Goal: Transaction & Acquisition: Purchase product/service

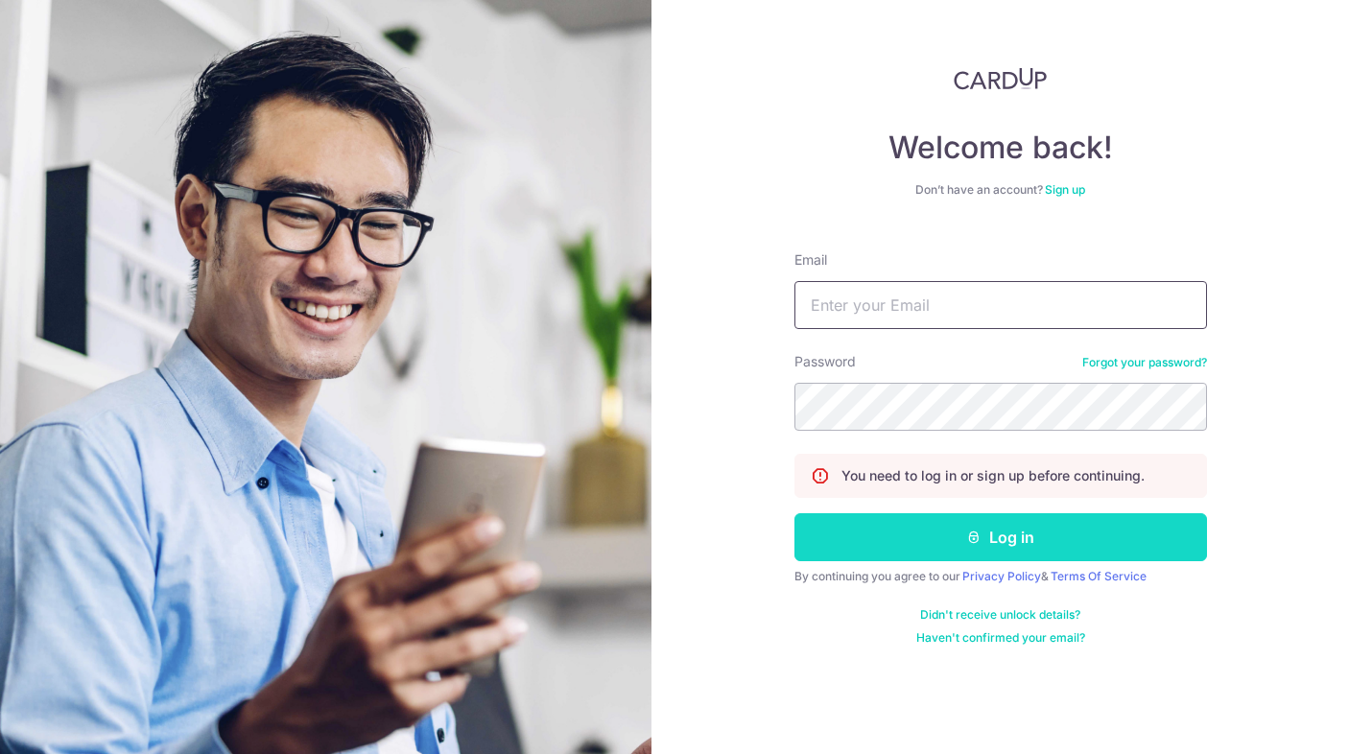
type input "qiaoe86@gmail.com"
click at [1005, 526] on button "Log in" at bounding box center [1001, 537] width 413 height 48
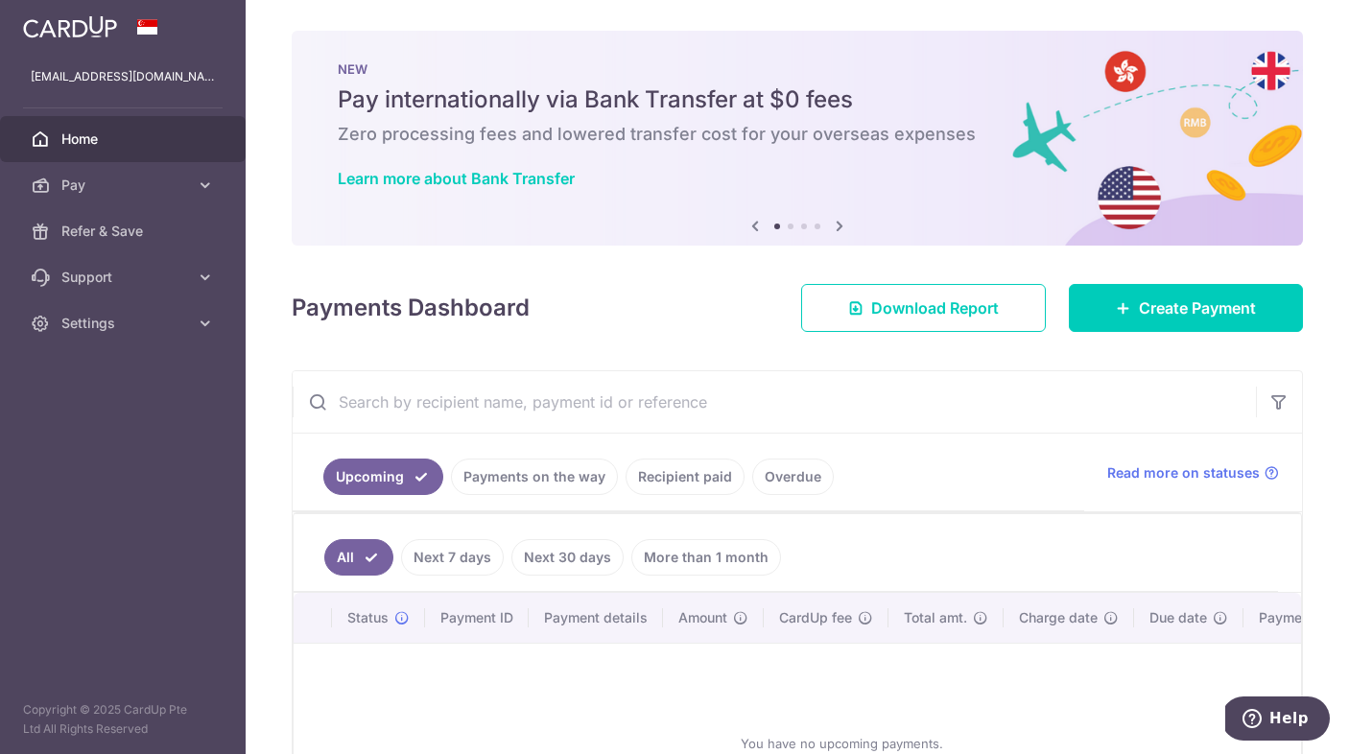
scroll to position [58, 0]
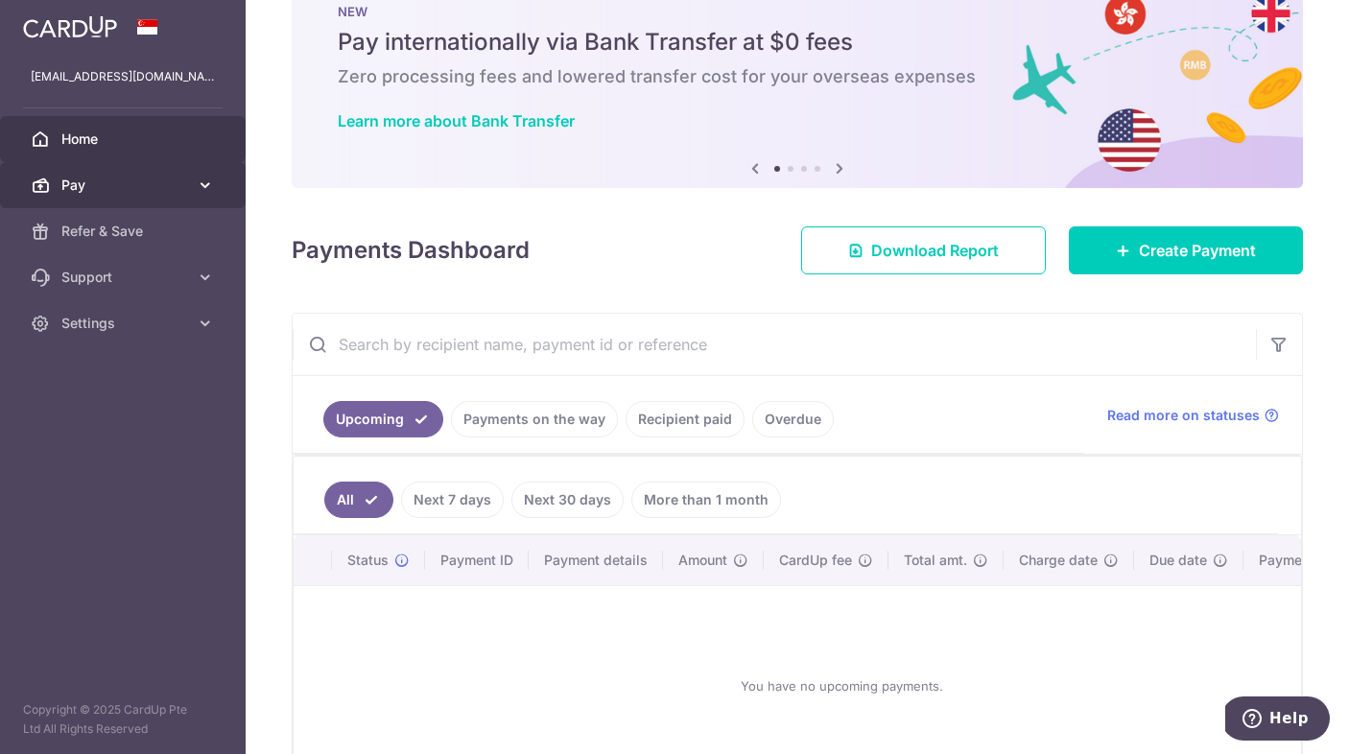
click at [199, 174] on link "Pay" at bounding box center [123, 185] width 246 height 46
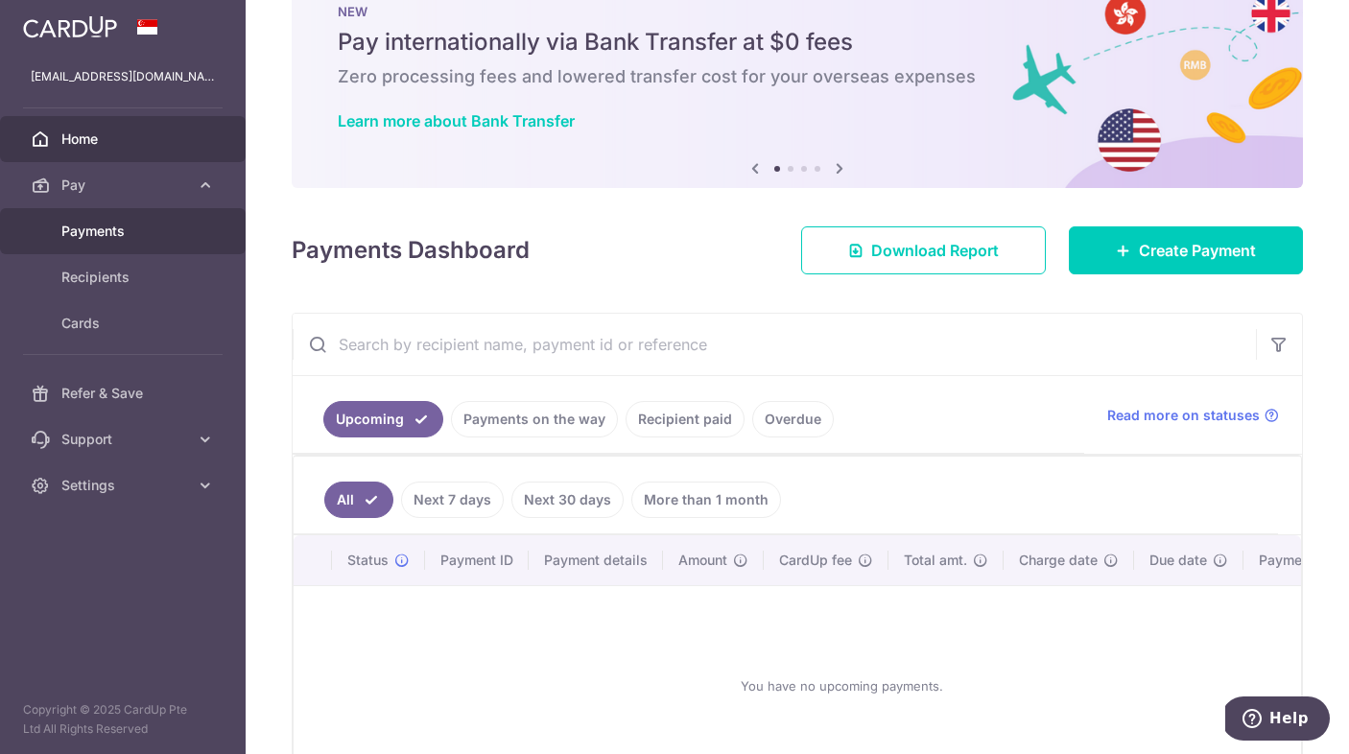
click at [135, 224] on span "Payments" at bounding box center [124, 231] width 127 height 19
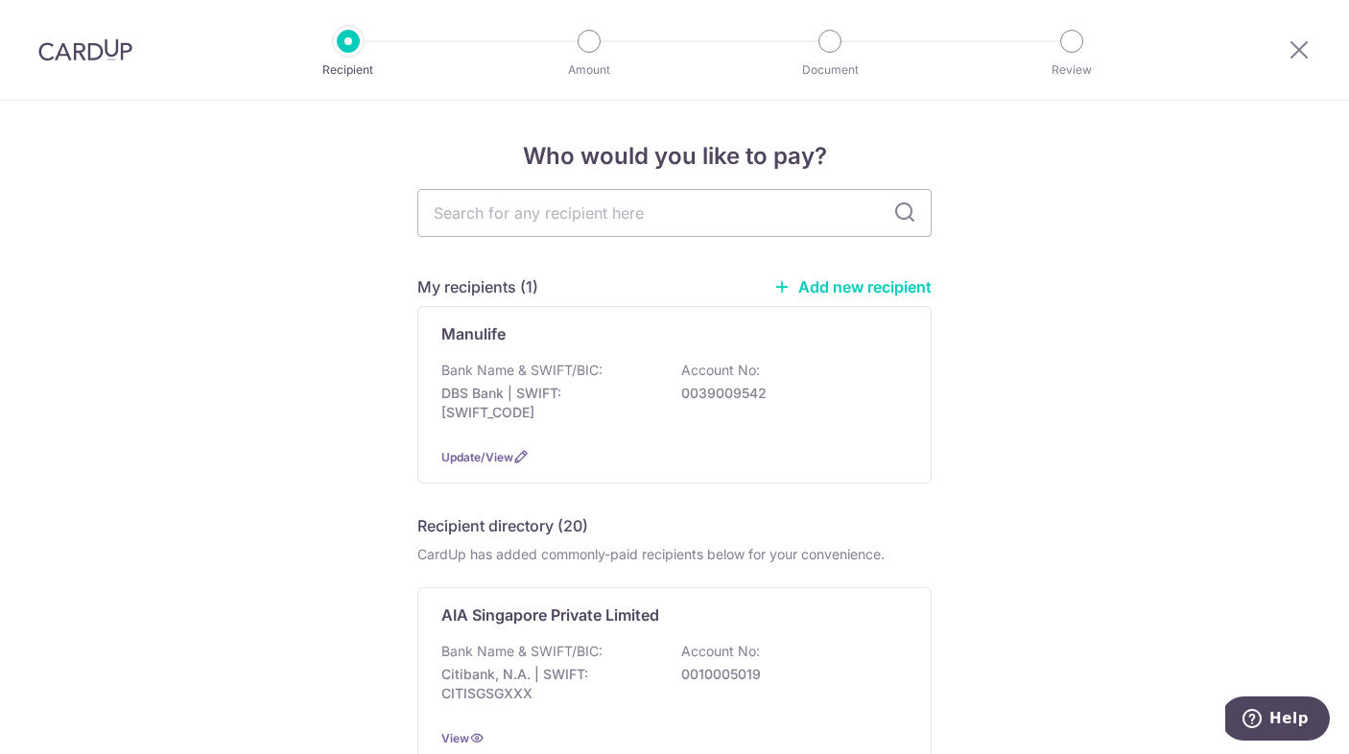
scroll to position [1, 0]
type input "great"
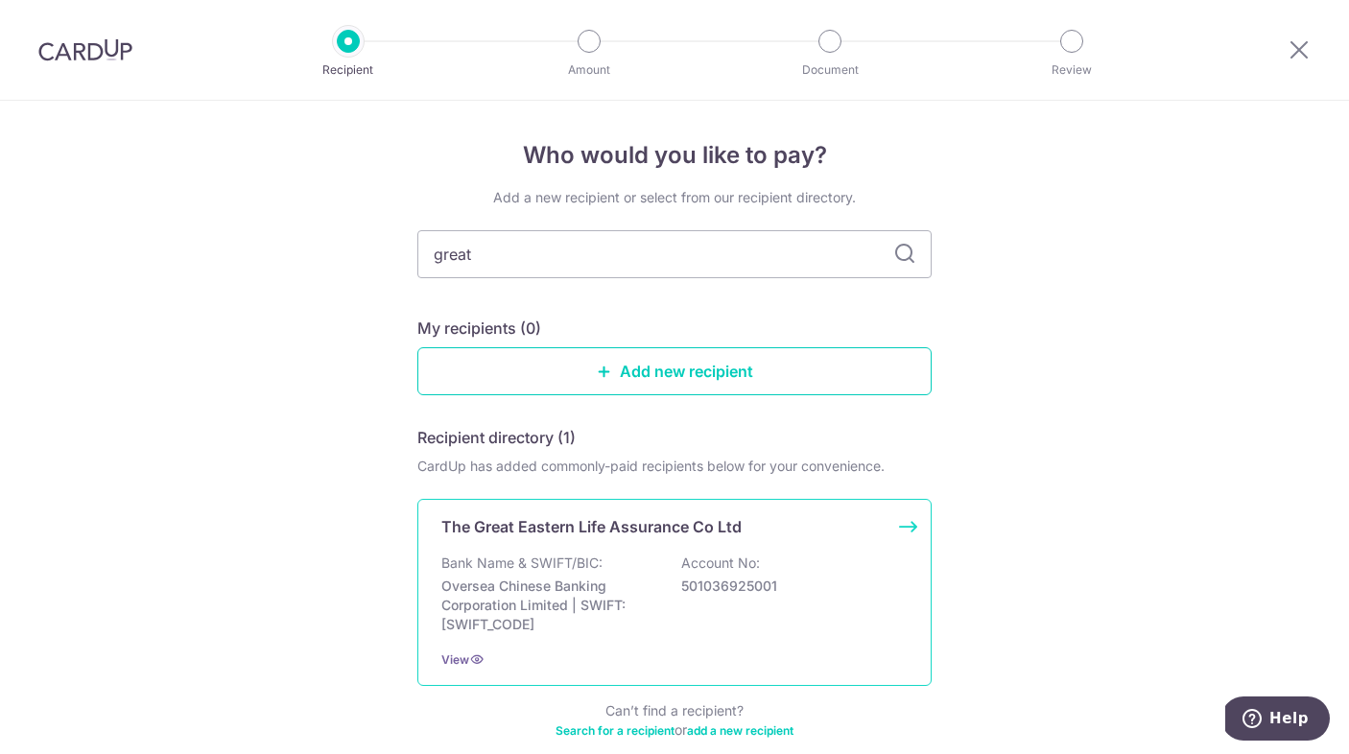
click at [613, 584] on p "Oversea Chinese Banking Corporation Limited | SWIFT: [SWIFT_CODE]" at bounding box center [548, 606] width 215 height 58
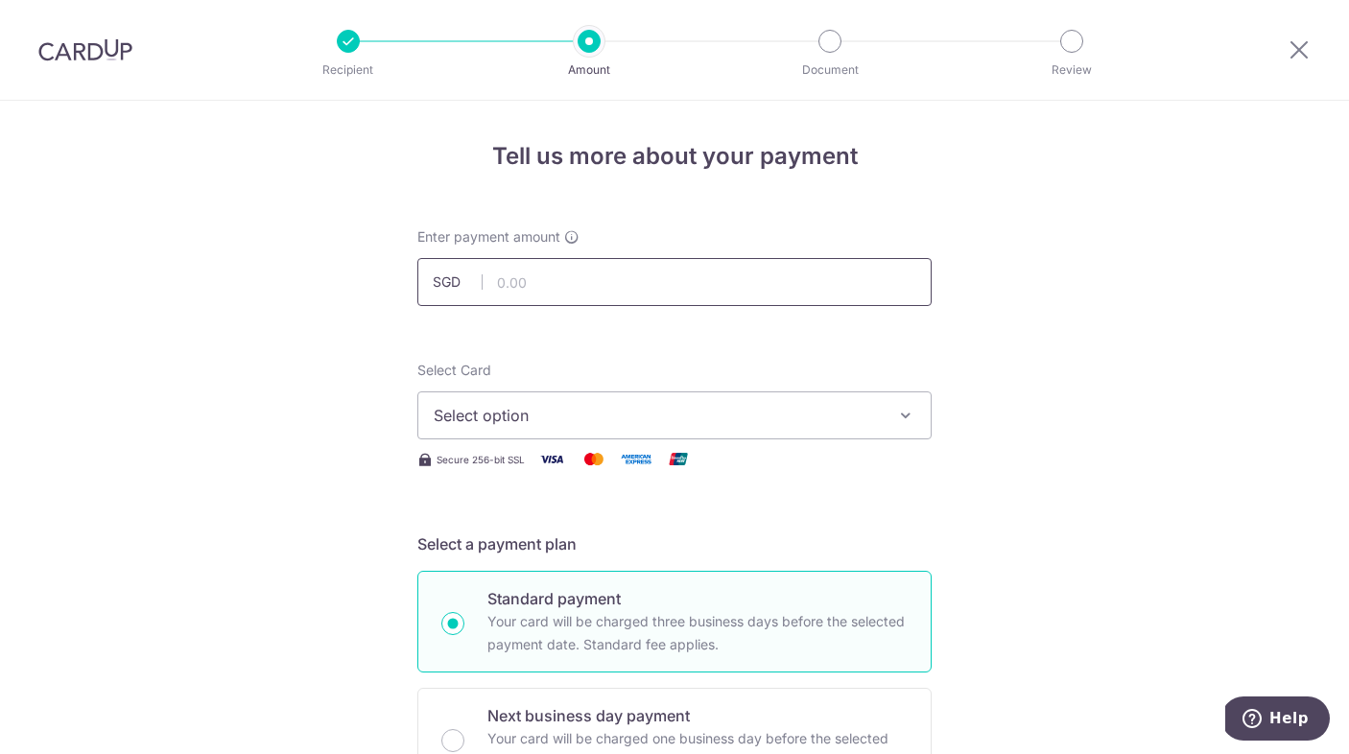
click at [634, 274] on input "text" at bounding box center [675, 282] width 514 height 48
type input "1,086.99"
click at [766, 421] on span "Select option" at bounding box center [657, 415] width 447 height 23
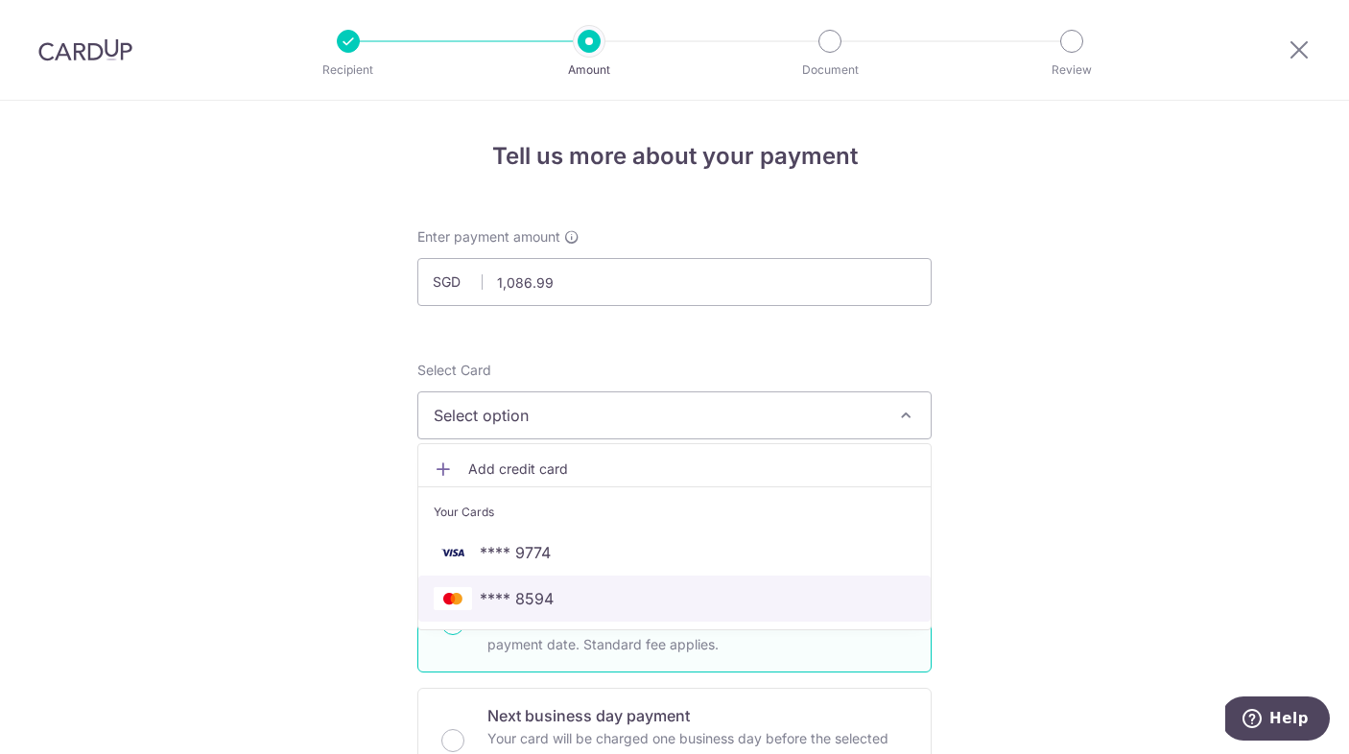
click at [698, 603] on span "**** 8594" at bounding box center [675, 598] width 482 height 23
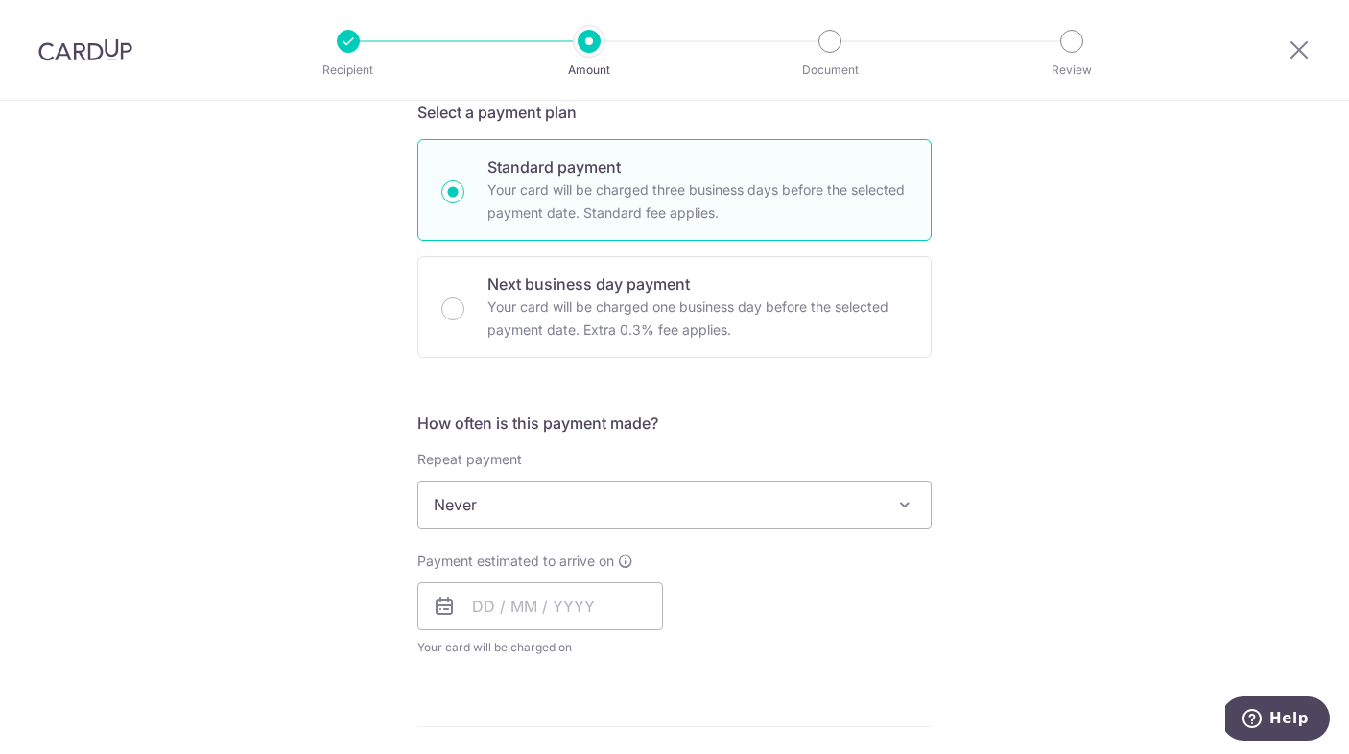
scroll to position [433, 0]
click at [490, 609] on input "text" at bounding box center [541, 606] width 246 height 48
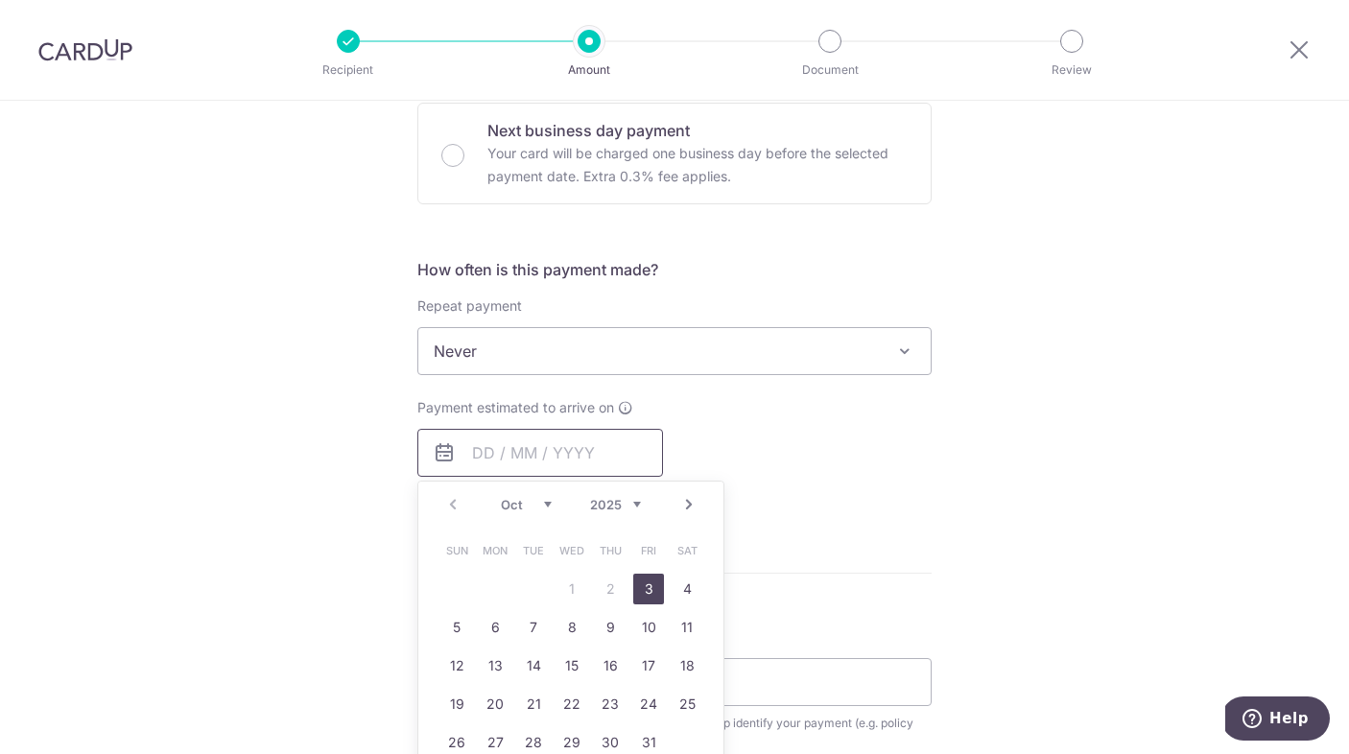
scroll to position [591, 0]
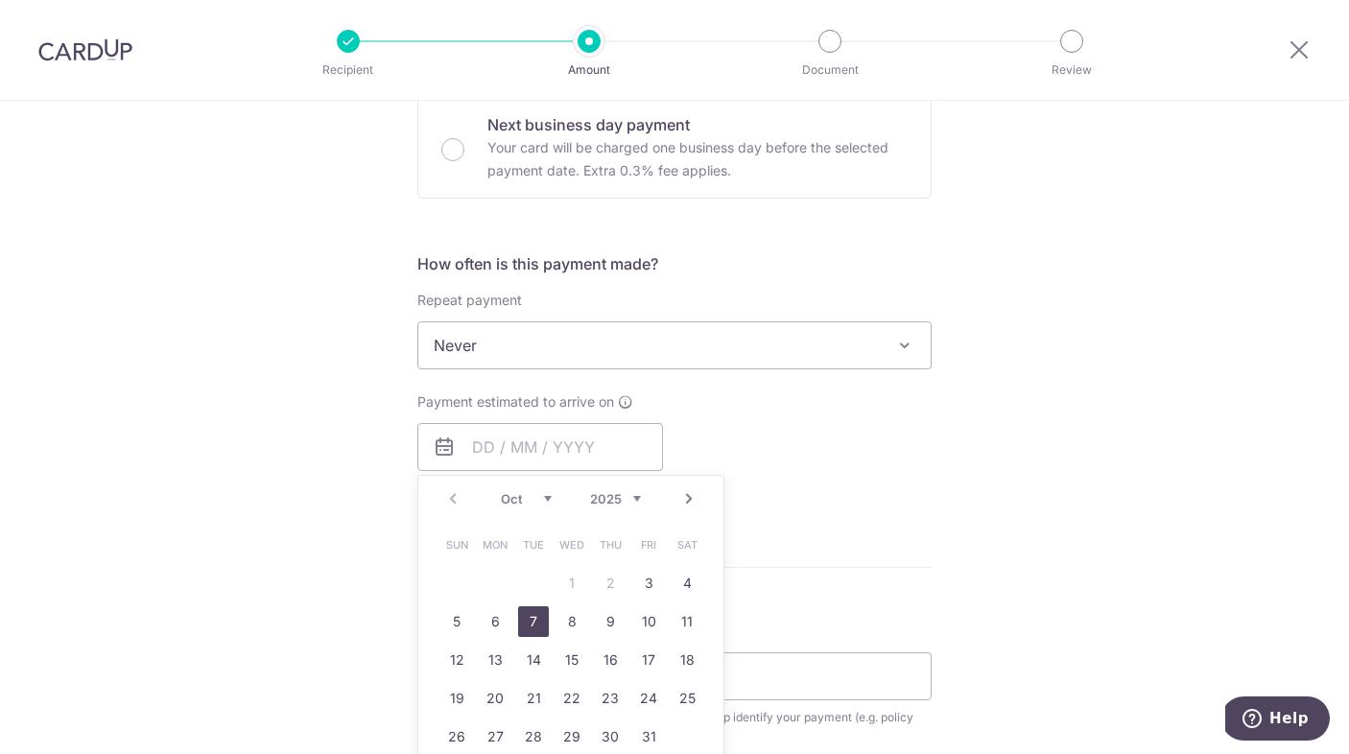
click at [525, 621] on link "7" at bounding box center [533, 622] width 31 height 31
type input "[DATE]"
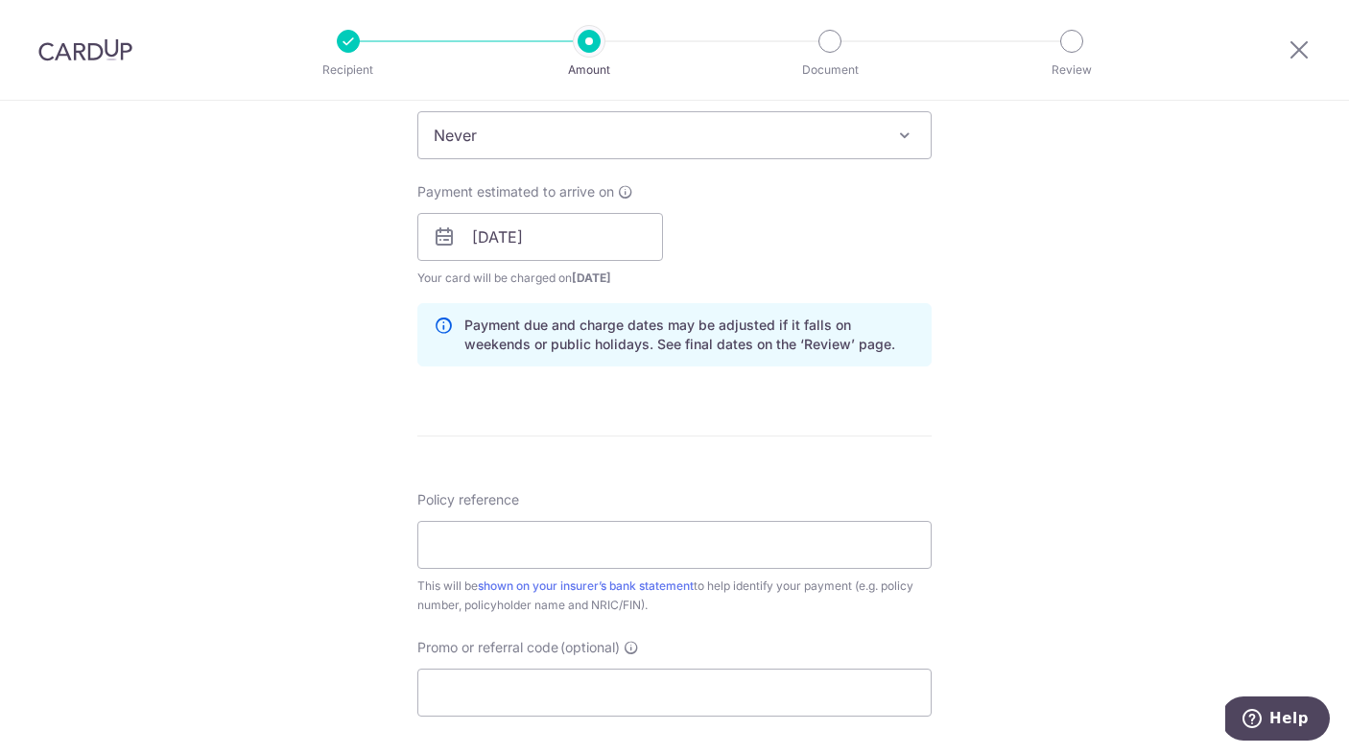
scroll to position [838, 0]
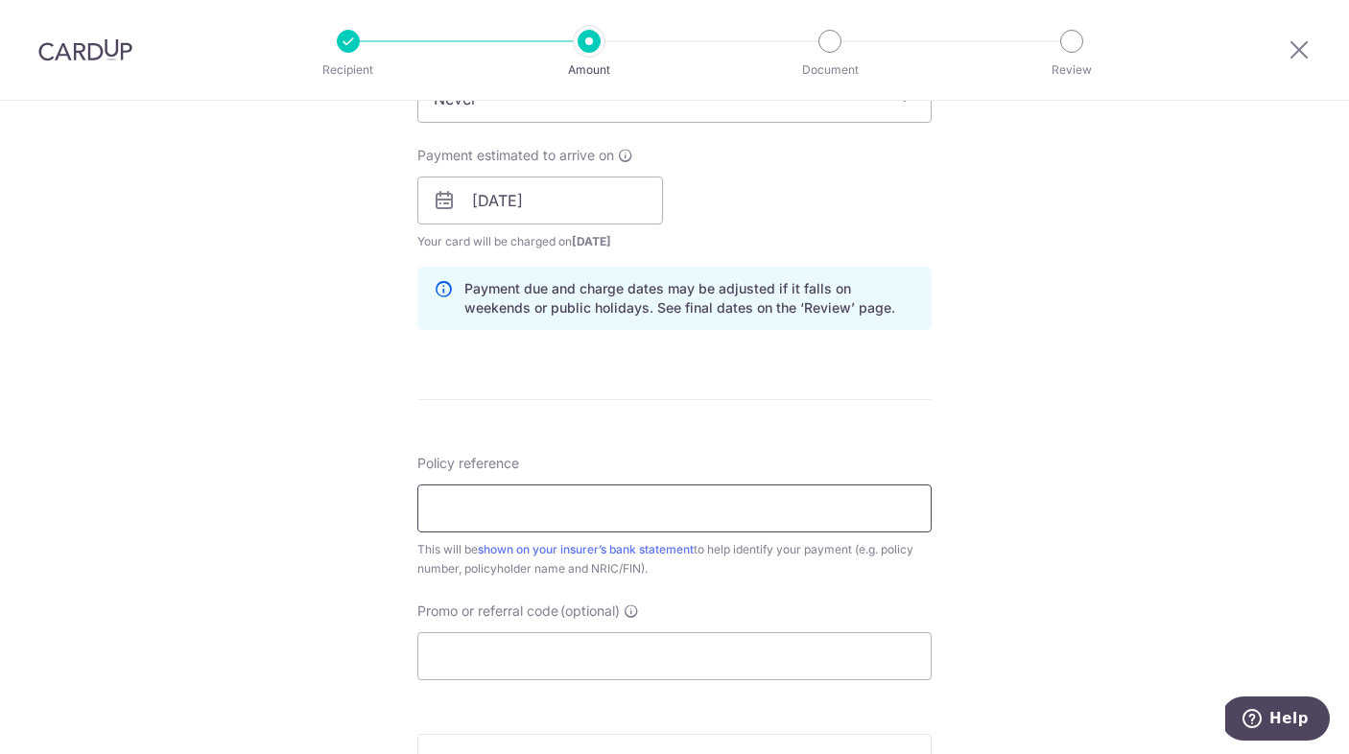
click at [806, 499] on input "Policy reference" at bounding box center [675, 509] width 514 height 48
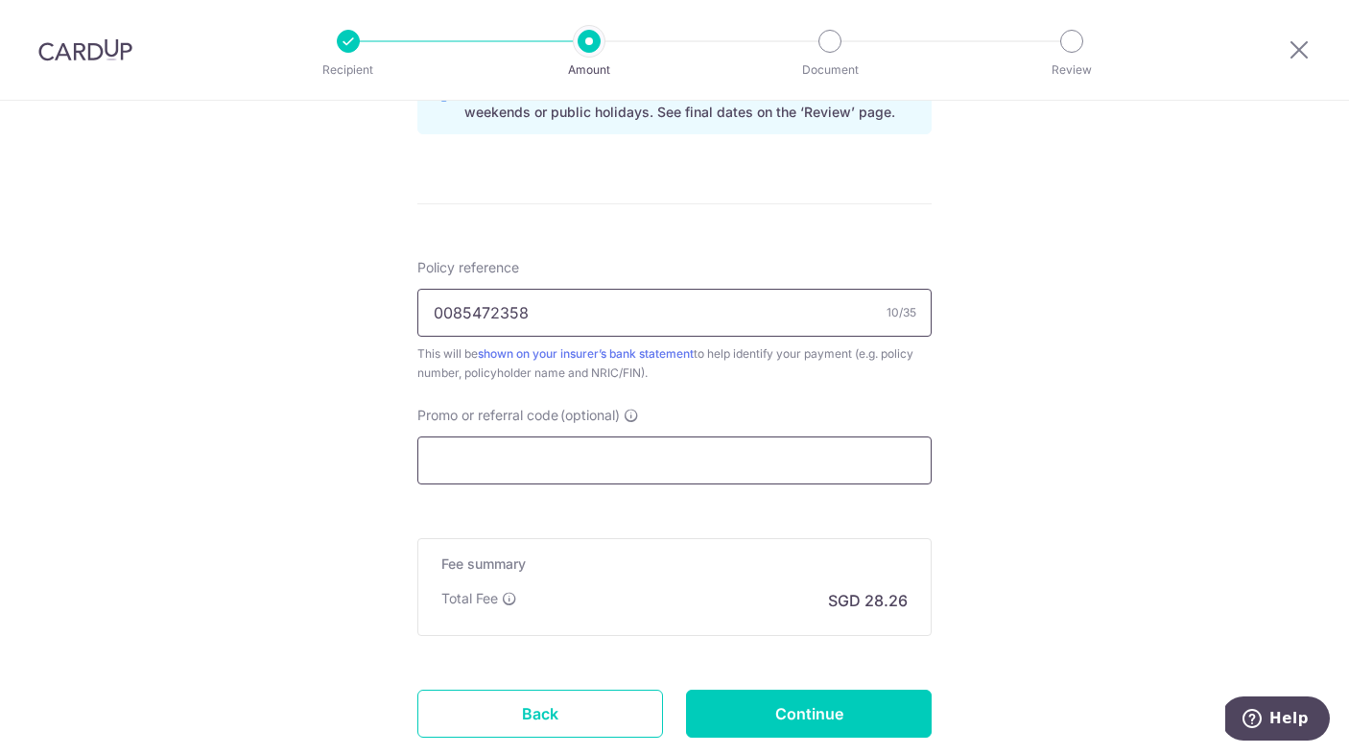
scroll to position [1044, 0]
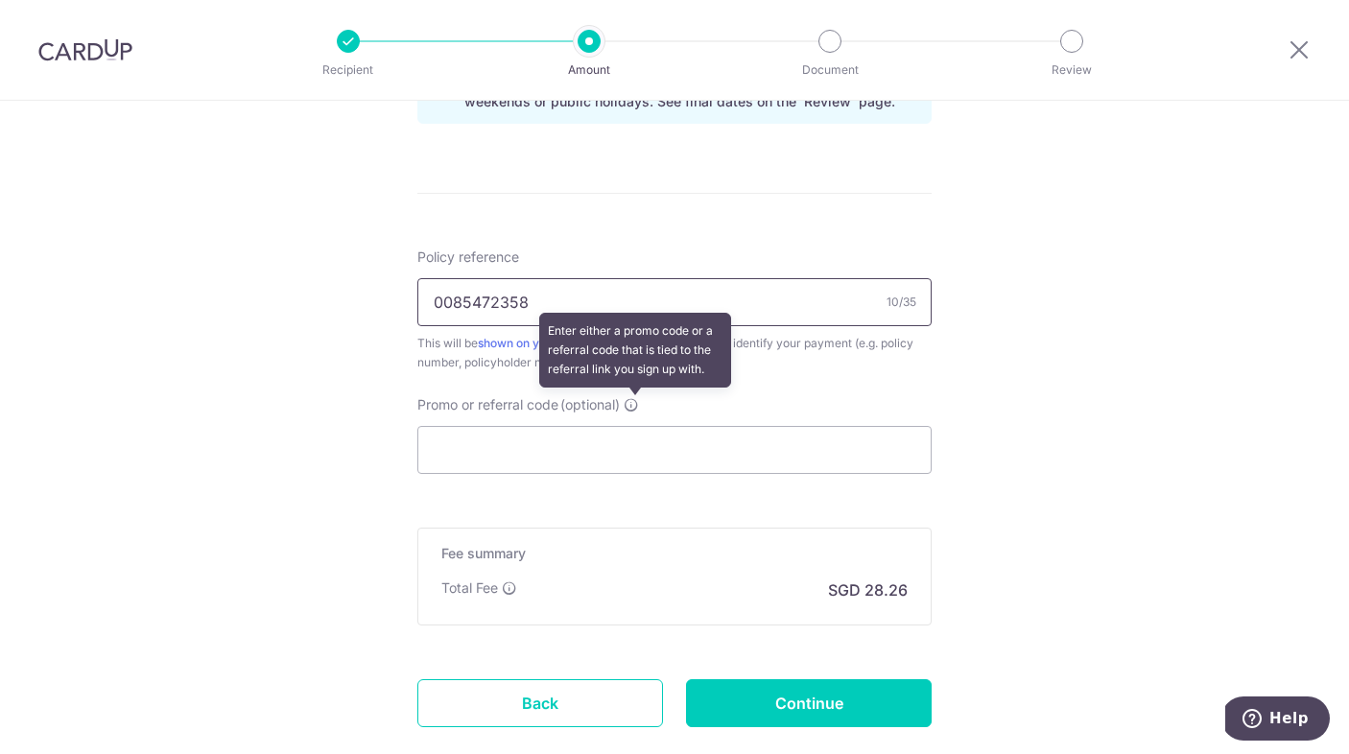
type input "0085472358"
click at [639, 400] on icon at bounding box center [631, 404] width 15 height 15
click at [640, 426] on input "Promo or referral code (optional) Enter either a promo code or a referral code …" at bounding box center [675, 450] width 514 height 48
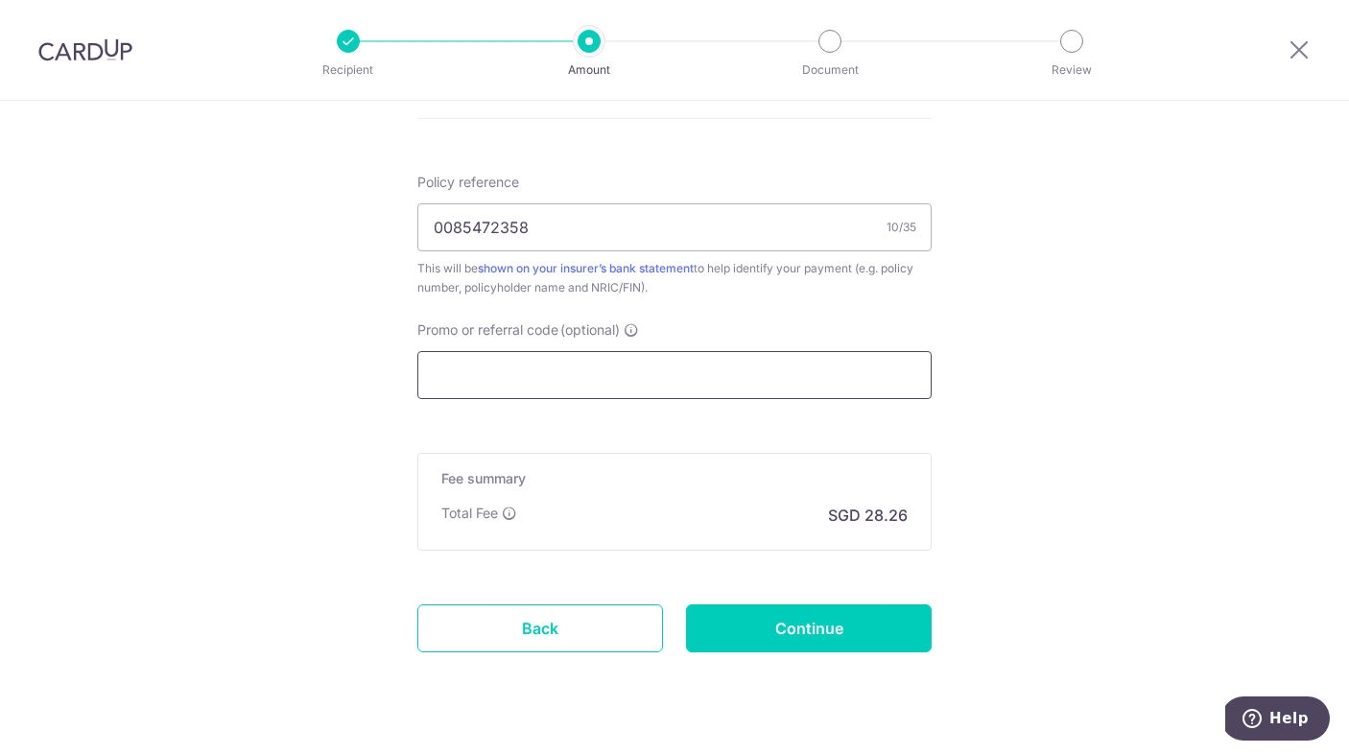
scroll to position [1126, 0]
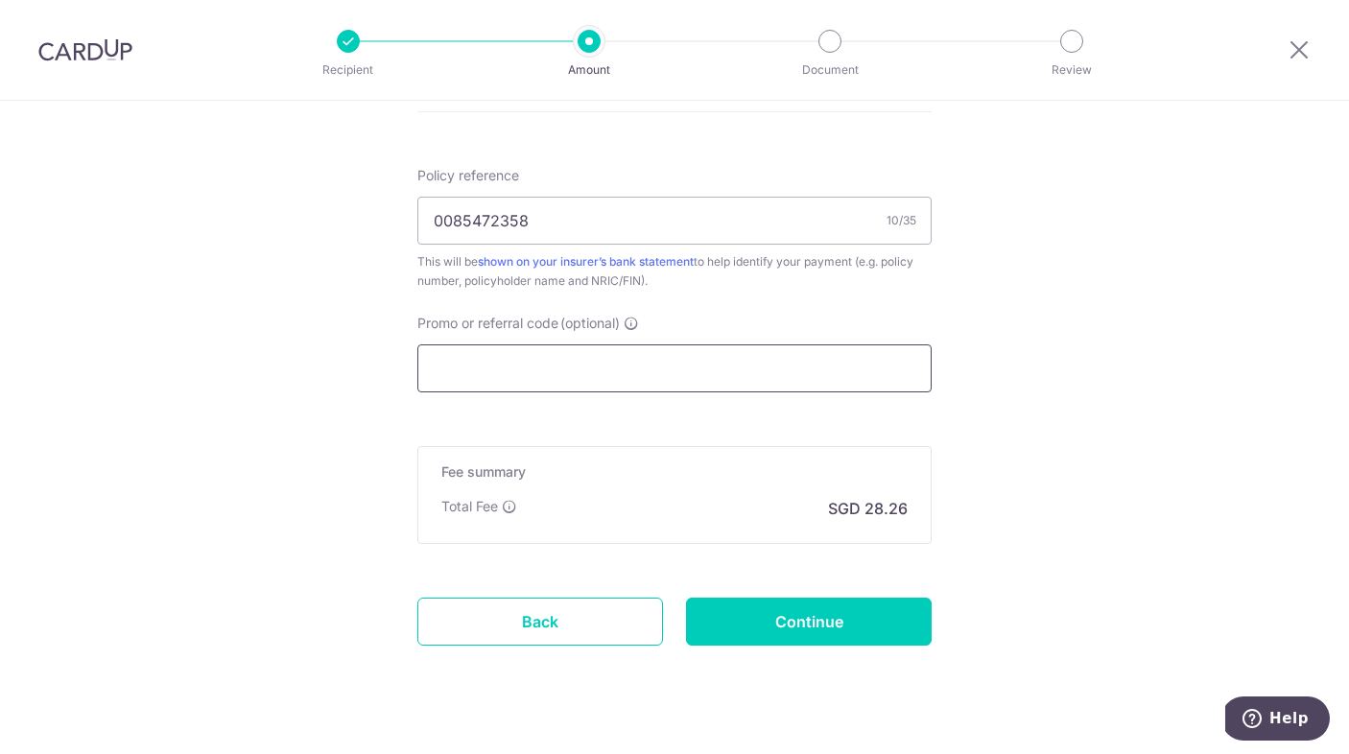
click at [589, 368] on input "Promo or referral code (optional)" at bounding box center [675, 369] width 514 height 48
paste input "OFF225"
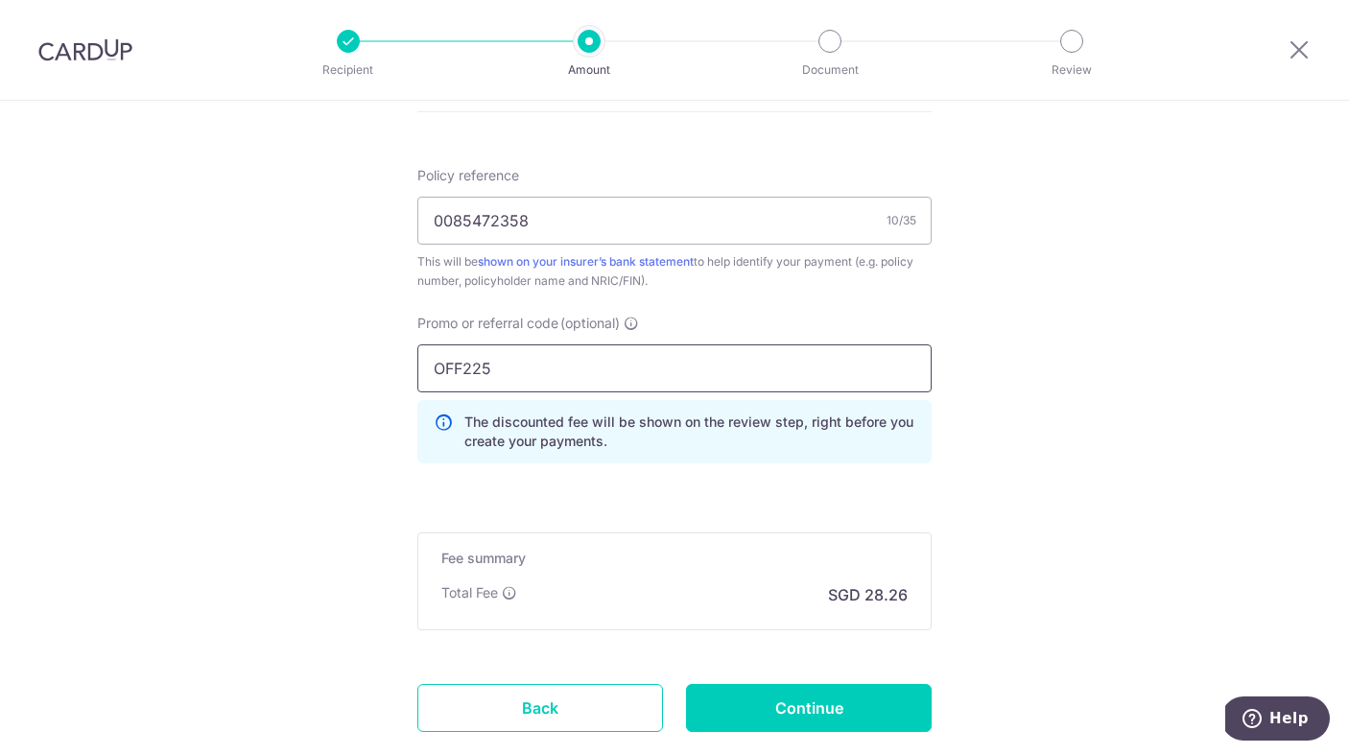
type input "OFF225"
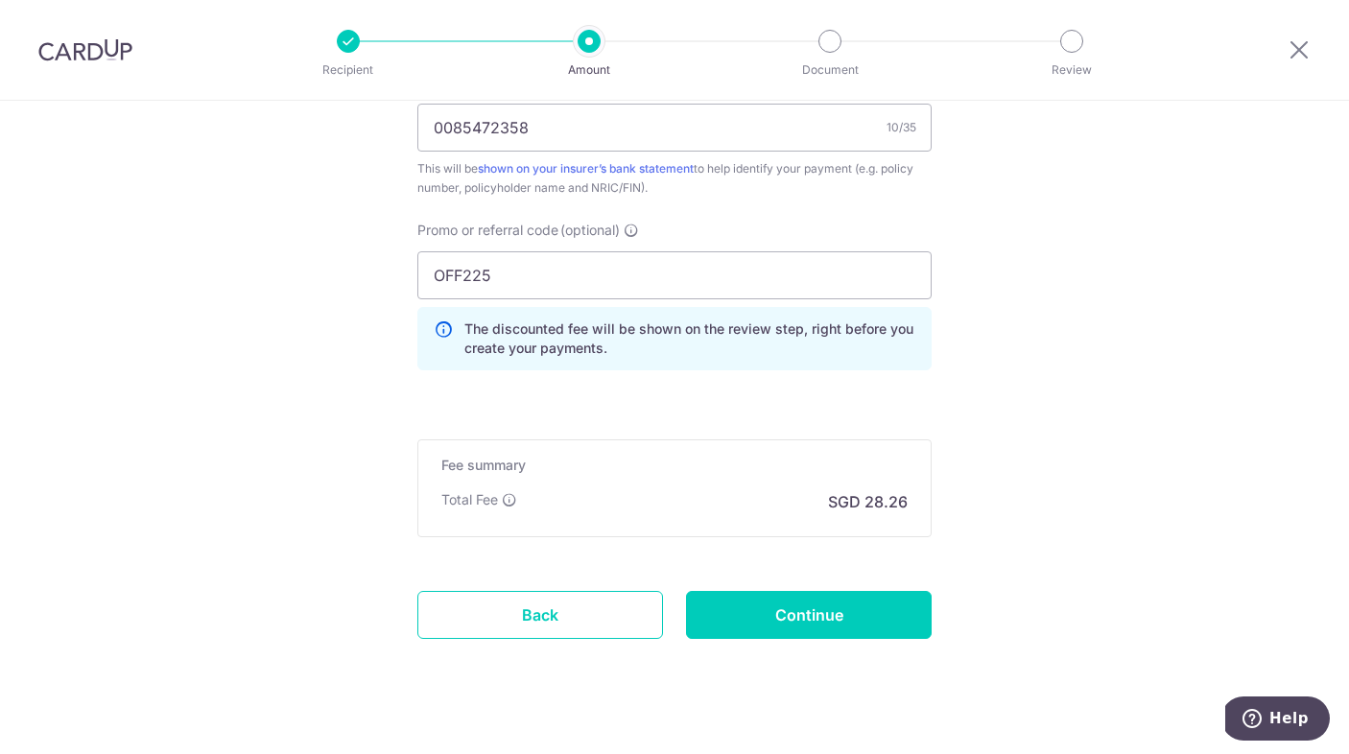
scroll to position [1248, 0]
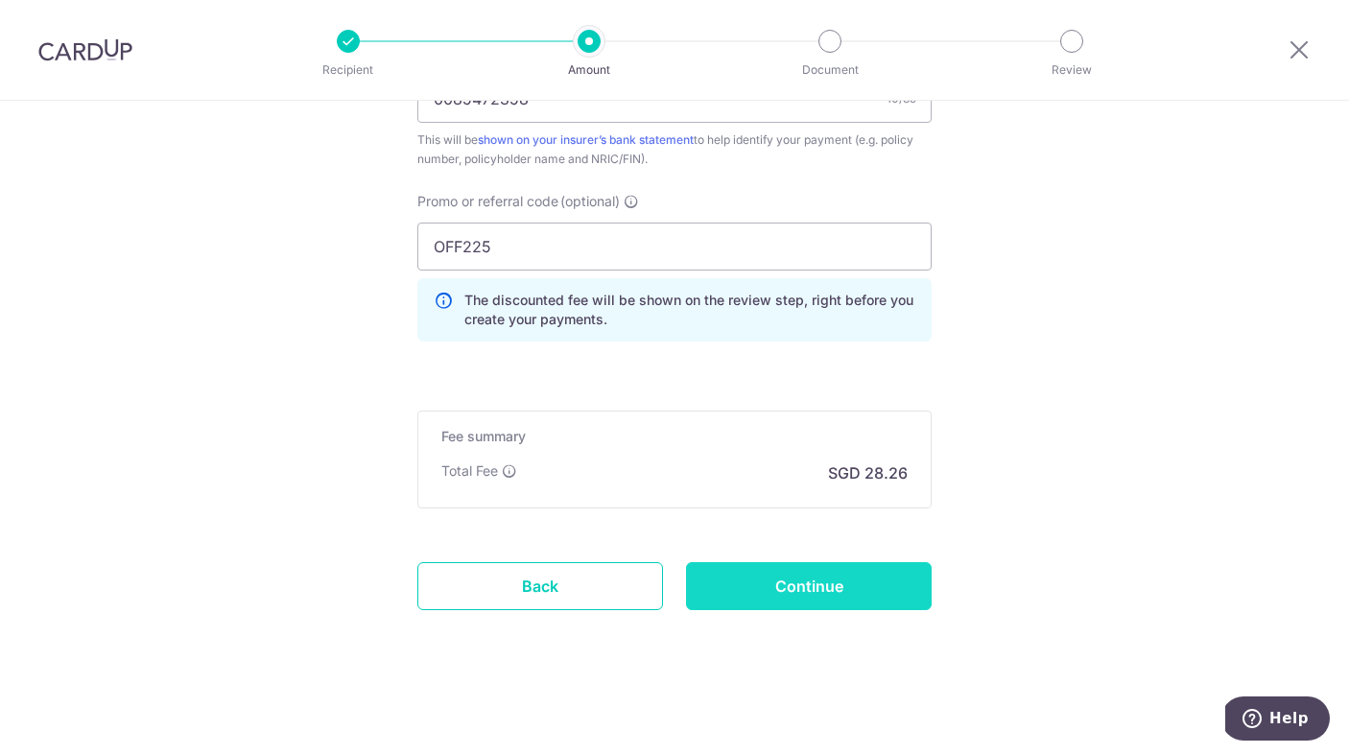
click at [846, 589] on input "Continue" at bounding box center [809, 586] width 246 height 48
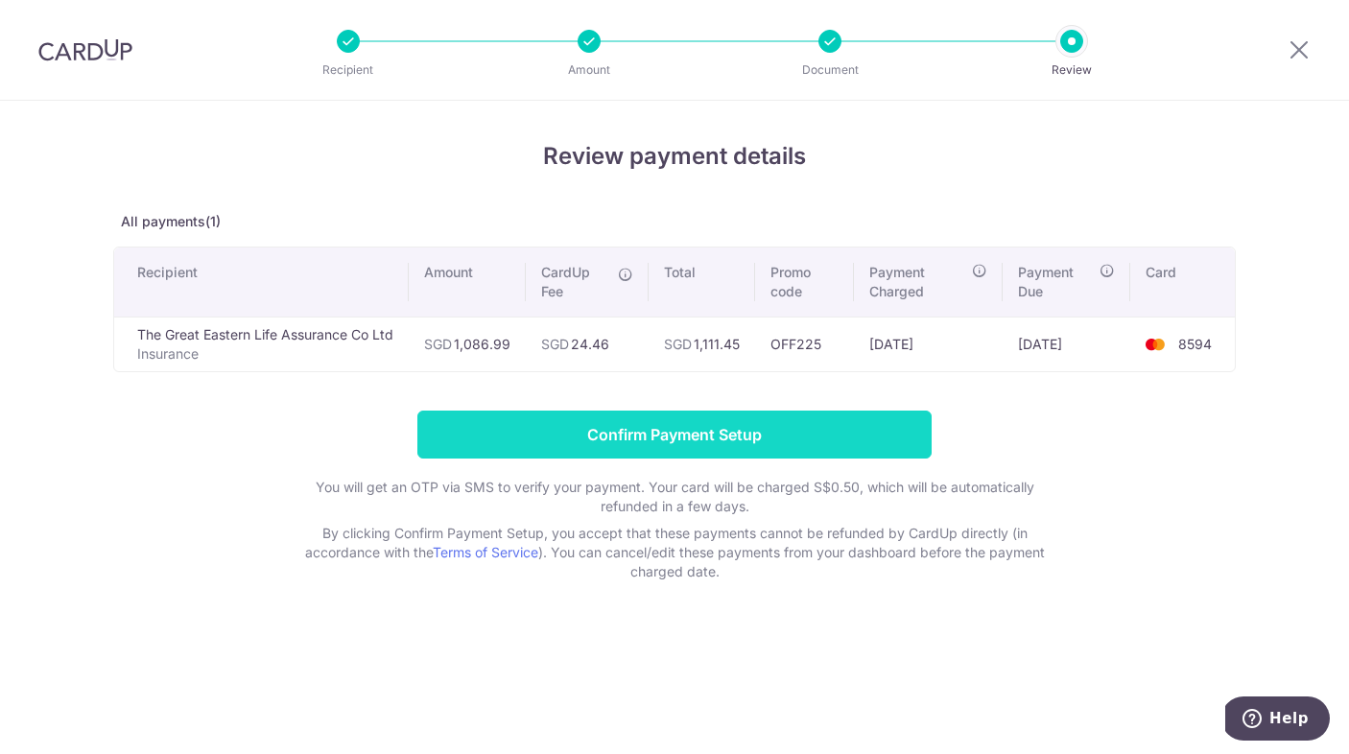
click at [869, 422] on input "Confirm Payment Setup" at bounding box center [675, 435] width 514 height 48
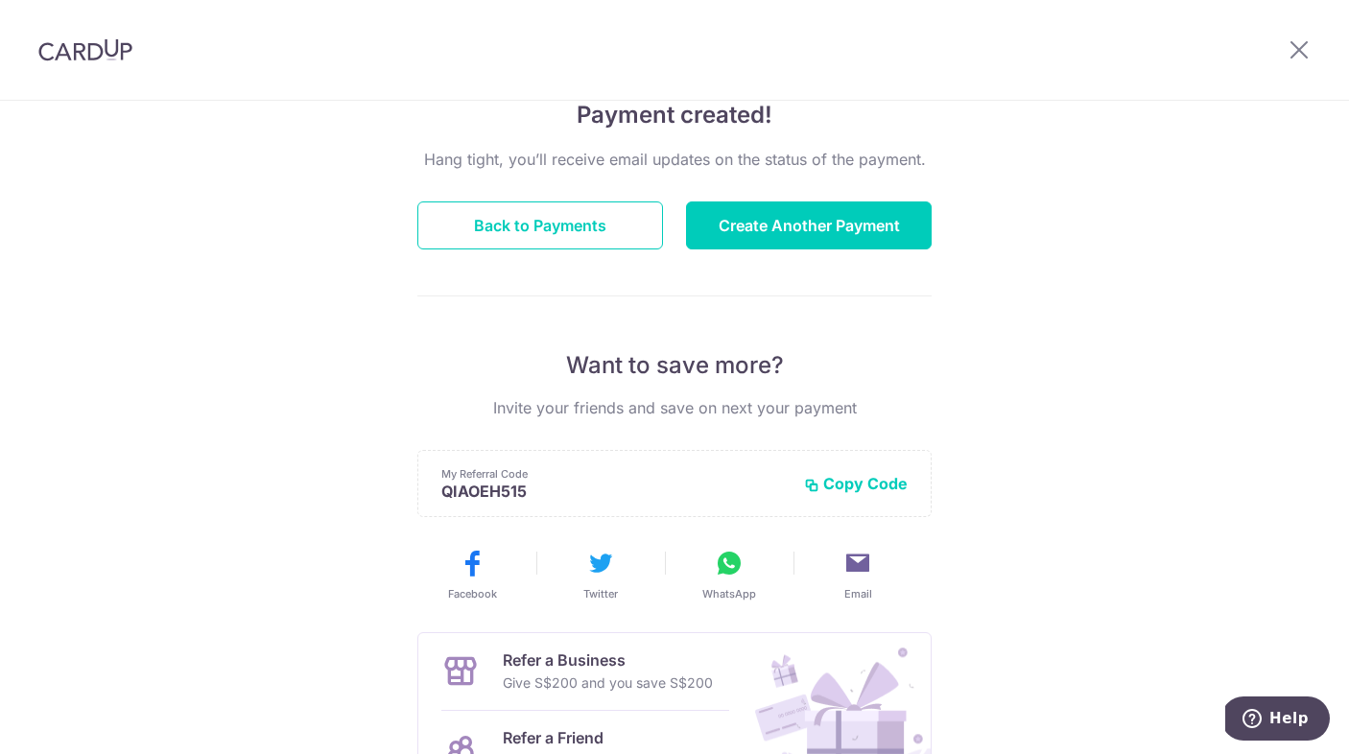
scroll to position [156, 0]
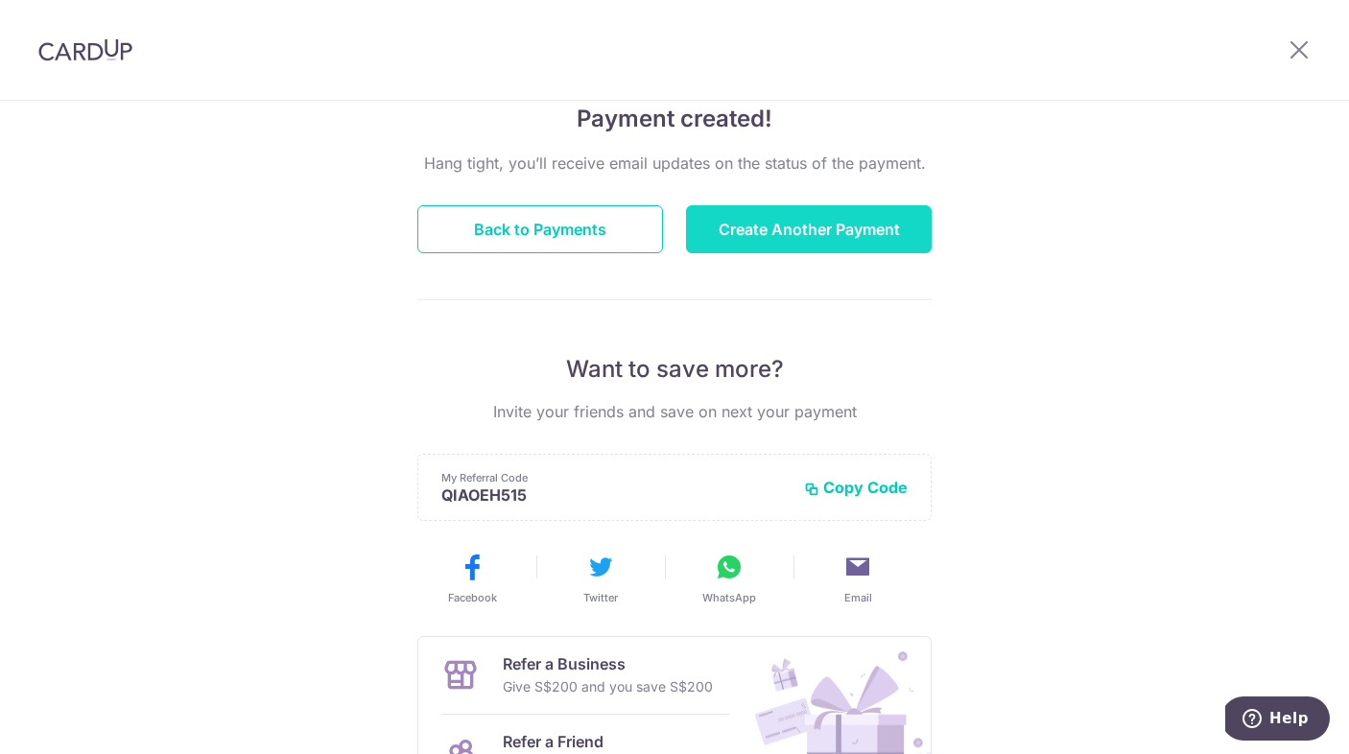
click at [843, 241] on button "Create Another Payment" at bounding box center [809, 229] width 246 height 48
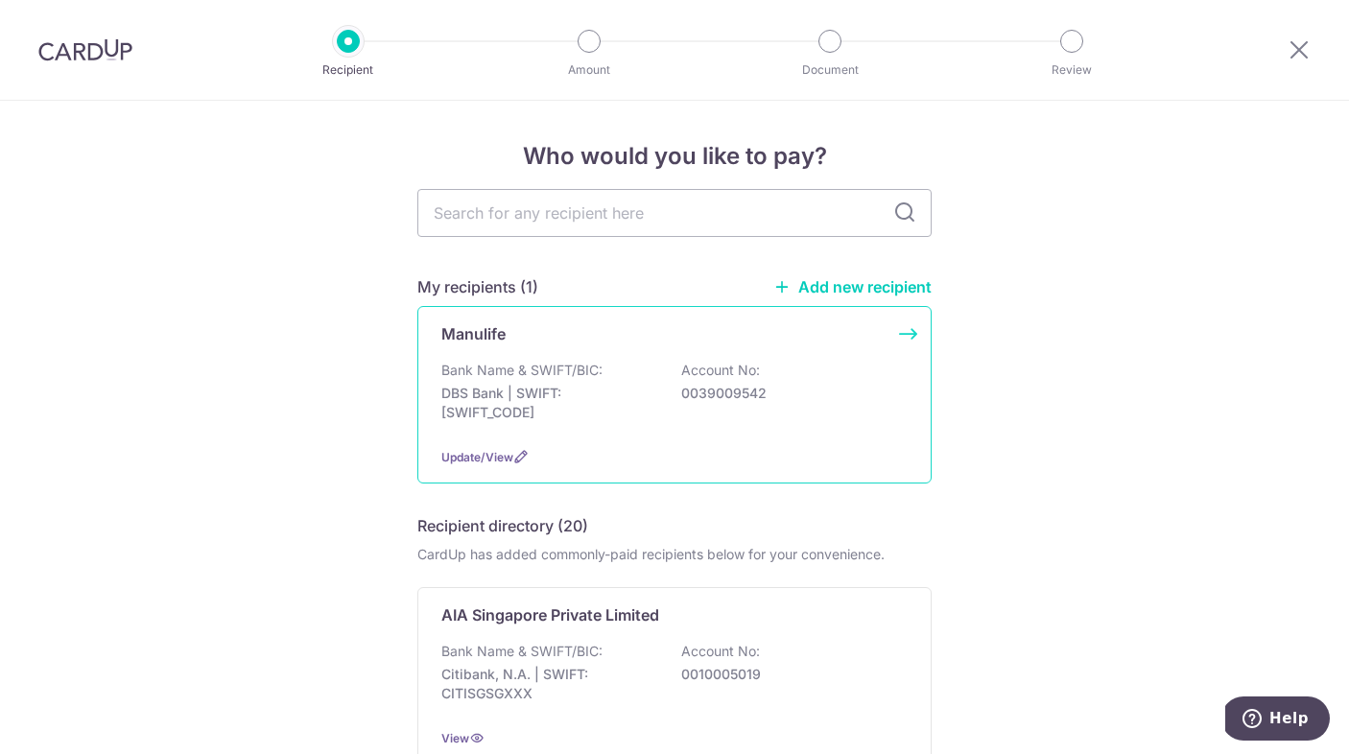
type input "r"
type input "great"
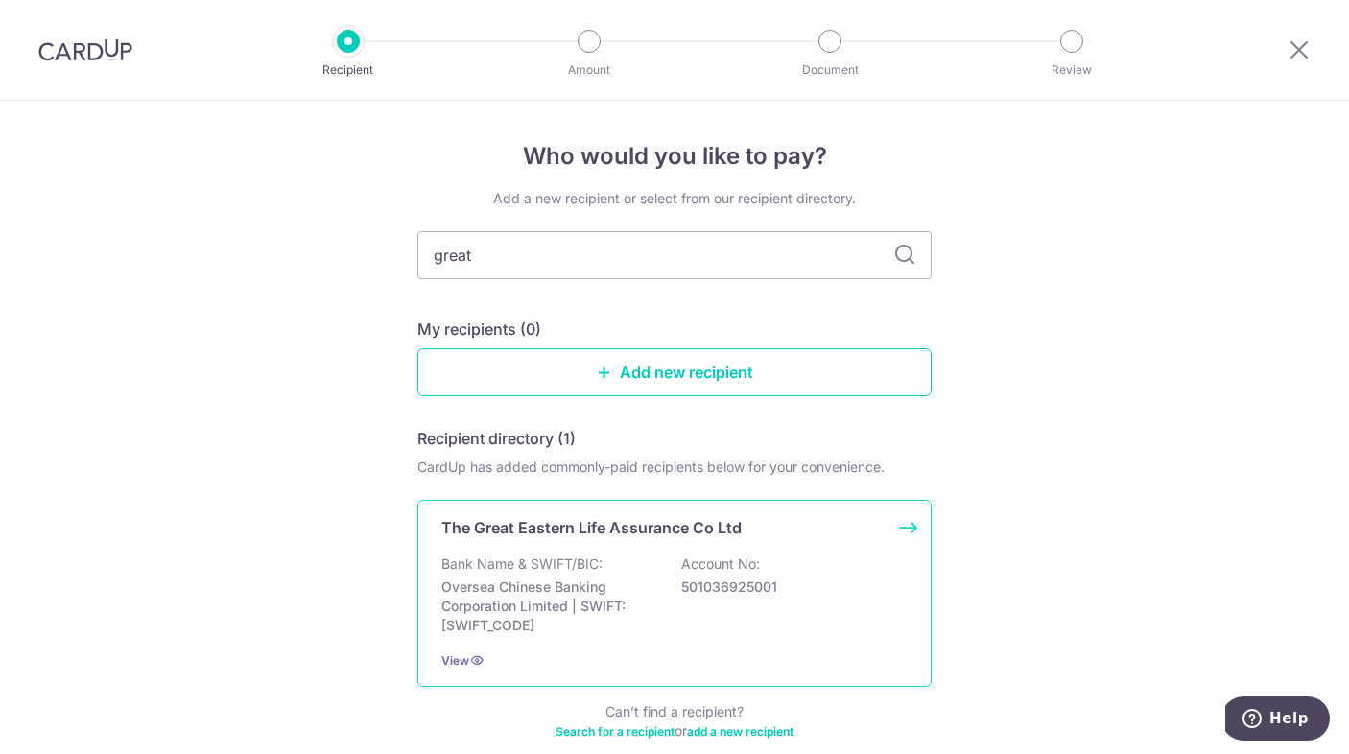
click at [686, 564] on p "Account No:" at bounding box center [720, 564] width 79 height 19
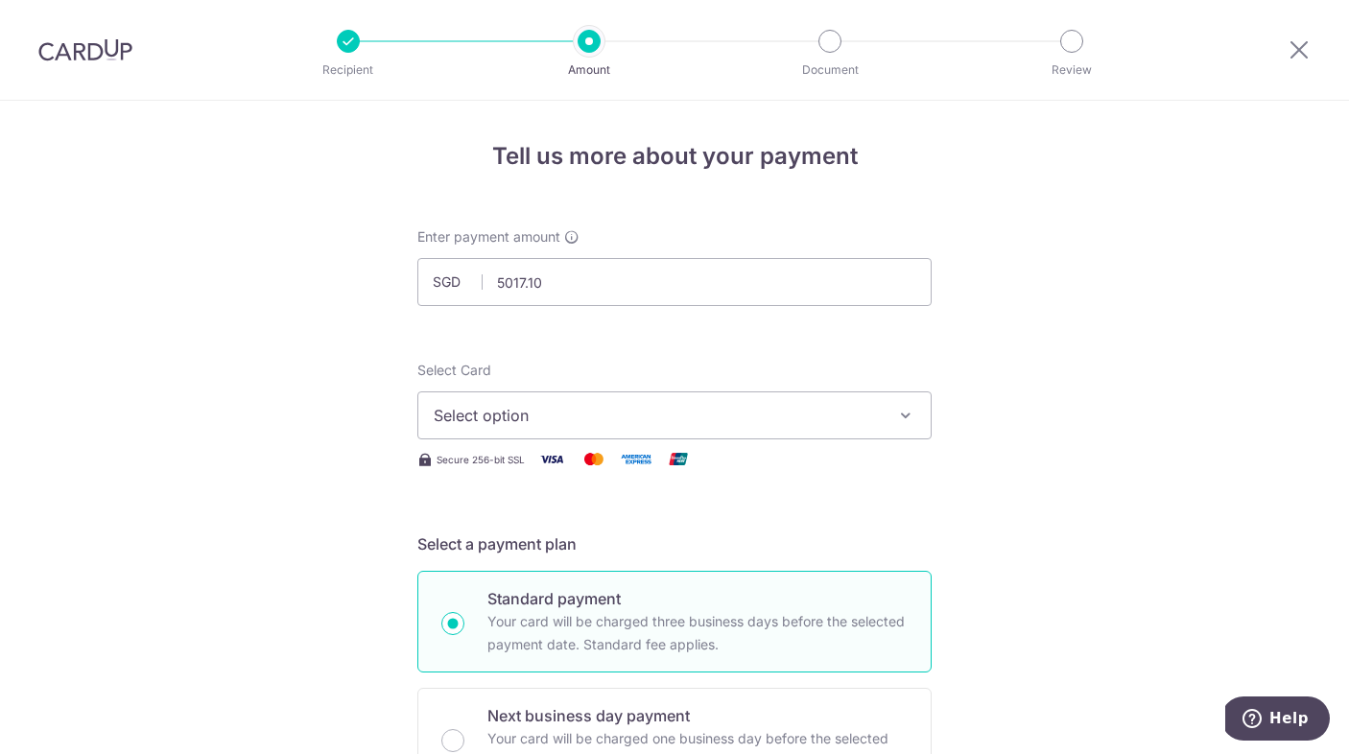
type input "5,017.10"
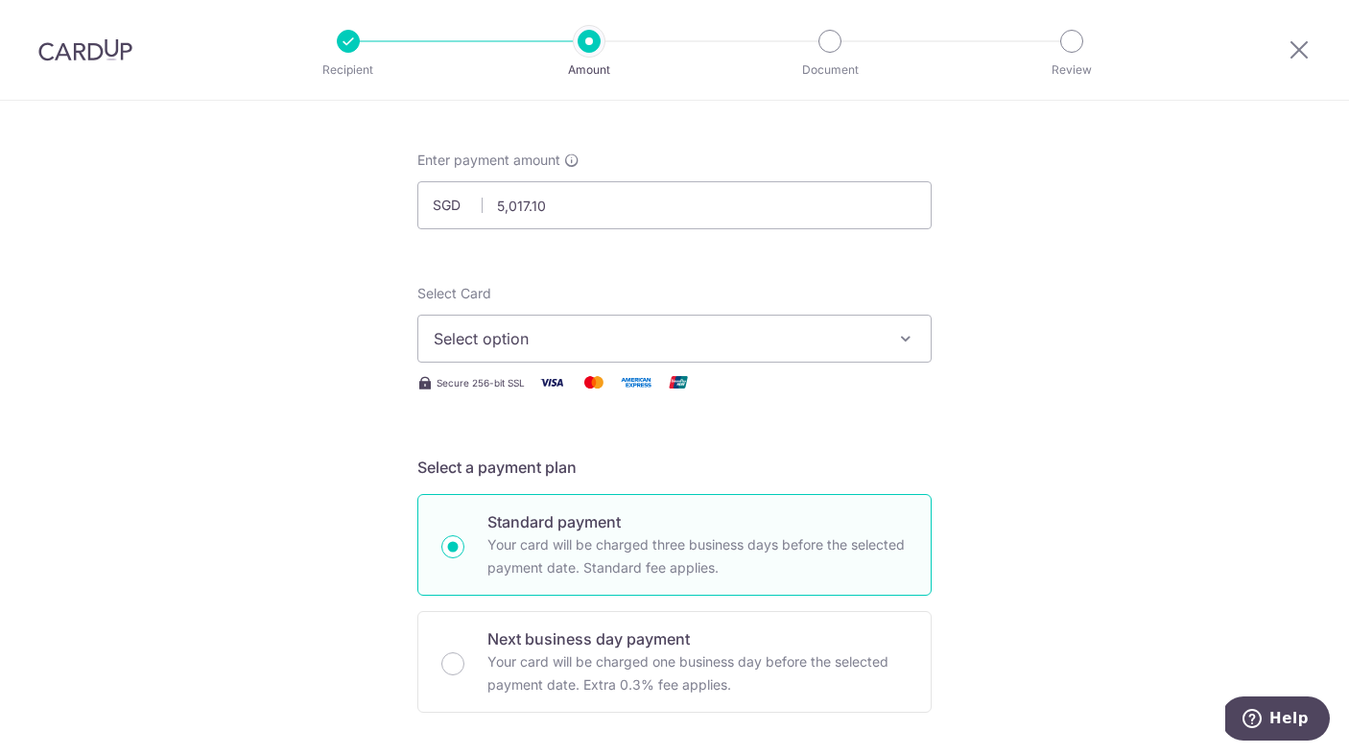
scroll to position [84, 0]
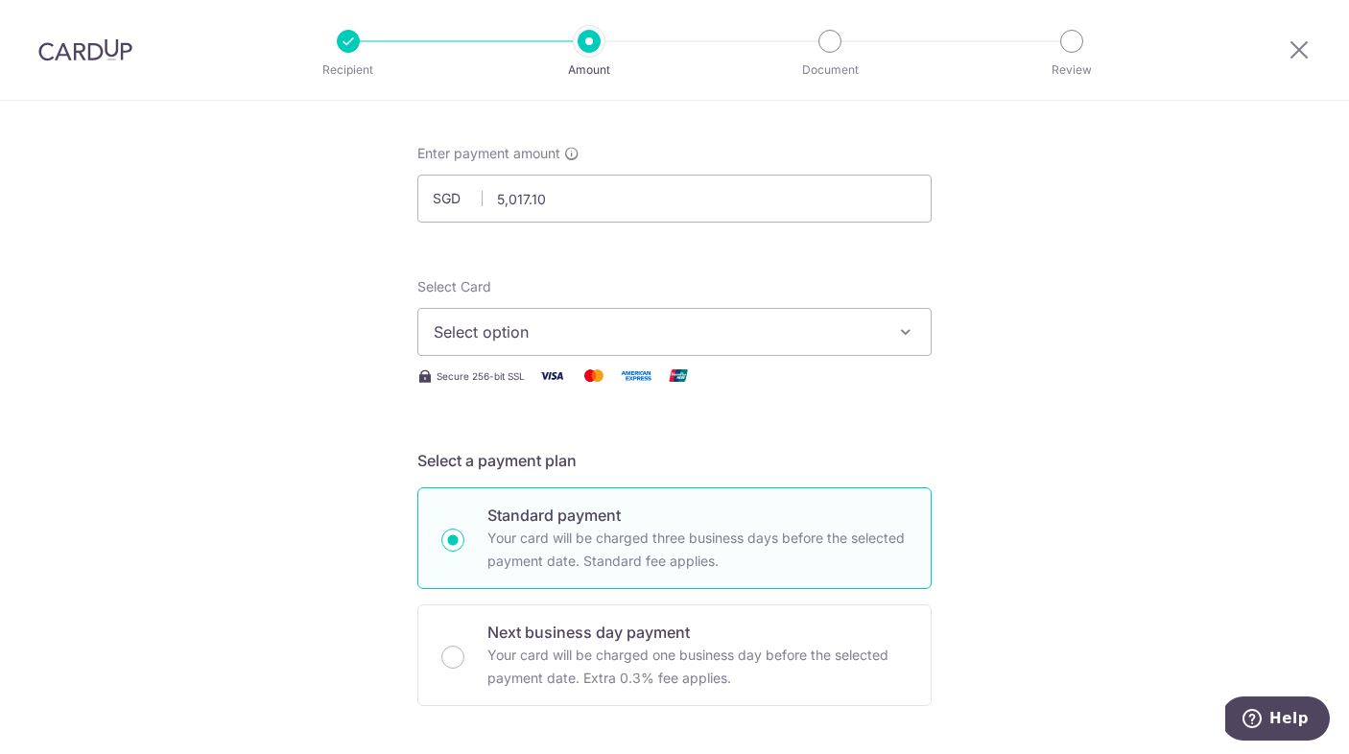
click at [805, 338] on span "Select option" at bounding box center [657, 332] width 447 height 23
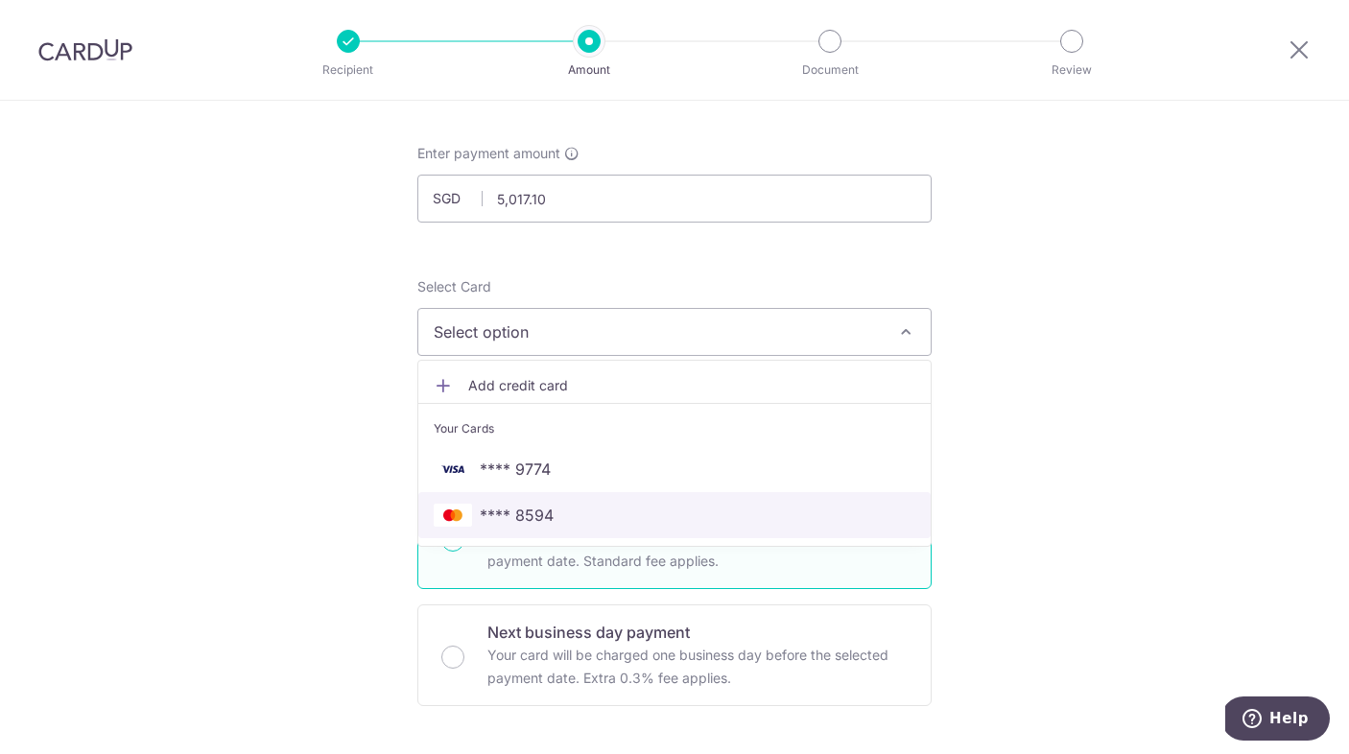
click at [741, 512] on span "**** 8594" at bounding box center [675, 515] width 482 height 23
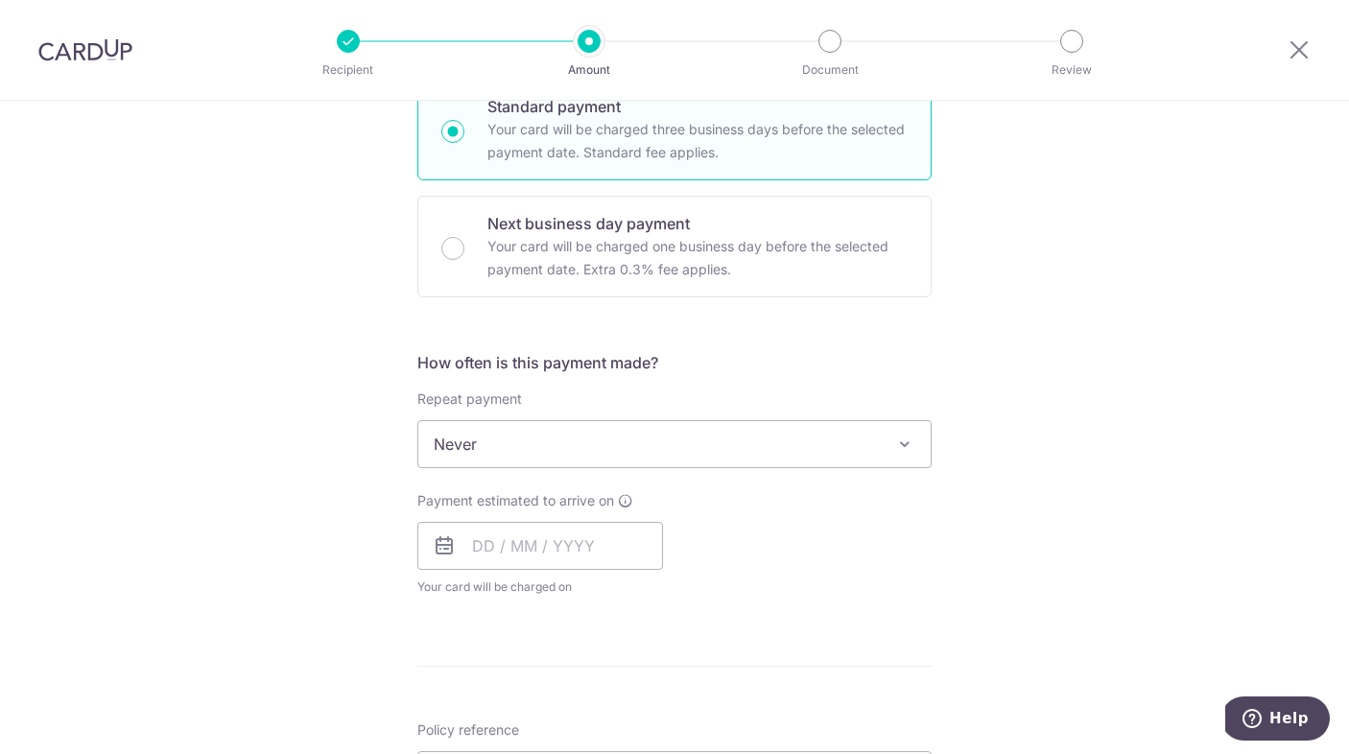
scroll to position [502, 0]
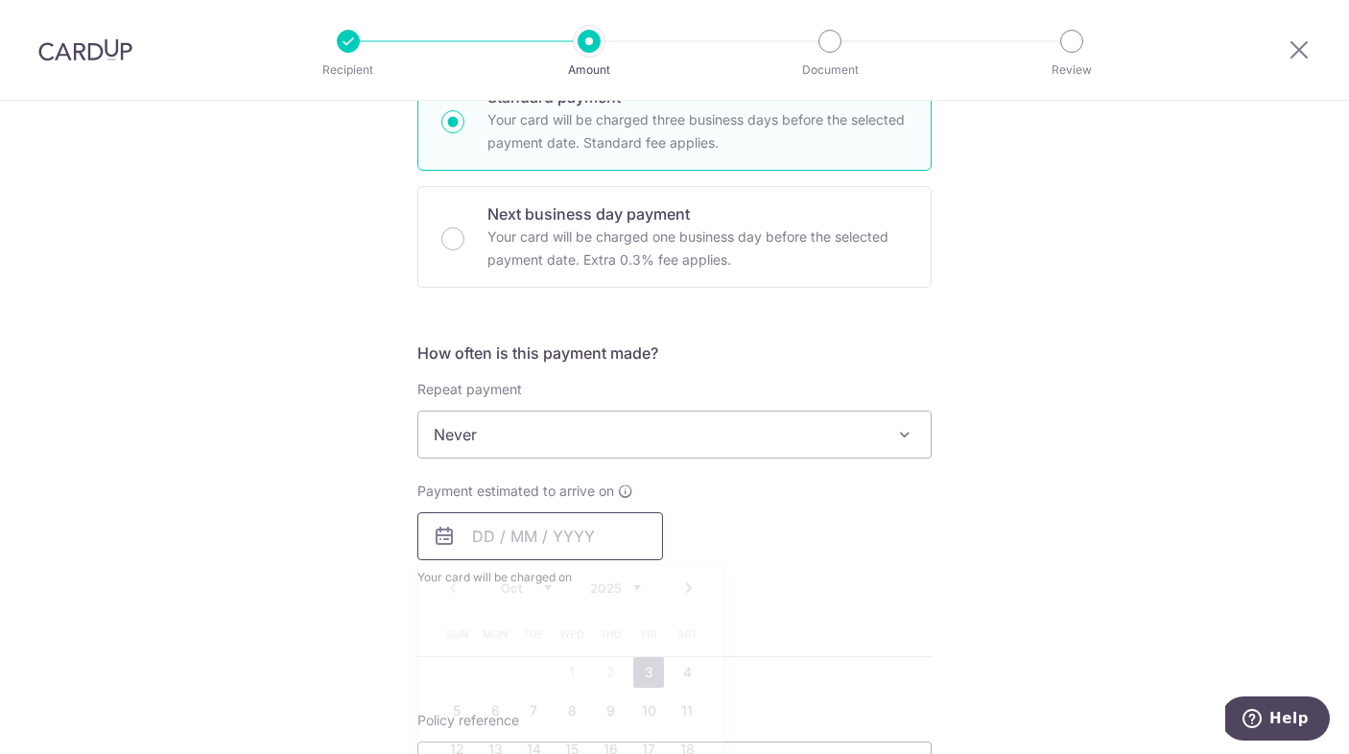
click at [646, 541] on input "text" at bounding box center [541, 537] width 246 height 48
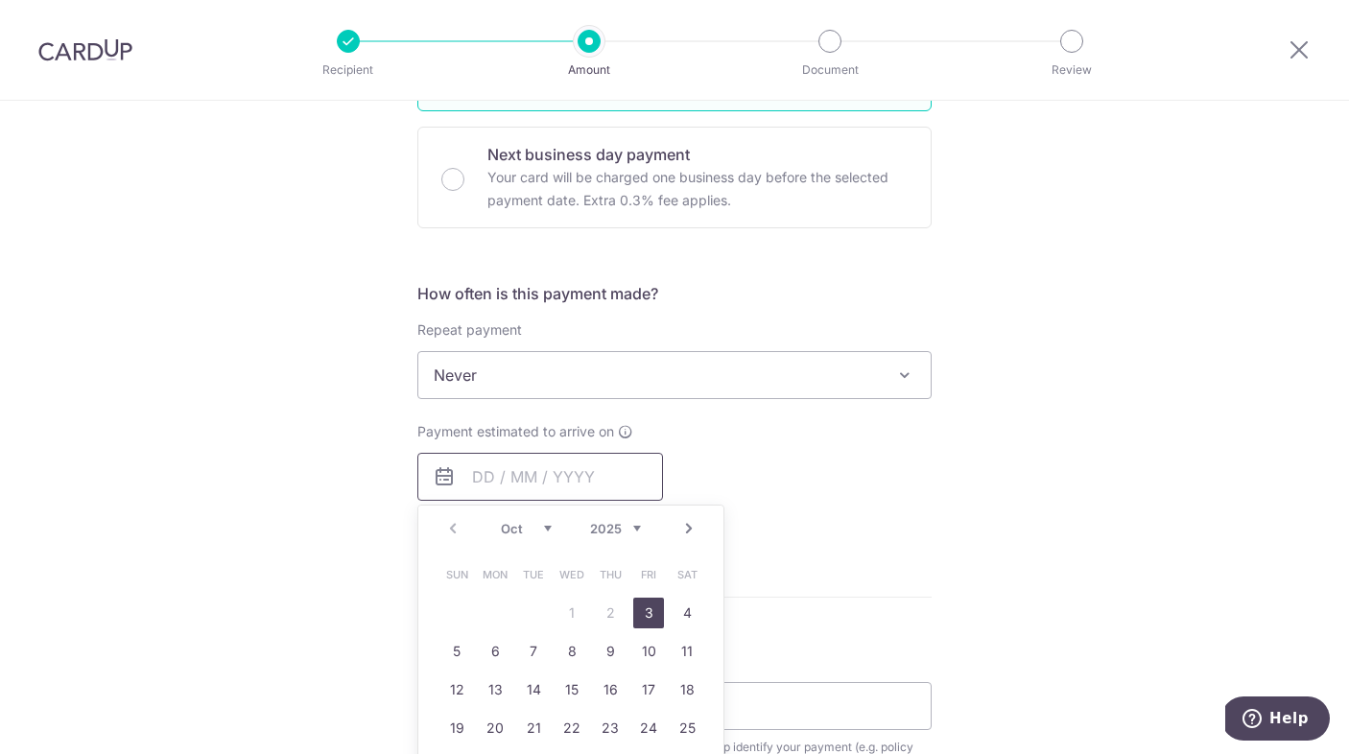
scroll to position [565, 0]
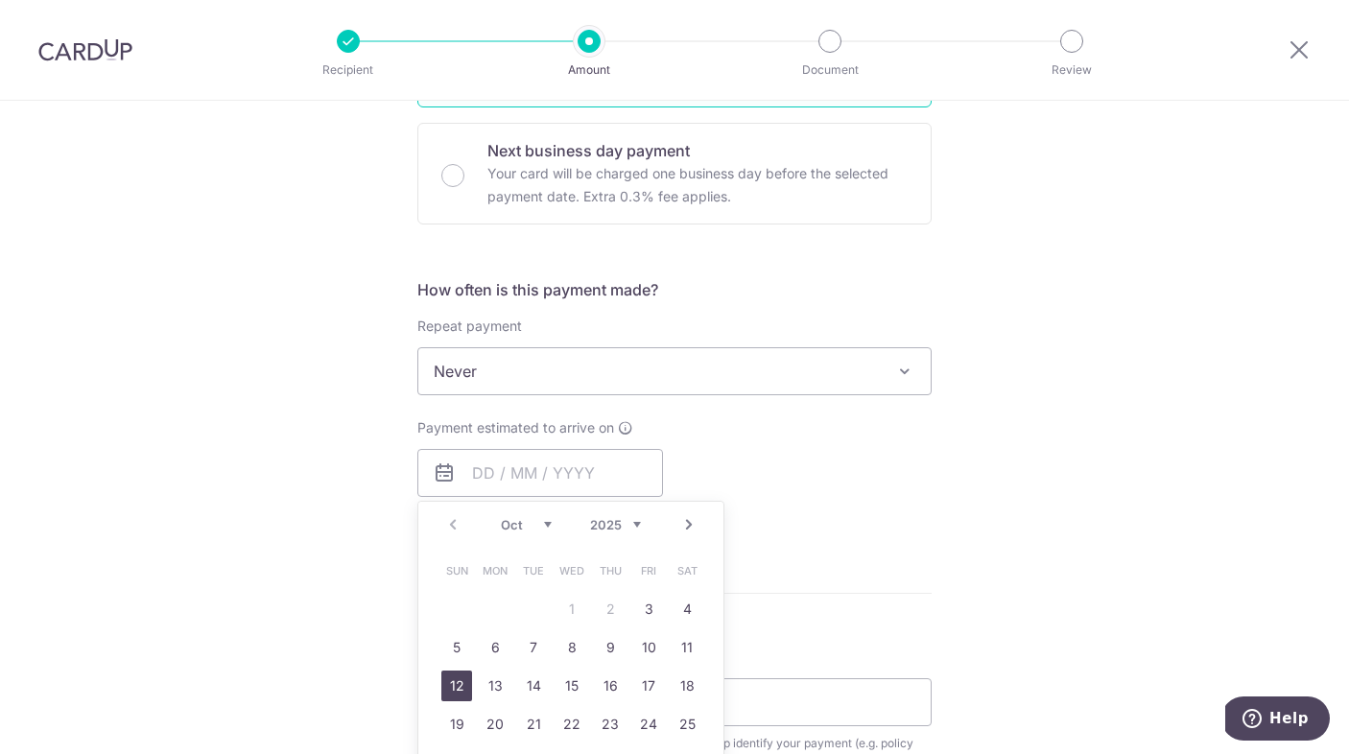
click at [465, 686] on link "12" at bounding box center [456, 686] width 31 height 31
type input "12/10/2025"
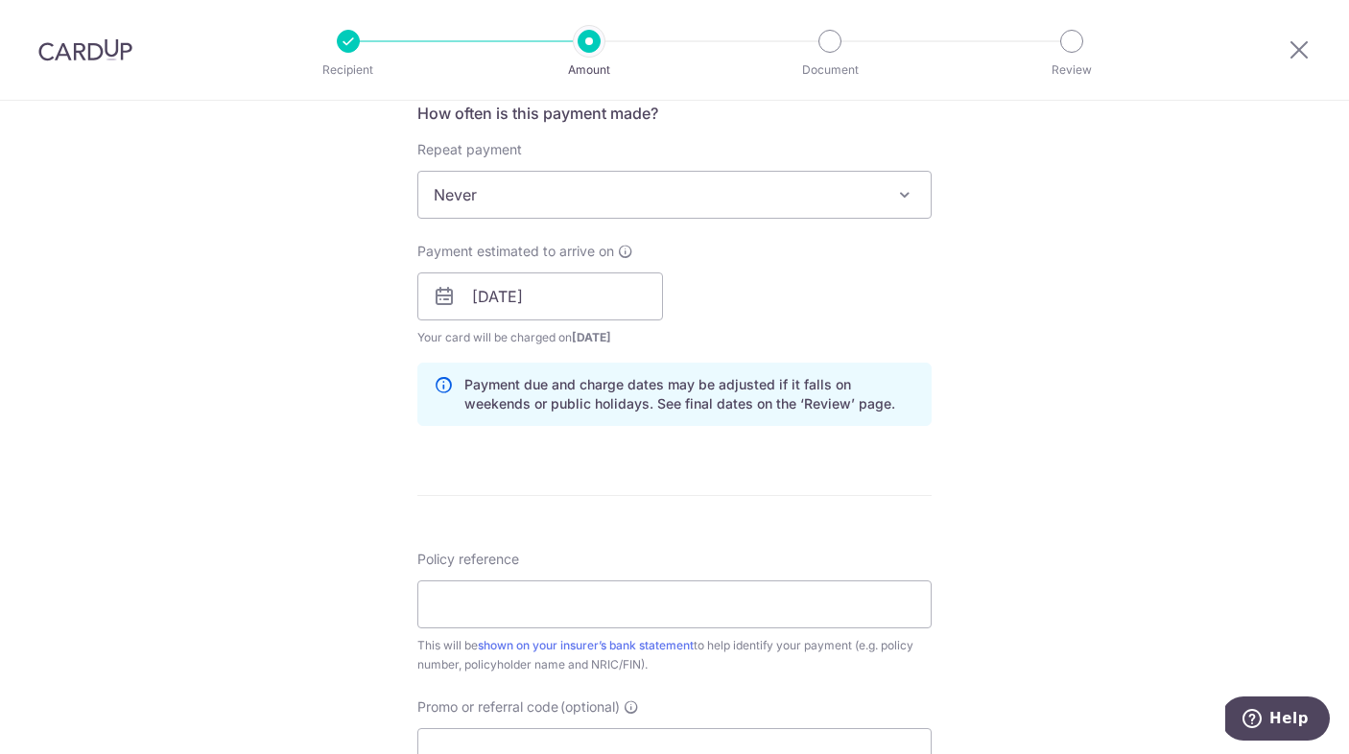
scroll to position [744, 0]
click at [684, 605] on input "Policy reference" at bounding box center [675, 603] width 514 height 48
type input "0072229164"
click at [901, 516] on form "Enter payment amount SGD 5,017.10 5017.10 Select Card **** 8594 Add credit card…" at bounding box center [675, 283] width 514 height 1598
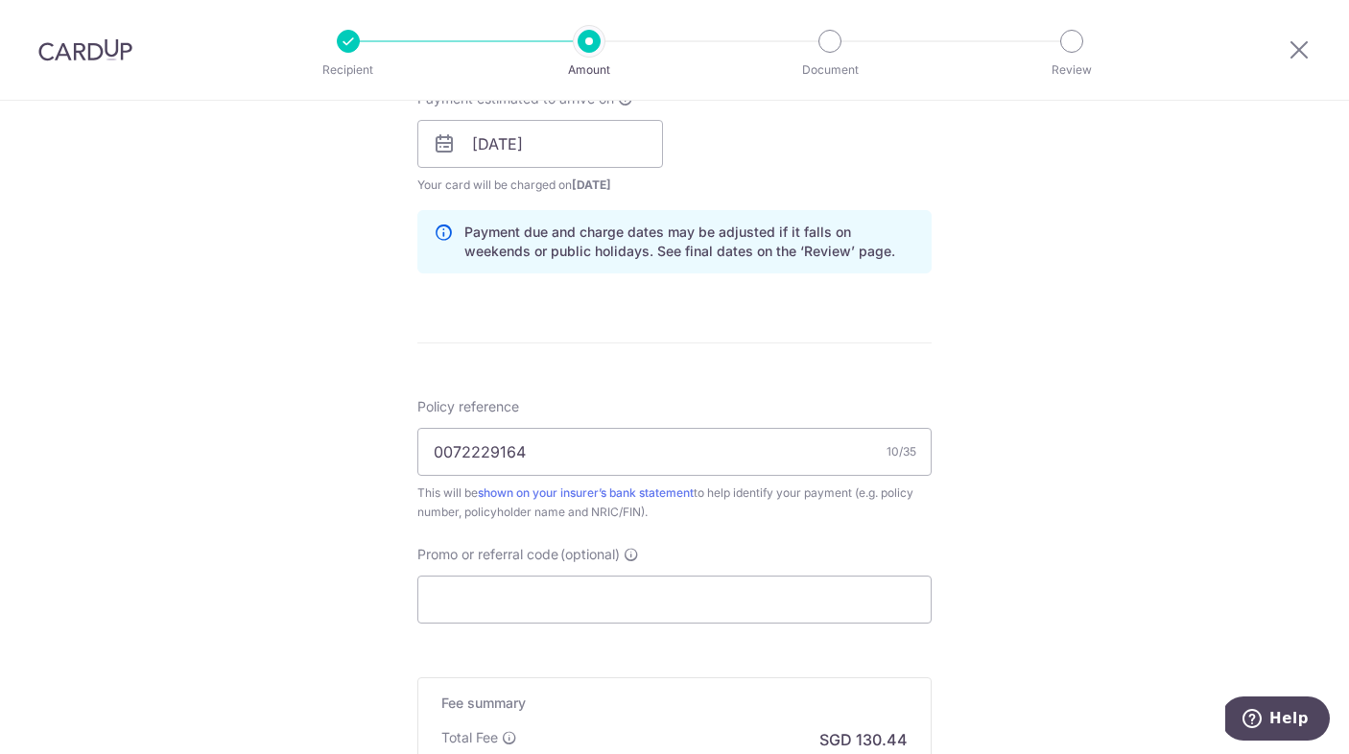
scroll to position [895, 0]
click at [523, 608] on input "Promo or referral code (optional)" at bounding box center [675, 599] width 514 height 48
paste input "OFF225"
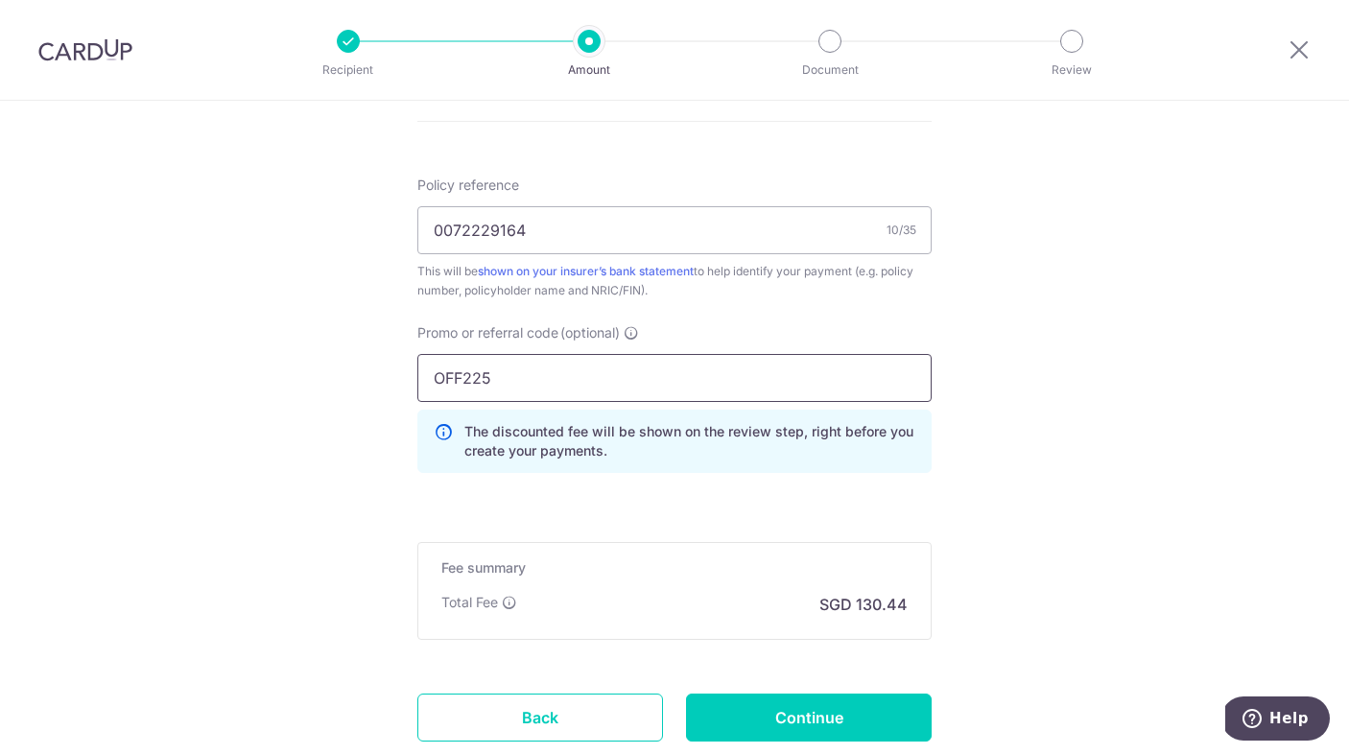
scroll to position [1119, 0]
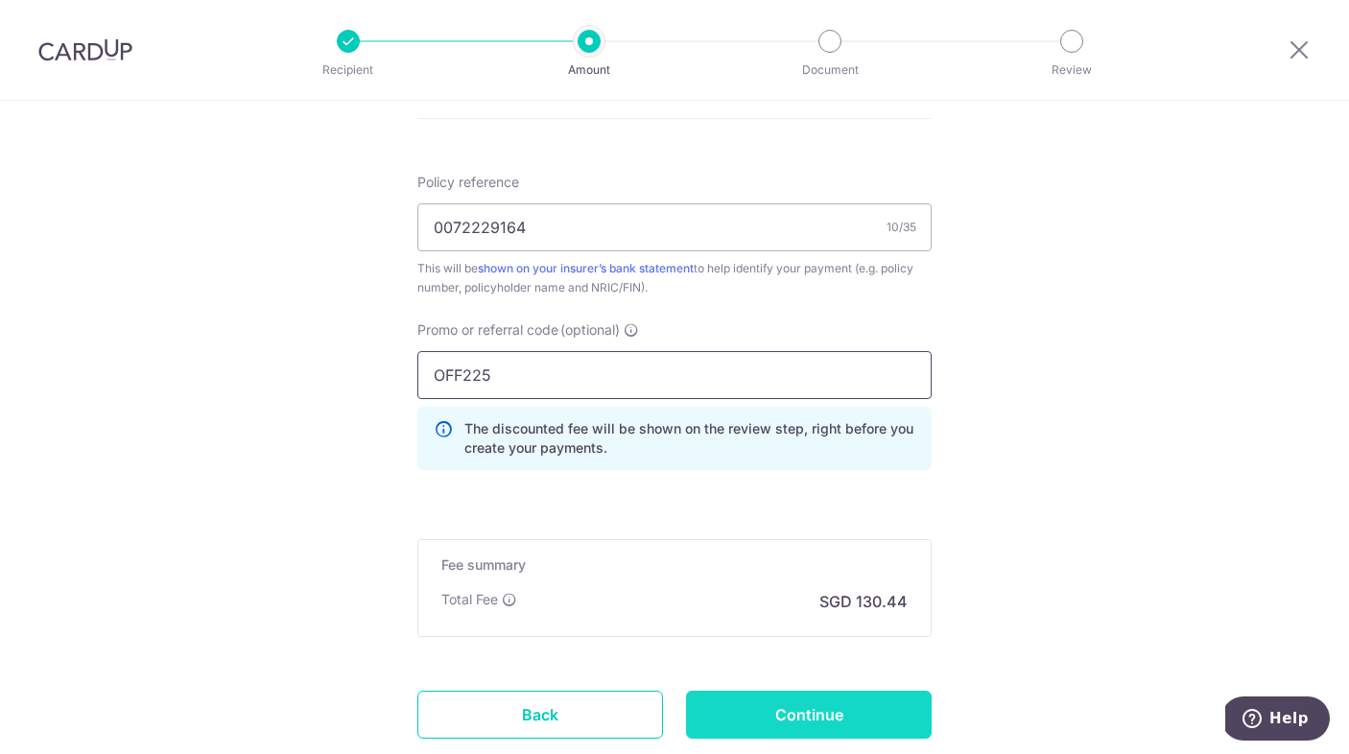
type input "OFF225"
click at [794, 718] on input "Continue" at bounding box center [809, 715] width 246 height 48
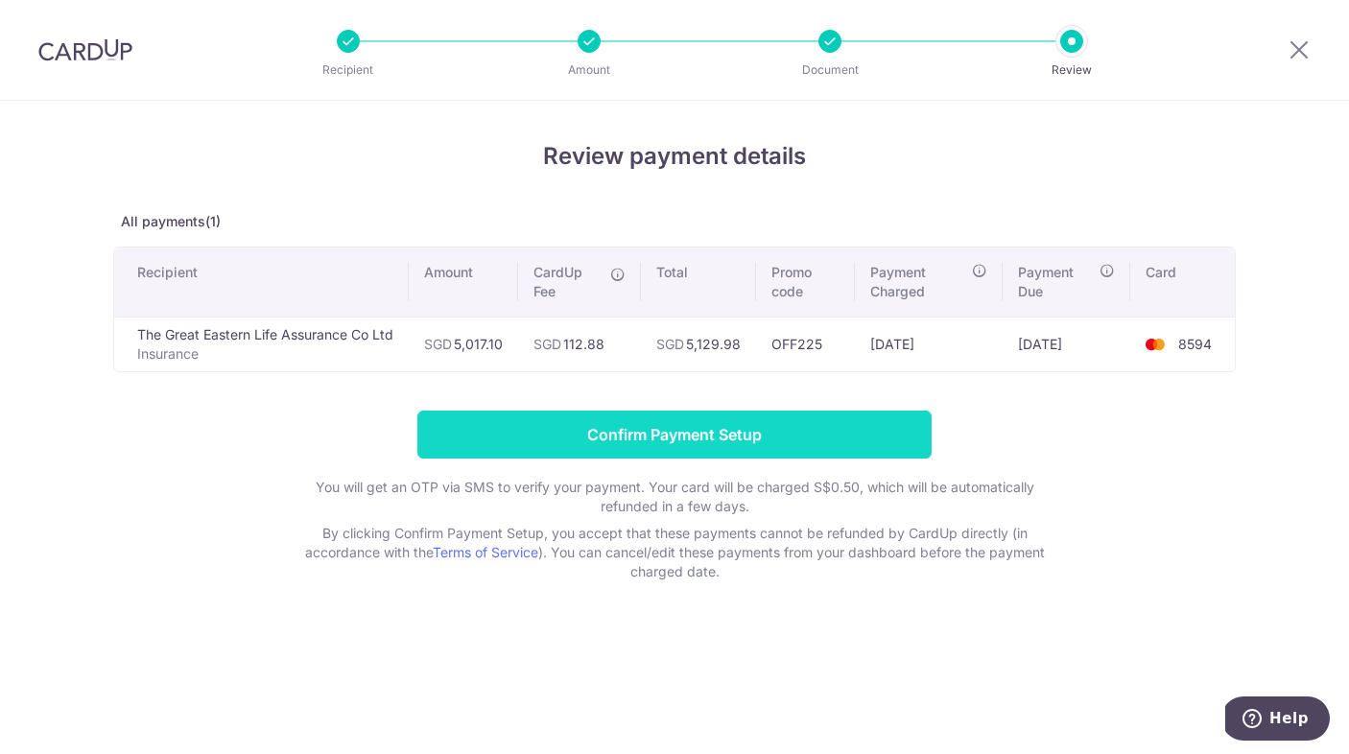
click at [825, 434] on input "Confirm Payment Setup" at bounding box center [675, 435] width 514 height 48
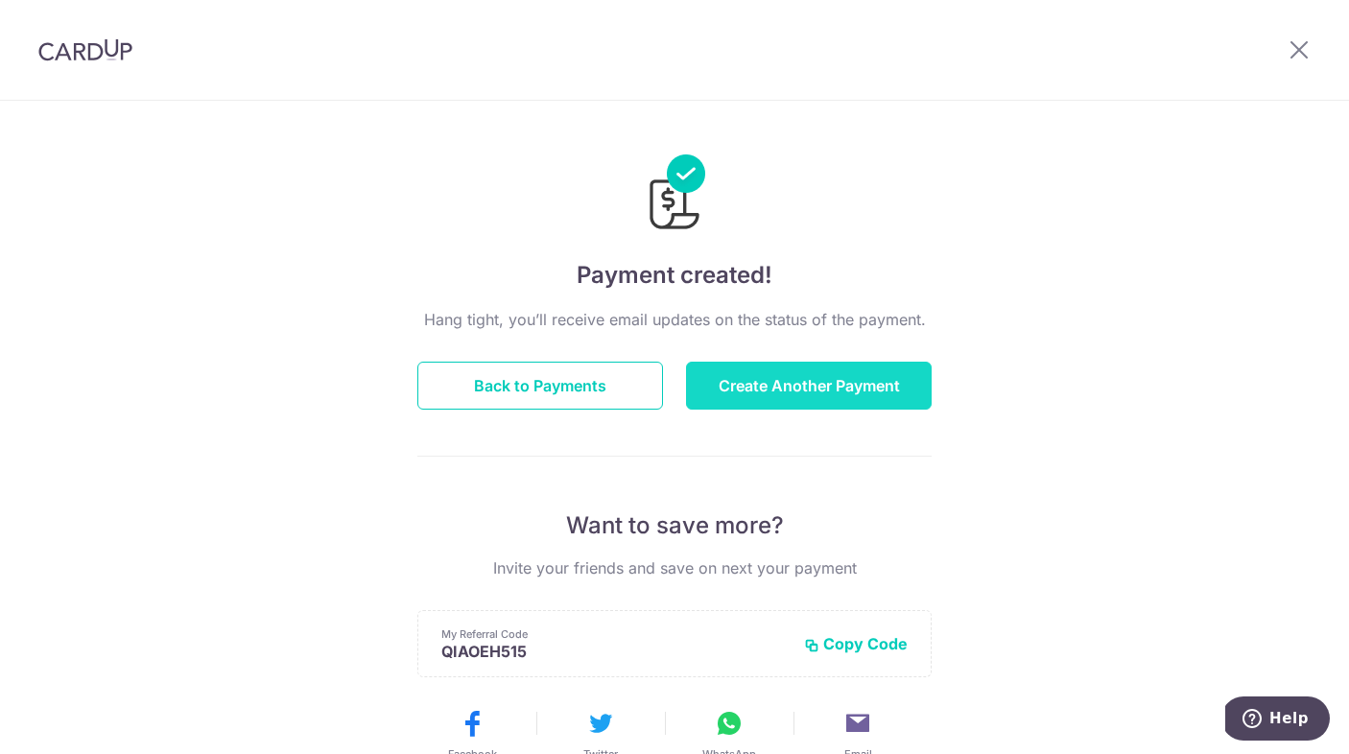
click at [811, 382] on button "Create Another Payment" at bounding box center [809, 386] width 246 height 48
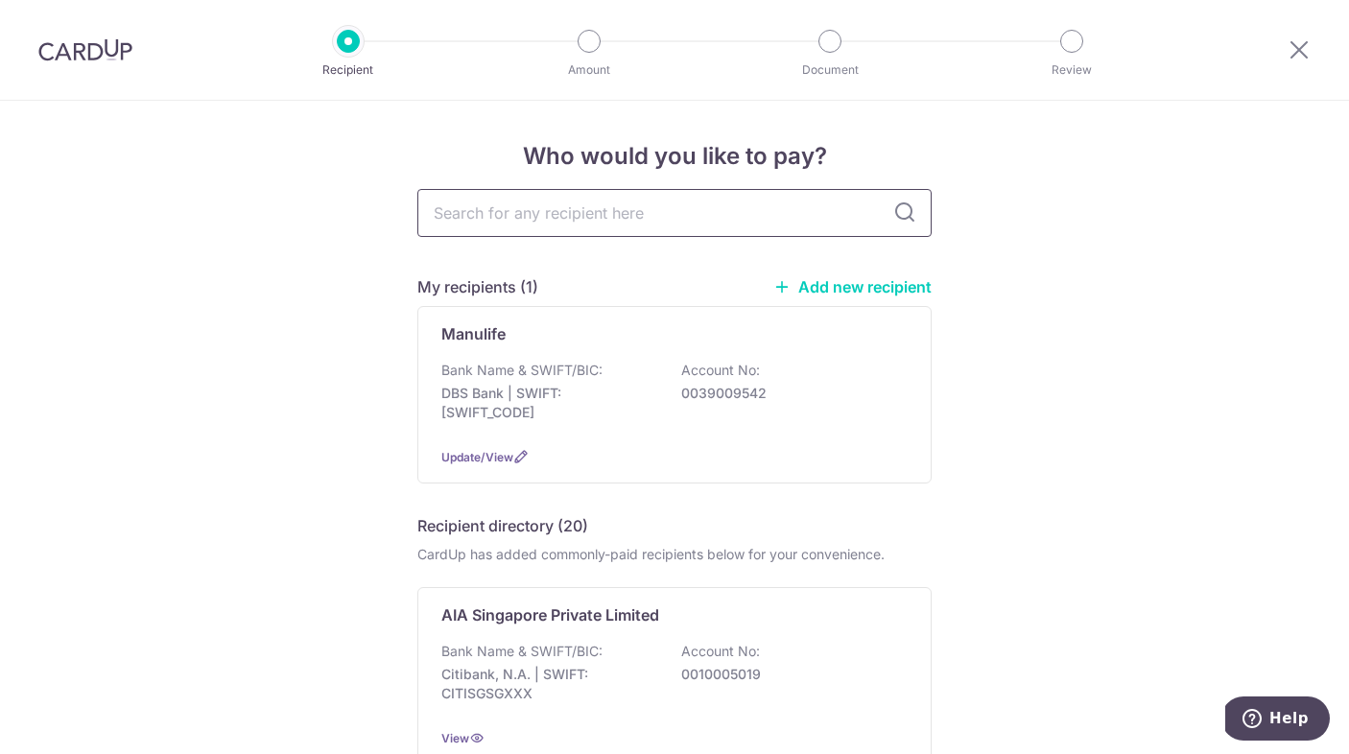
click at [454, 218] on input "text" at bounding box center [675, 213] width 514 height 48
type input "the"
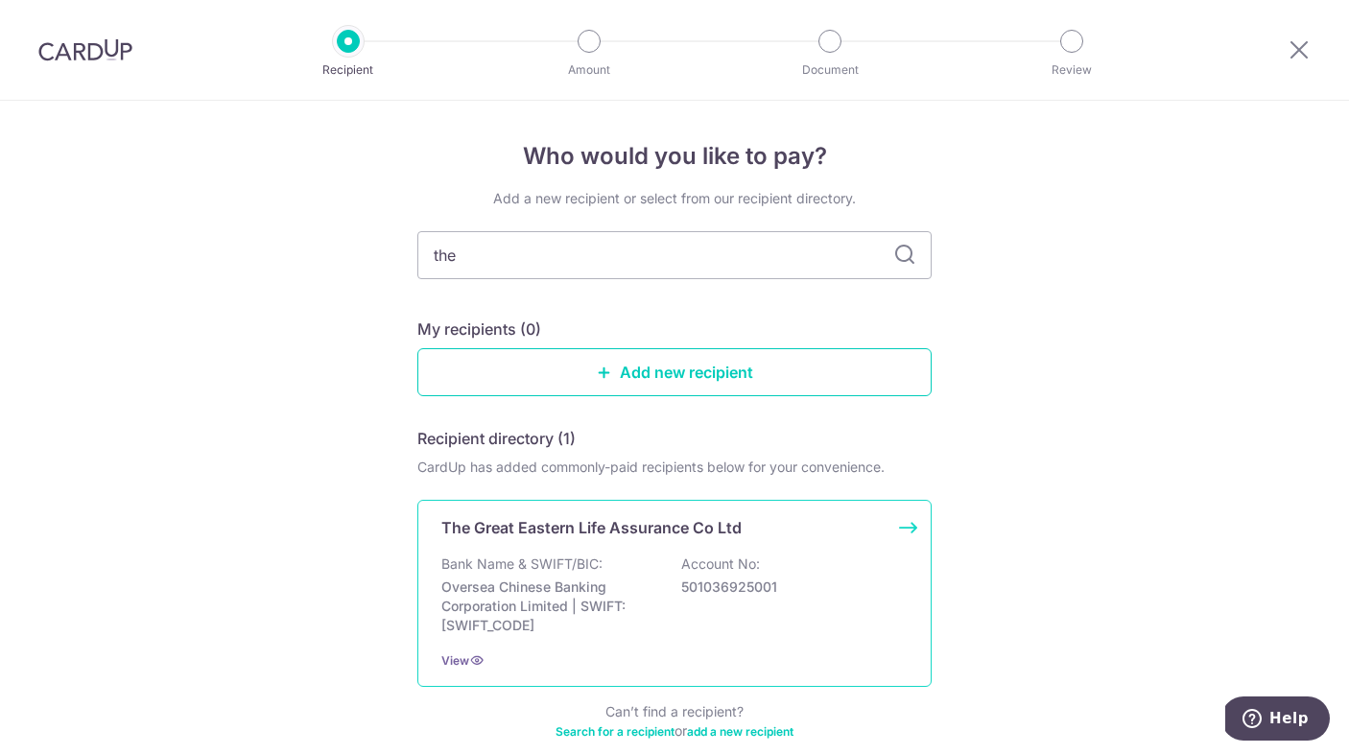
click at [515, 591] on p "Oversea Chinese Banking Corporation Limited | SWIFT: [SWIFT_CODE]" at bounding box center [548, 607] width 215 height 58
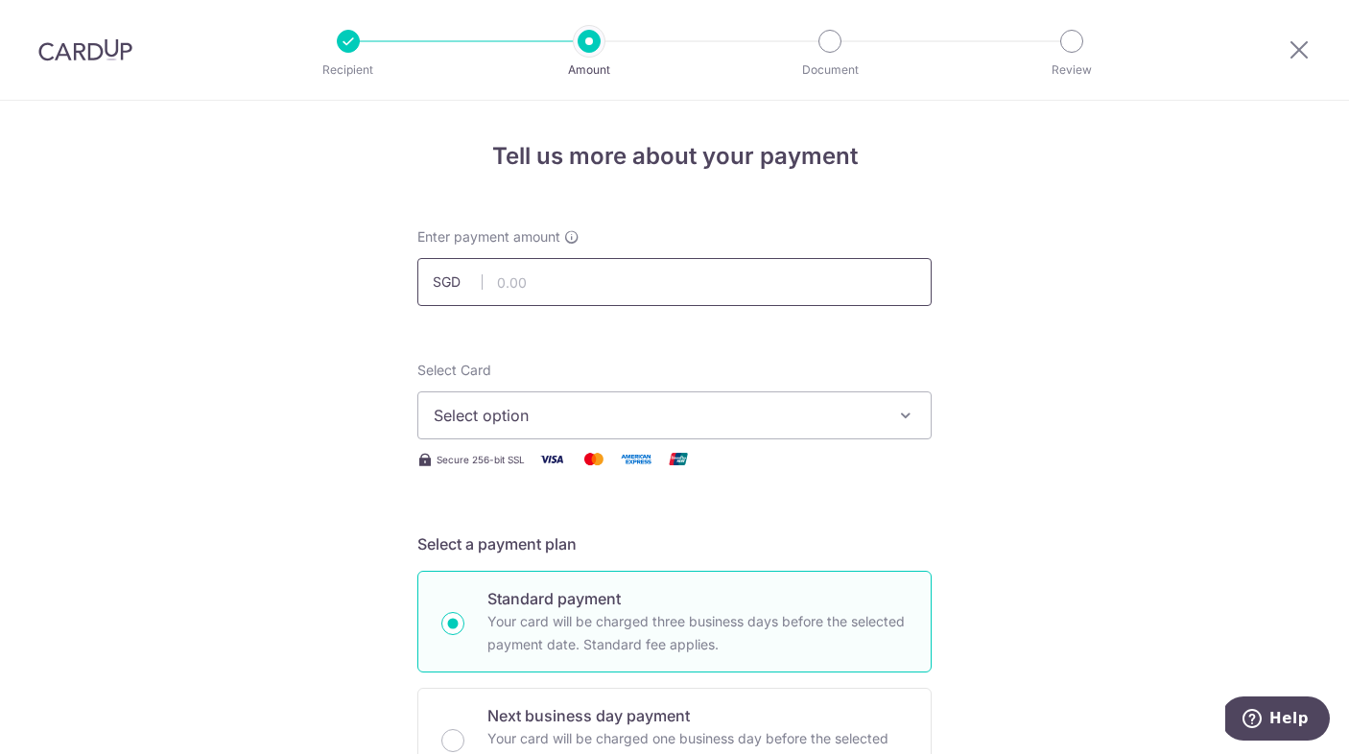
click at [516, 289] on input "text" at bounding box center [675, 282] width 514 height 48
type input "380.16"
click at [790, 429] on button "Select option" at bounding box center [675, 416] width 514 height 48
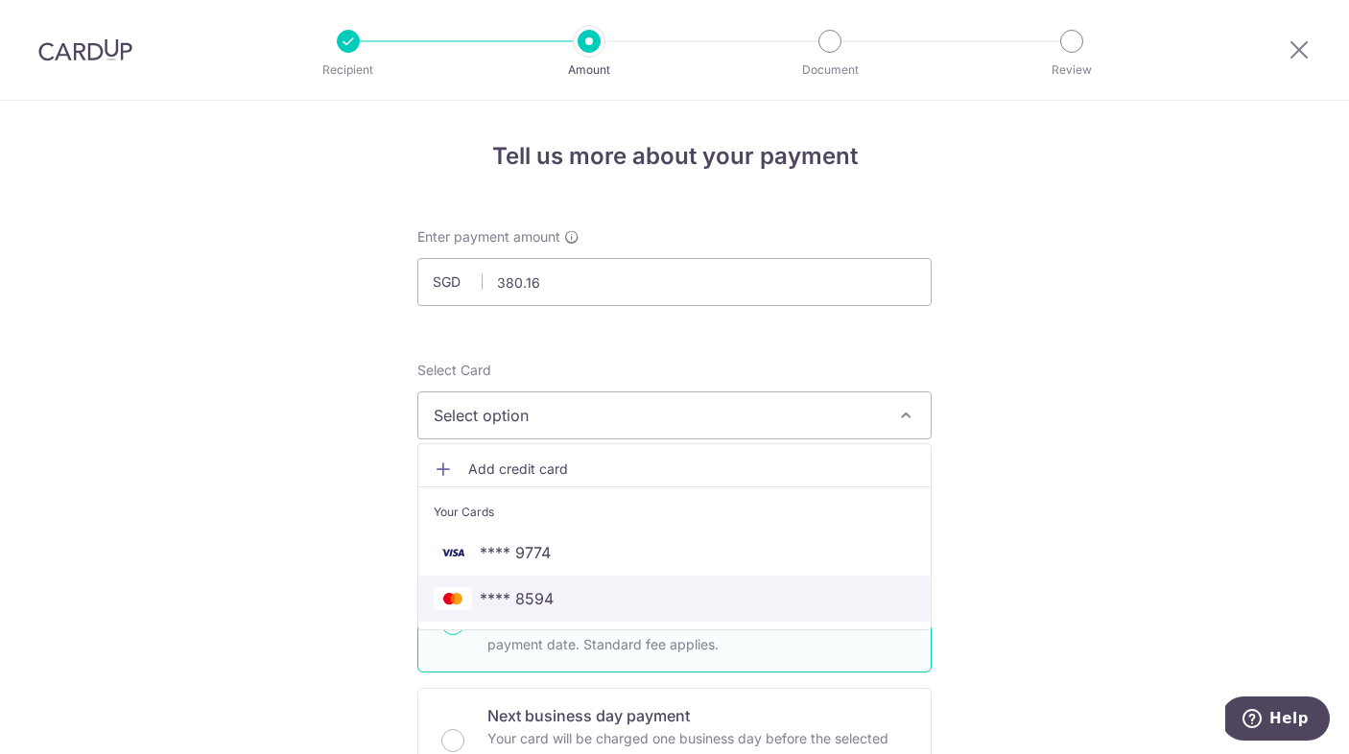
click at [761, 606] on span "**** 8594" at bounding box center [675, 598] width 482 height 23
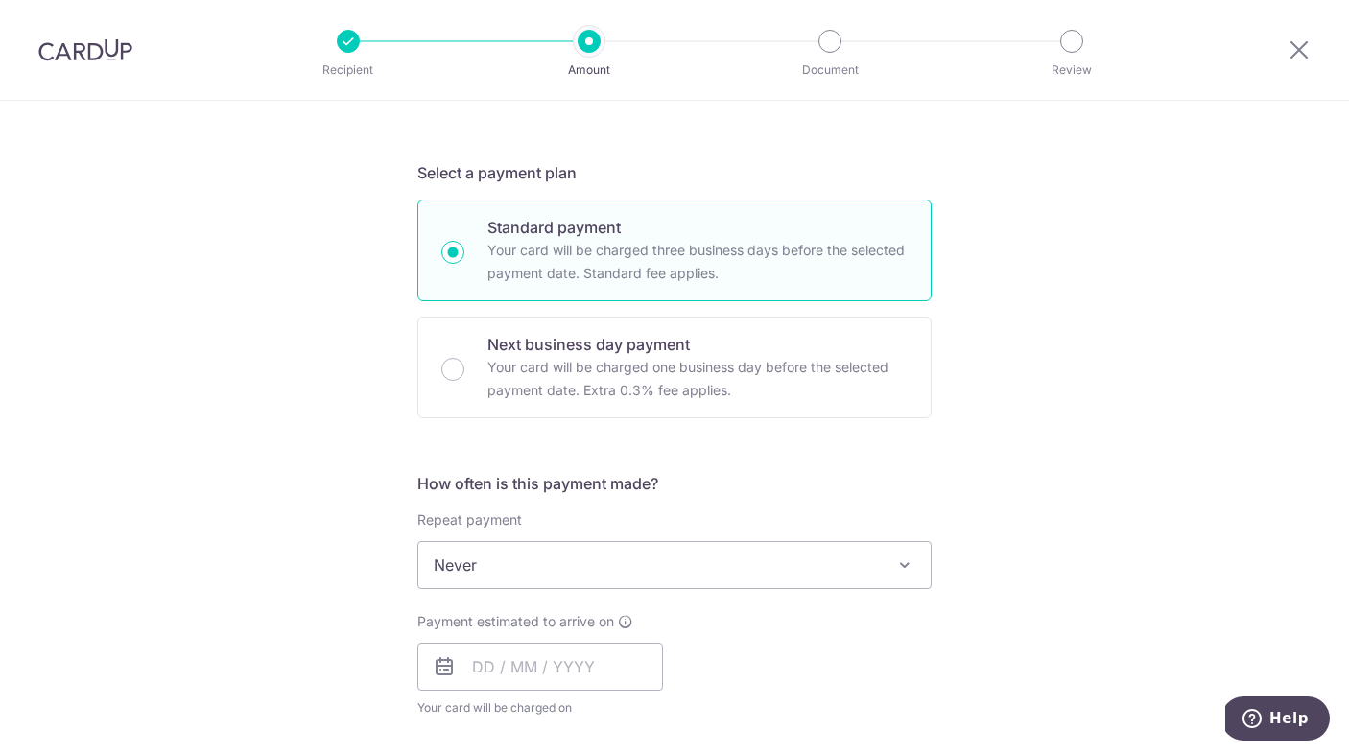
scroll to position [388, 0]
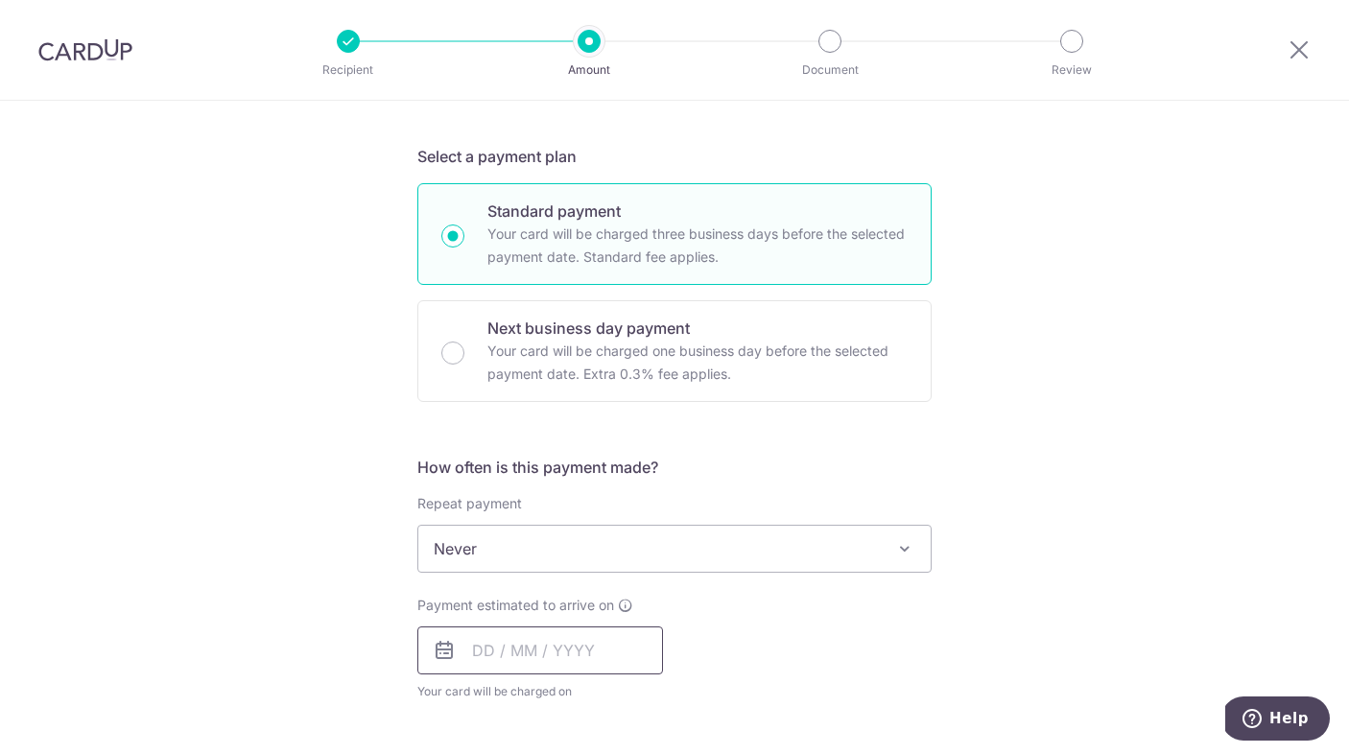
click at [594, 665] on input "text" at bounding box center [541, 651] width 246 height 48
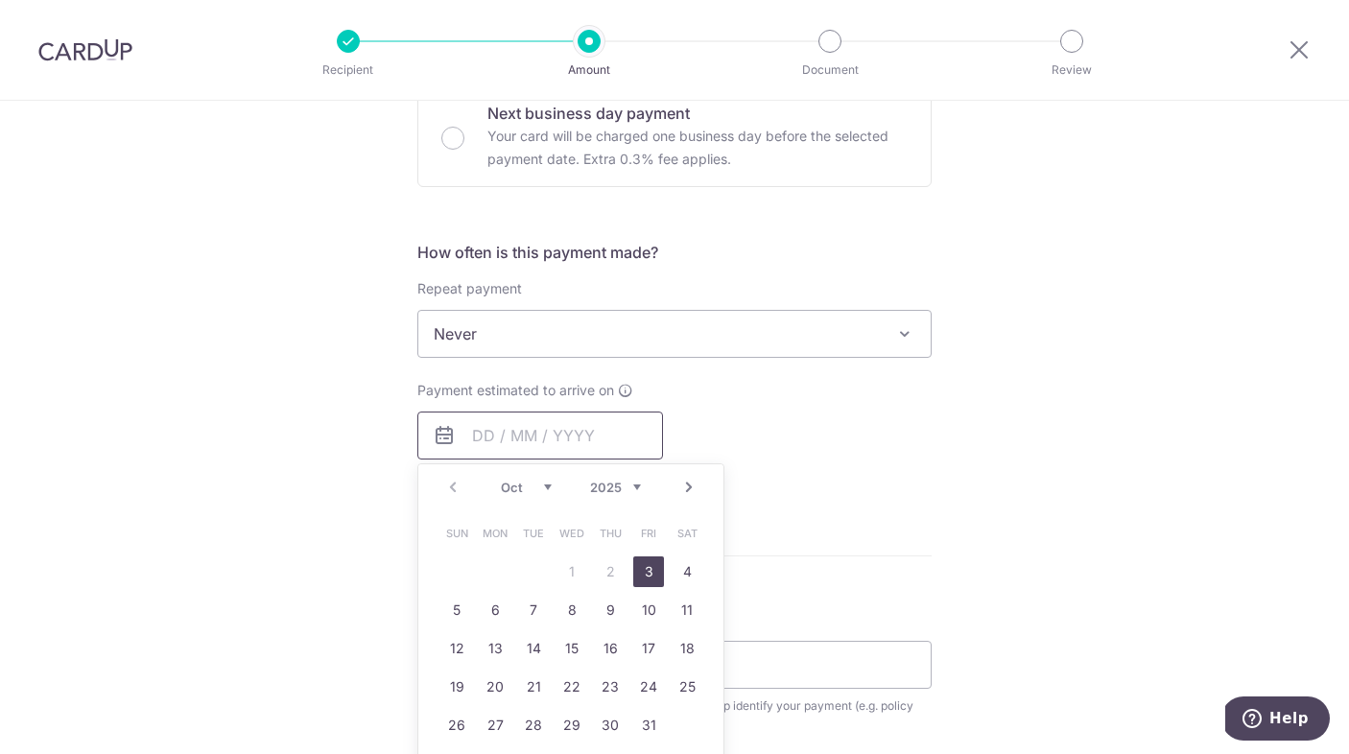
scroll to position [608, 0]
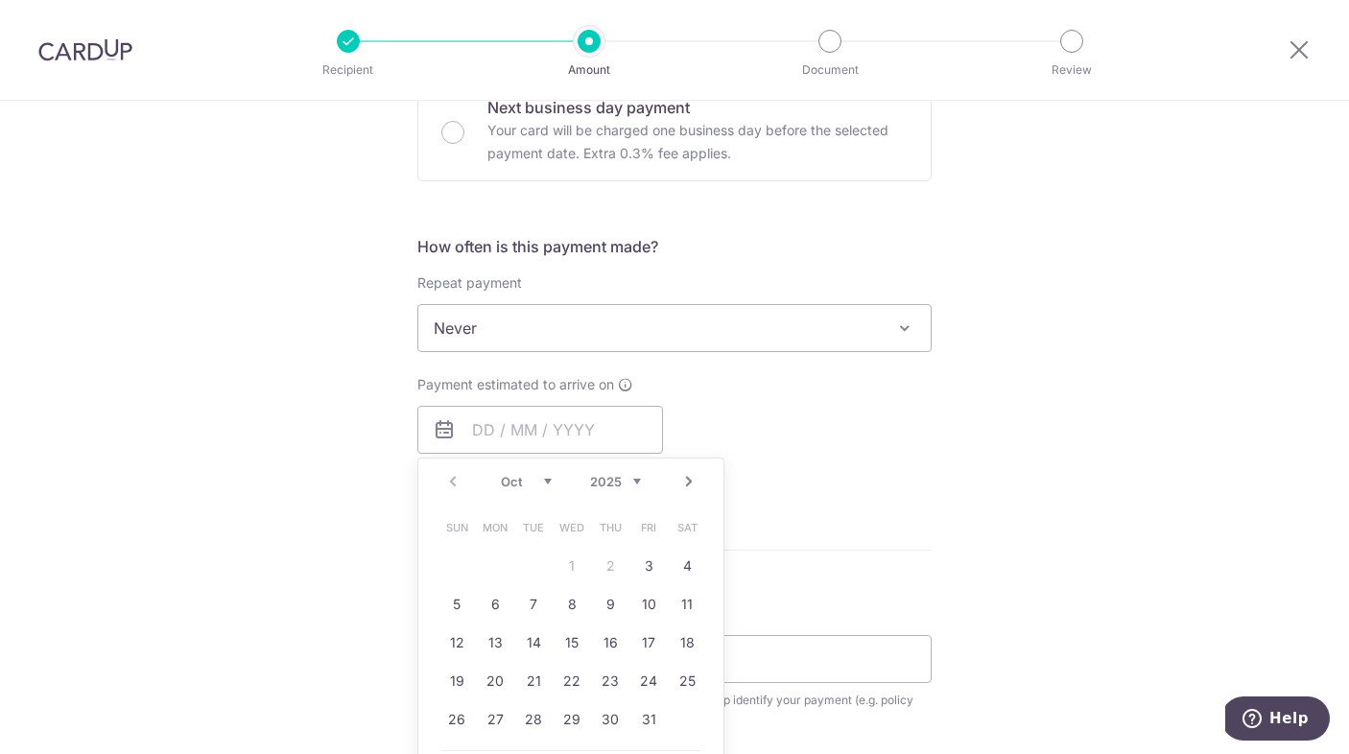
click at [687, 483] on link "Next" at bounding box center [689, 481] width 23 height 23
click at [685, 561] on link "1" at bounding box center [687, 566] width 31 height 31
type input "[DATE]"
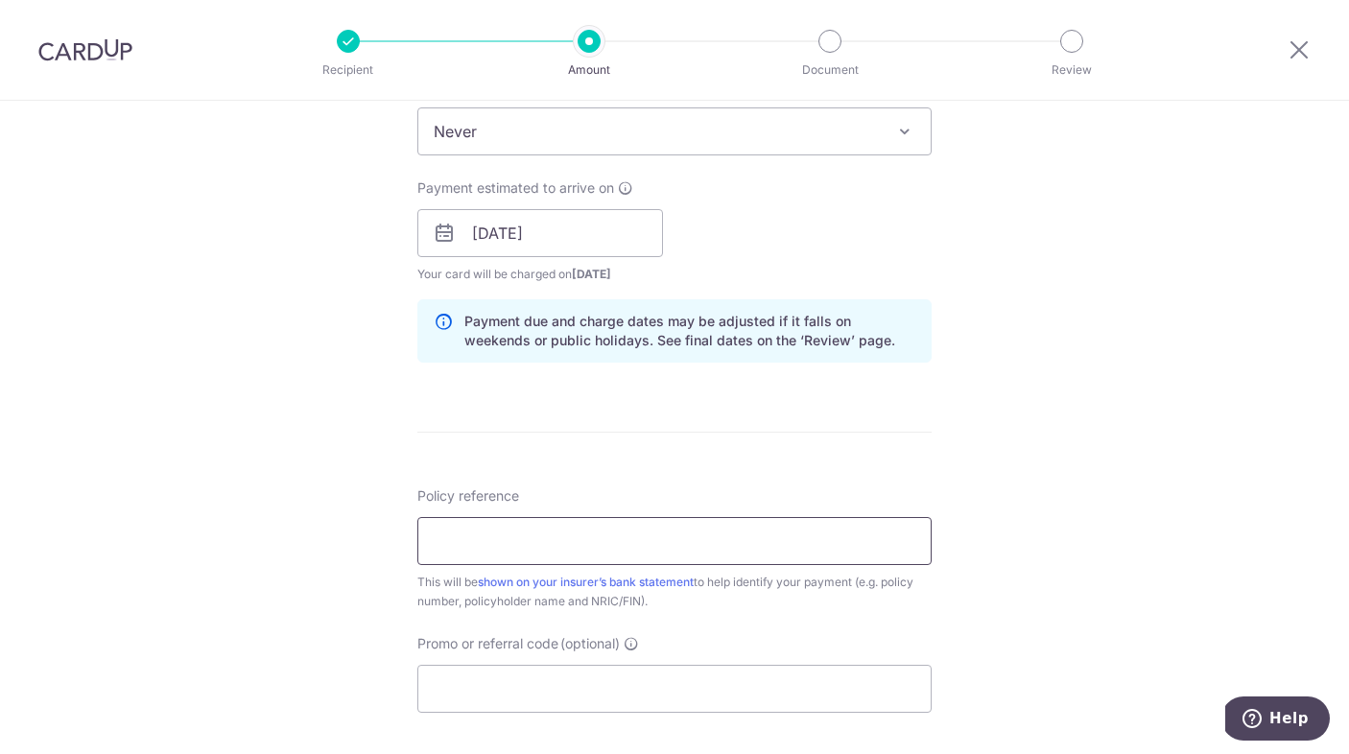
scroll to position [820, 0]
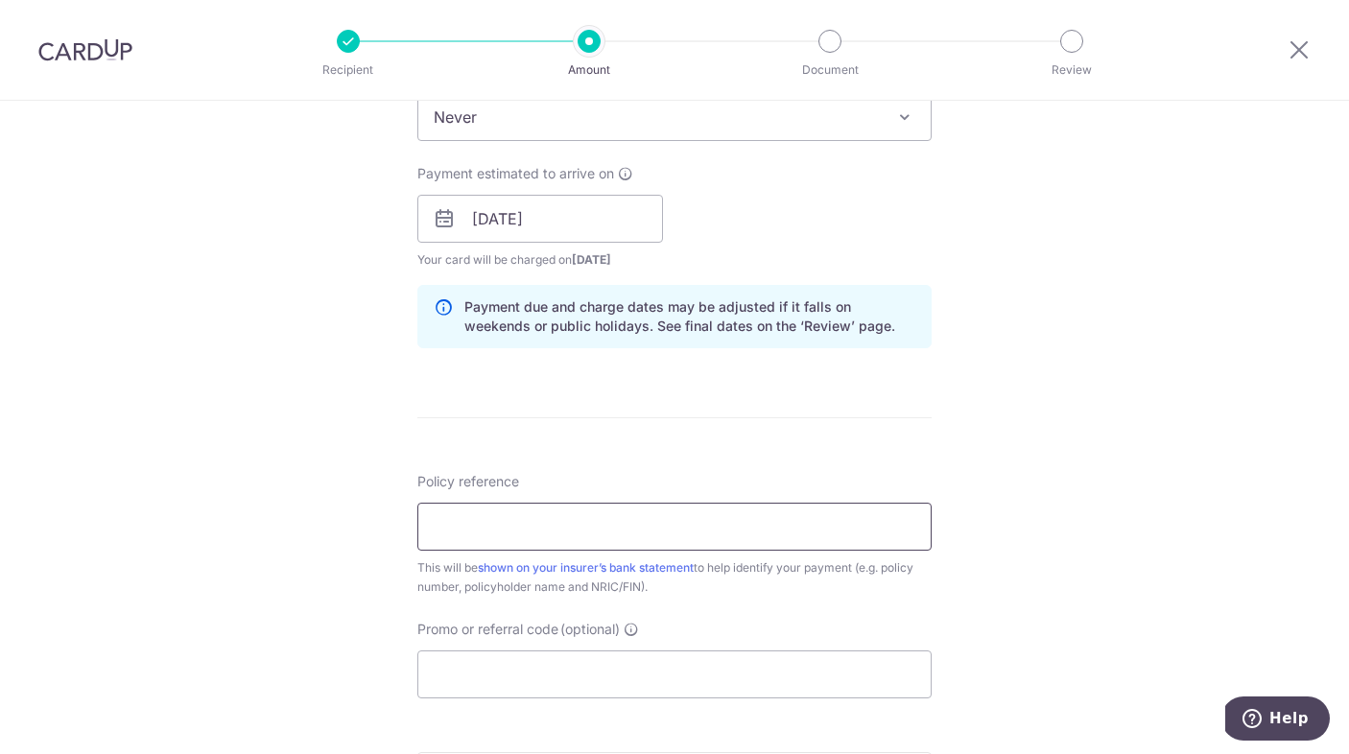
click at [502, 528] on input "Policy reference" at bounding box center [675, 527] width 514 height 48
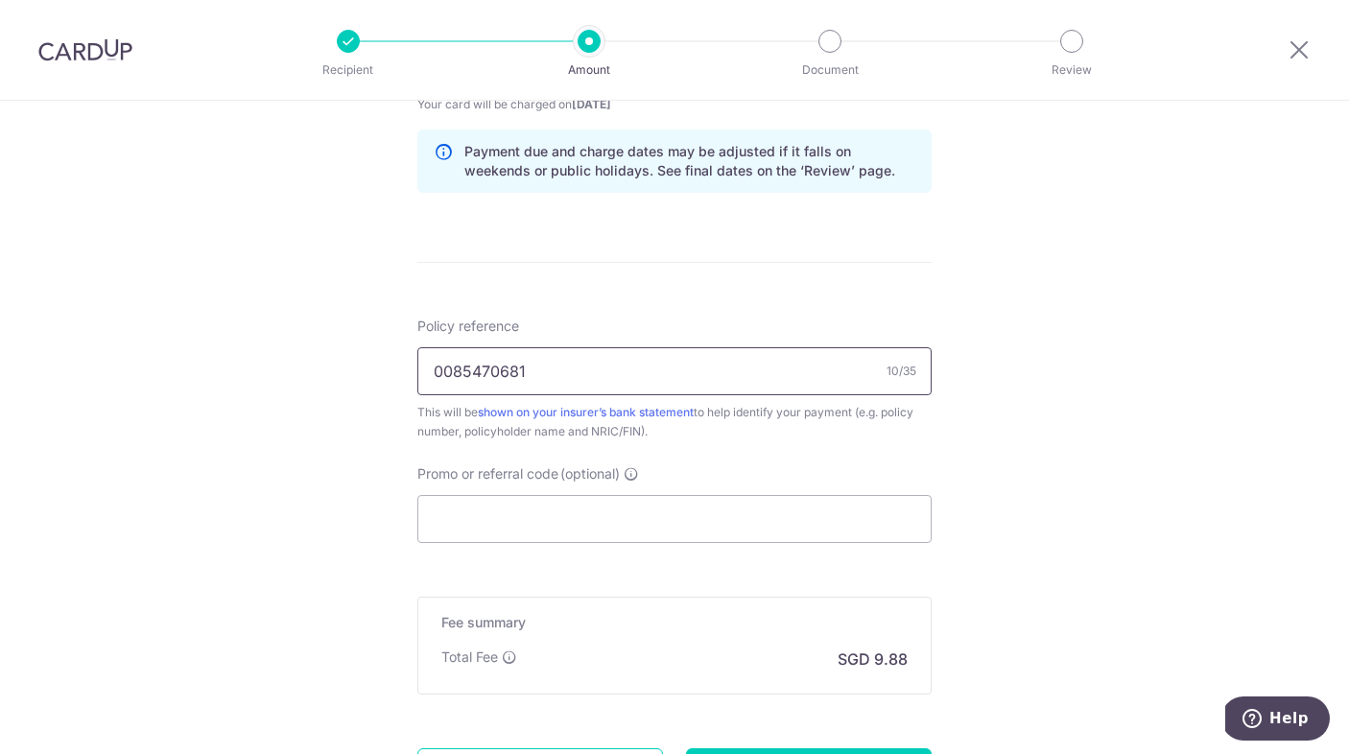
scroll to position [1161, 0]
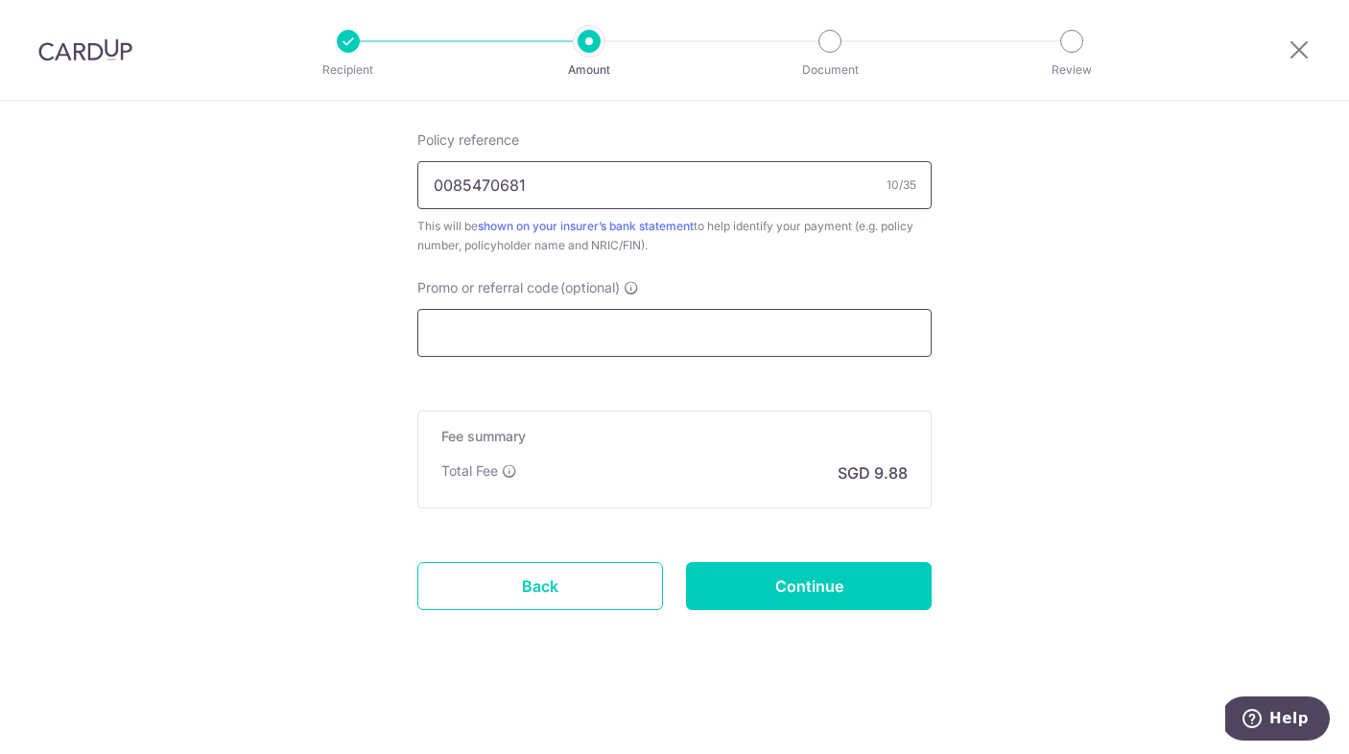
type input "0085470681"
click at [488, 334] on input "Promo or referral code (optional)" at bounding box center [675, 333] width 514 height 48
paste input "OFF225"
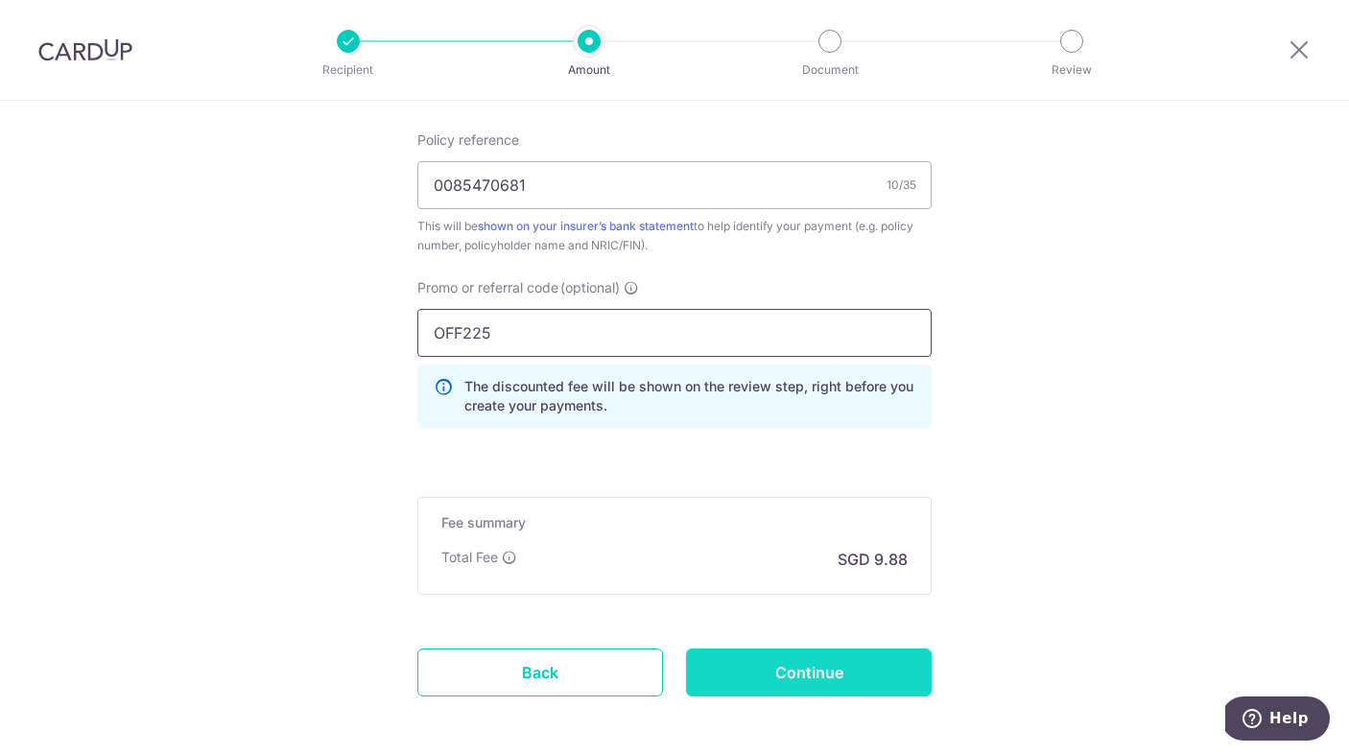
type input "OFF225"
click at [801, 651] on input "Continue" at bounding box center [809, 673] width 246 height 48
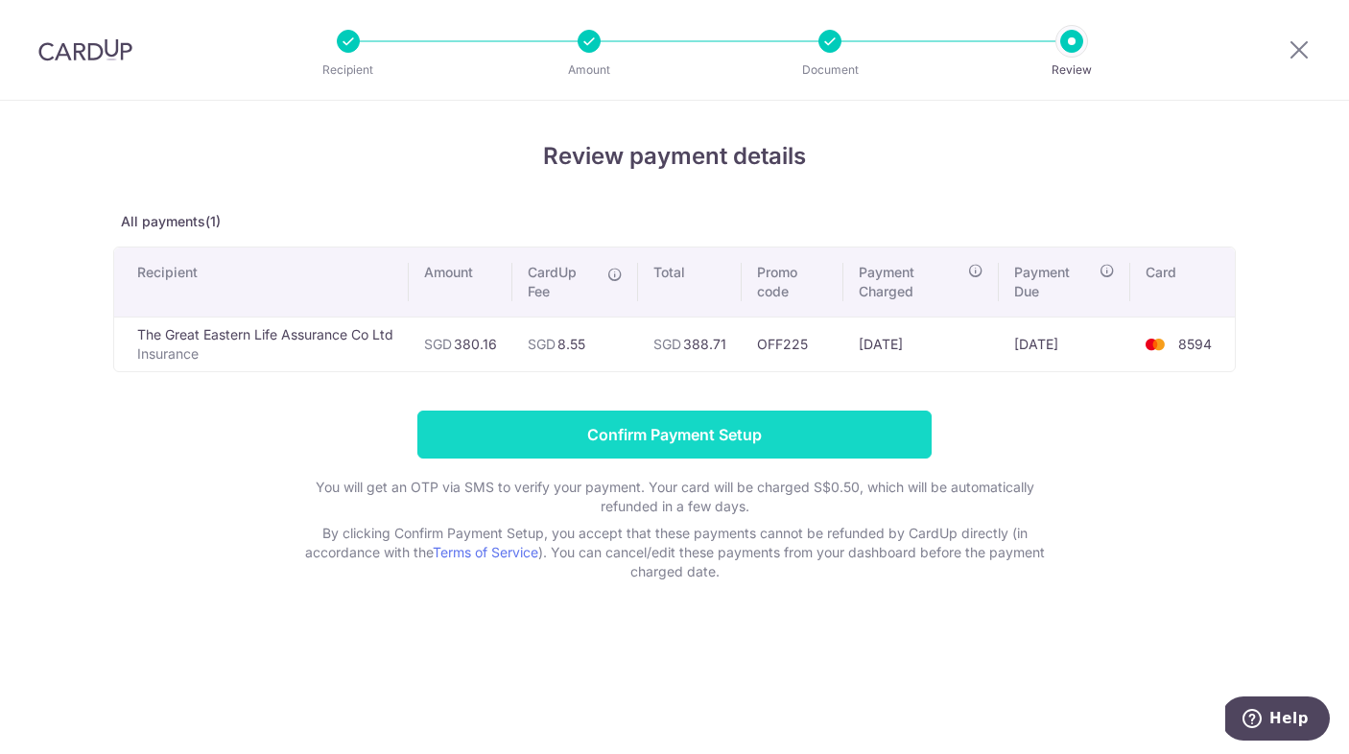
click at [761, 426] on input "Confirm Payment Setup" at bounding box center [675, 435] width 514 height 48
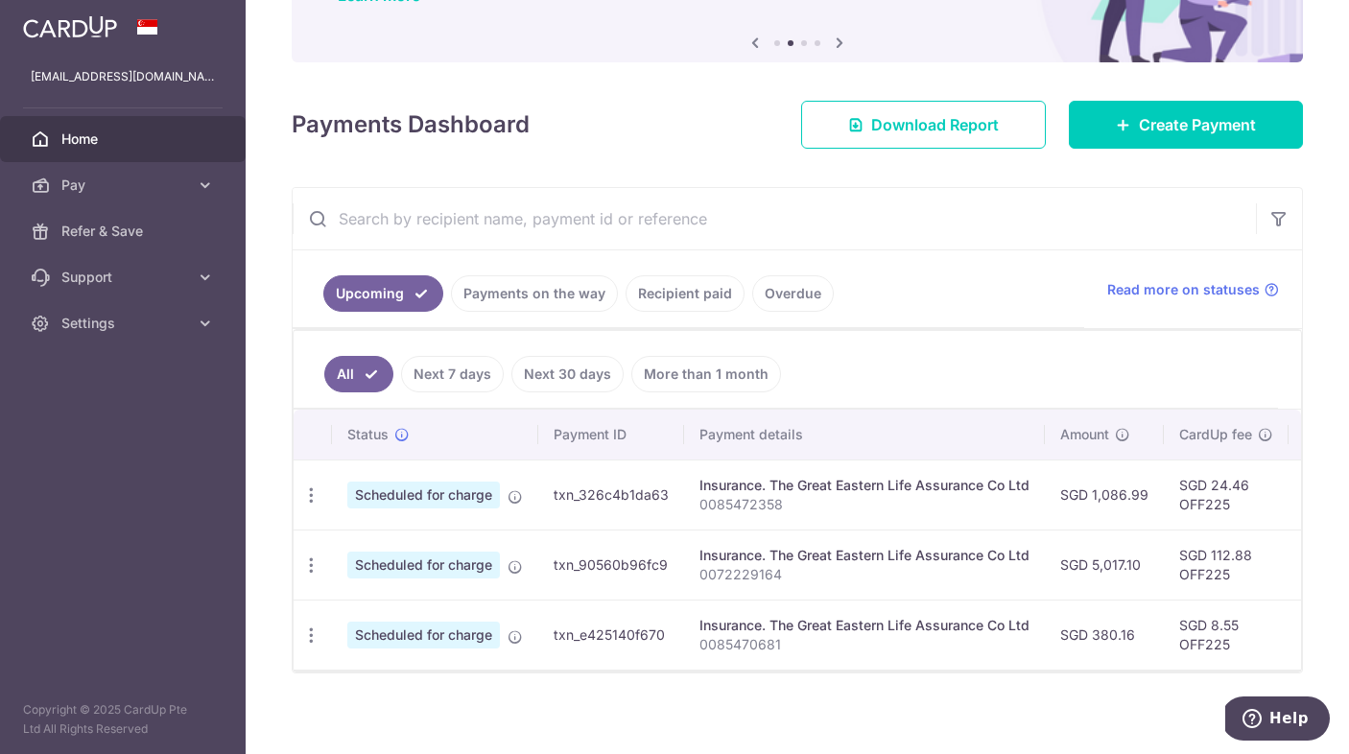
scroll to position [193, 0]
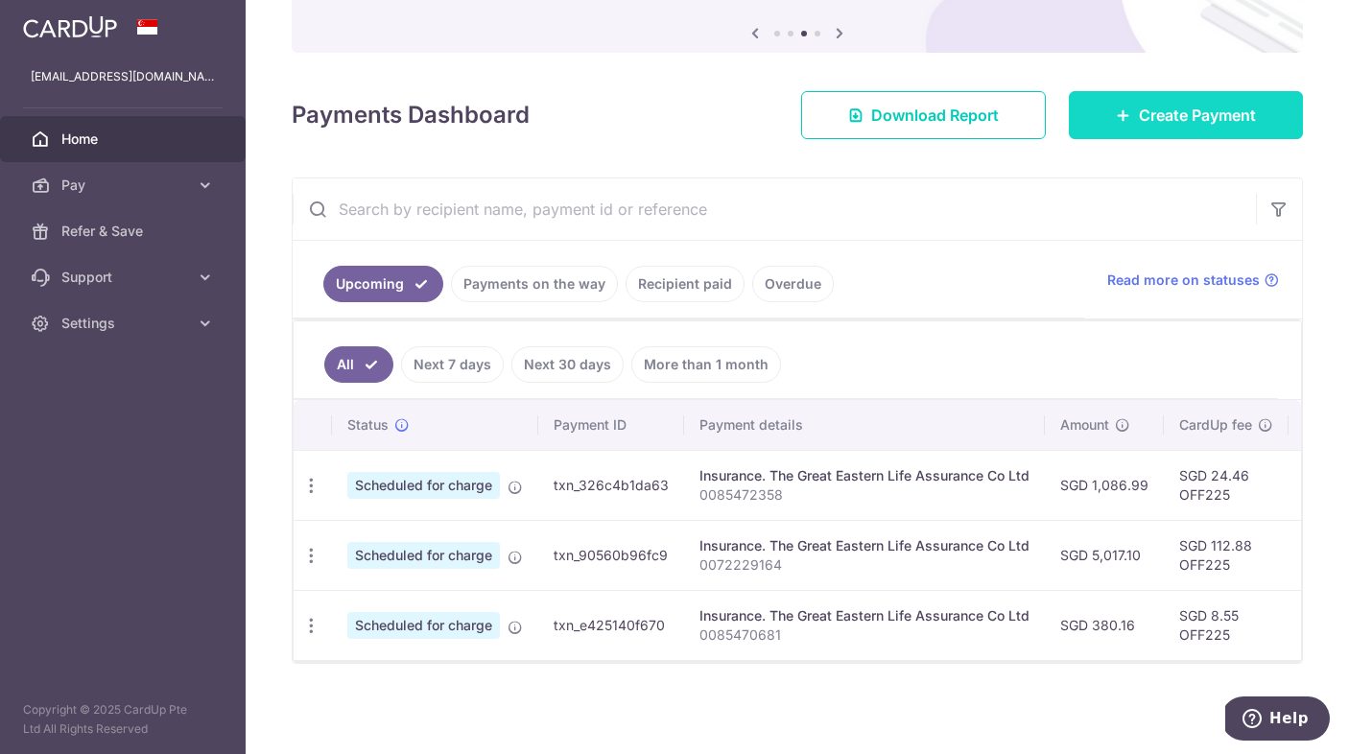
click at [1162, 116] on span "Create Payment" at bounding box center [1197, 115] width 117 height 23
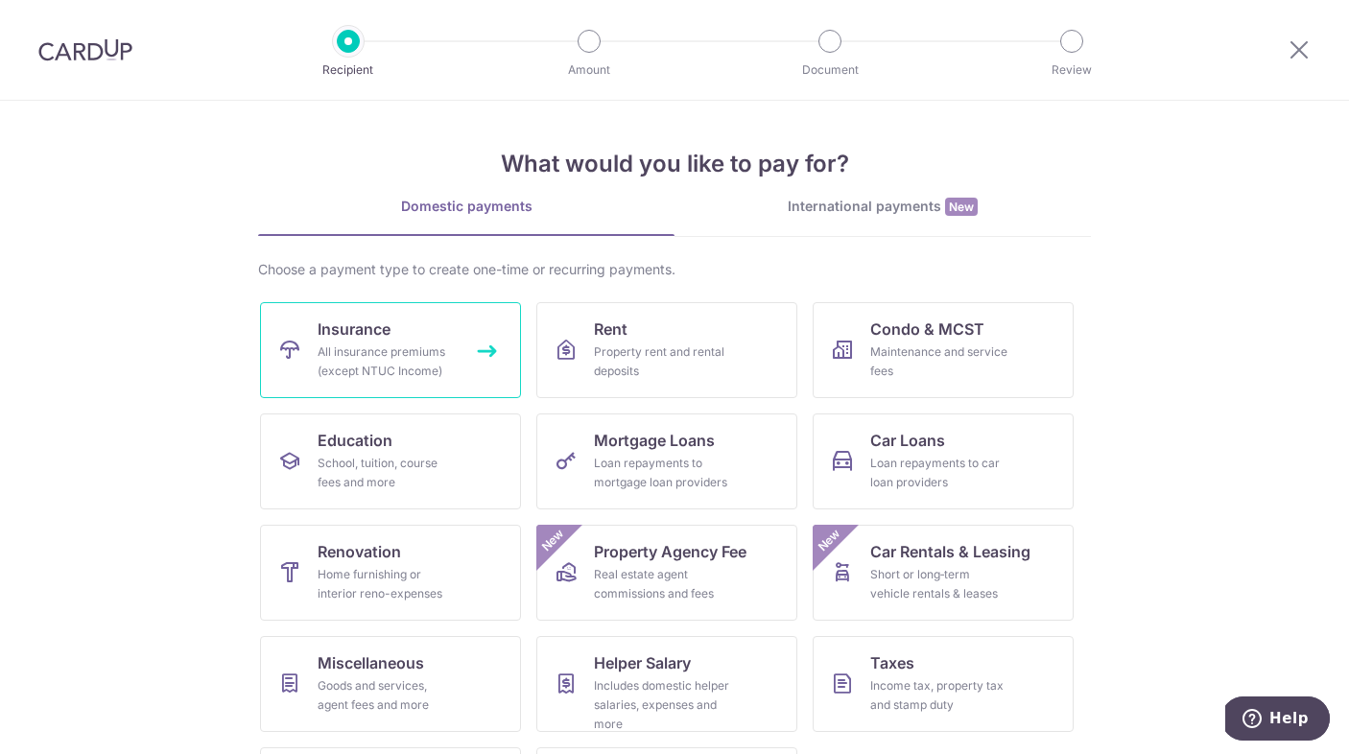
click at [404, 329] on link "Insurance All insurance premiums (except NTUC Income)" at bounding box center [390, 350] width 261 height 96
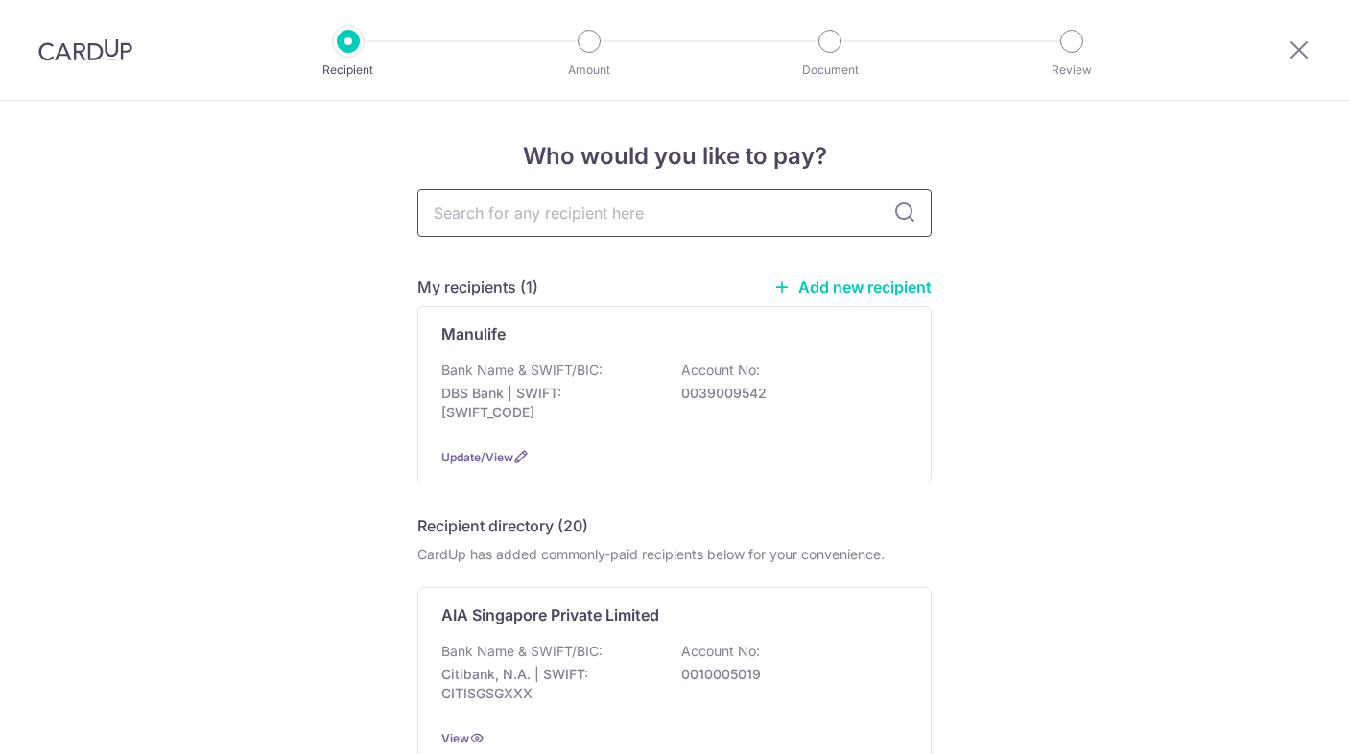
click at [704, 221] on input "text" at bounding box center [675, 213] width 514 height 48
type input "singlif"
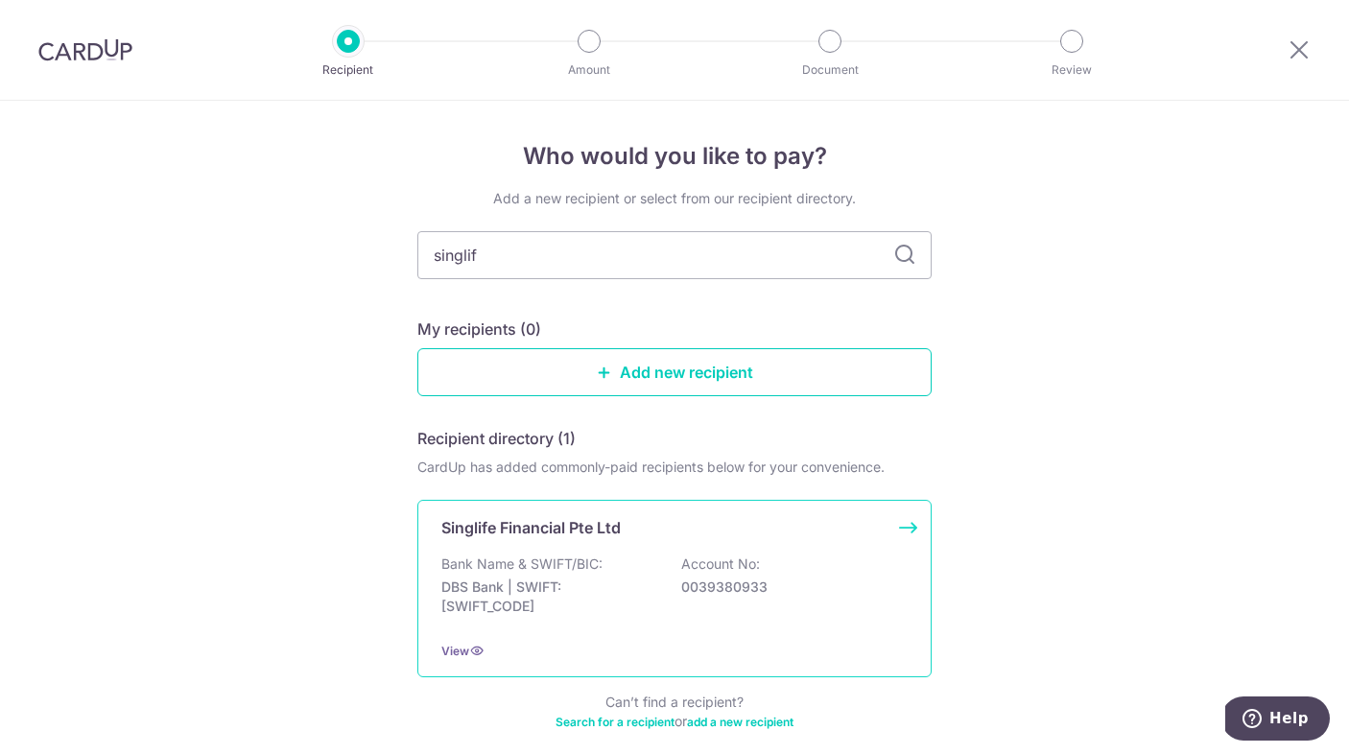
click at [613, 608] on p "DBS Bank | SWIFT: DBSSSGSGXXX" at bounding box center [548, 597] width 215 height 38
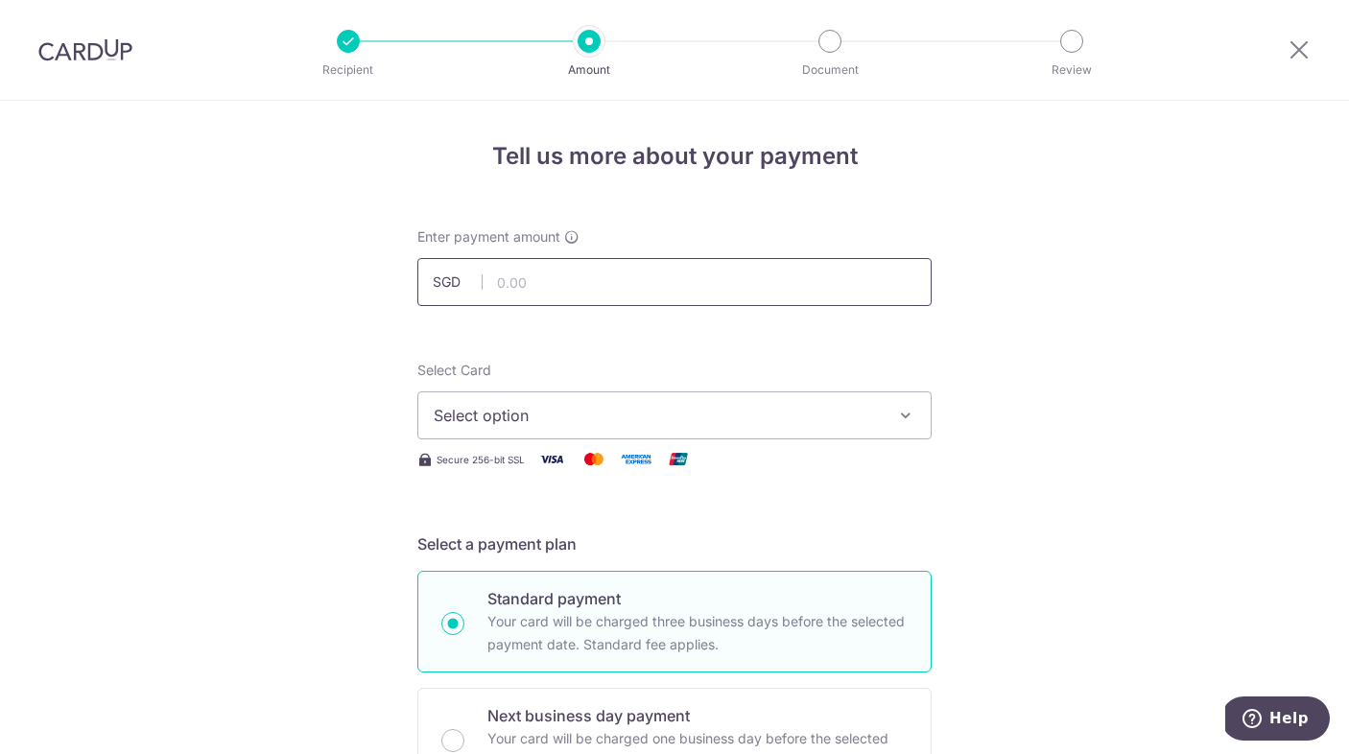
click at [575, 279] on input "text" at bounding box center [675, 282] width 514 height 48
type input "20,037.60"
click at [608, 416] on span "Select option" at bounding box center [657, 415] width 447 height 23
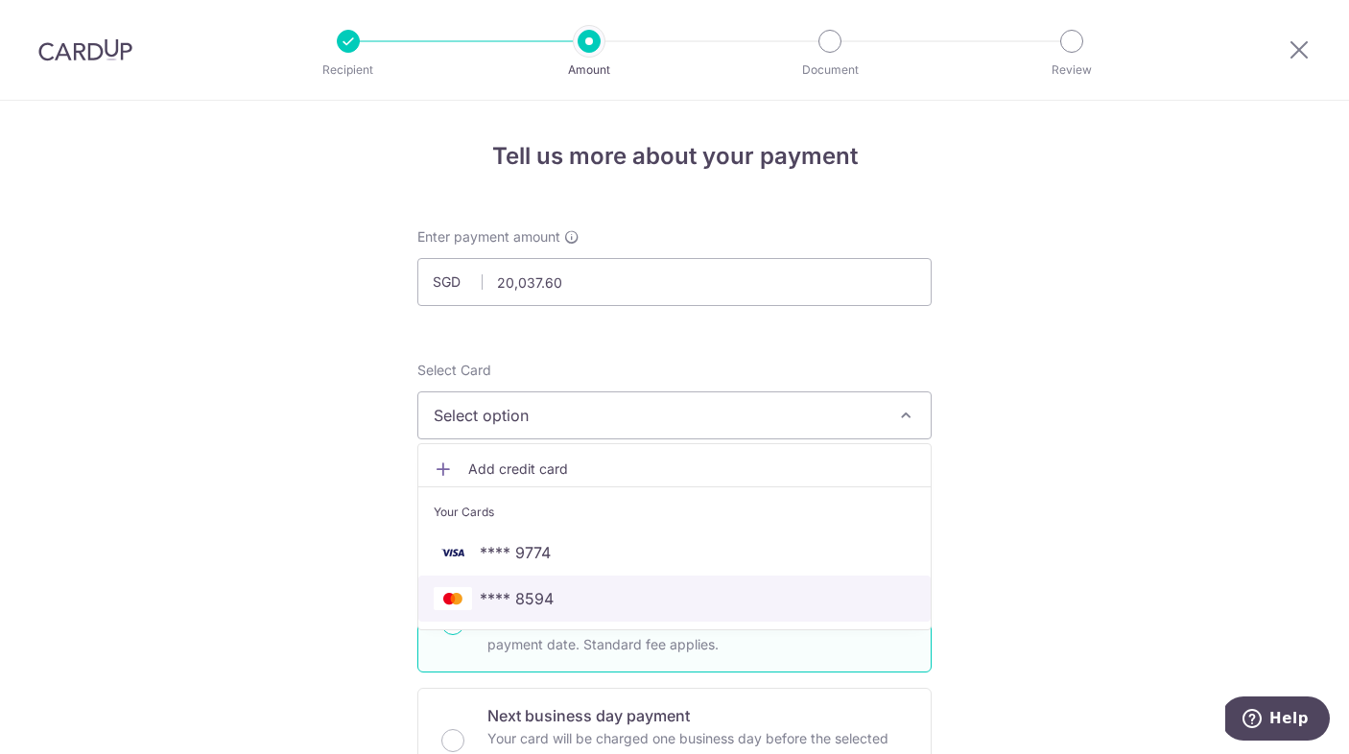
click at [547, 607] on span "**** 8594" at bounding box center [517, 598] width 74 height 23
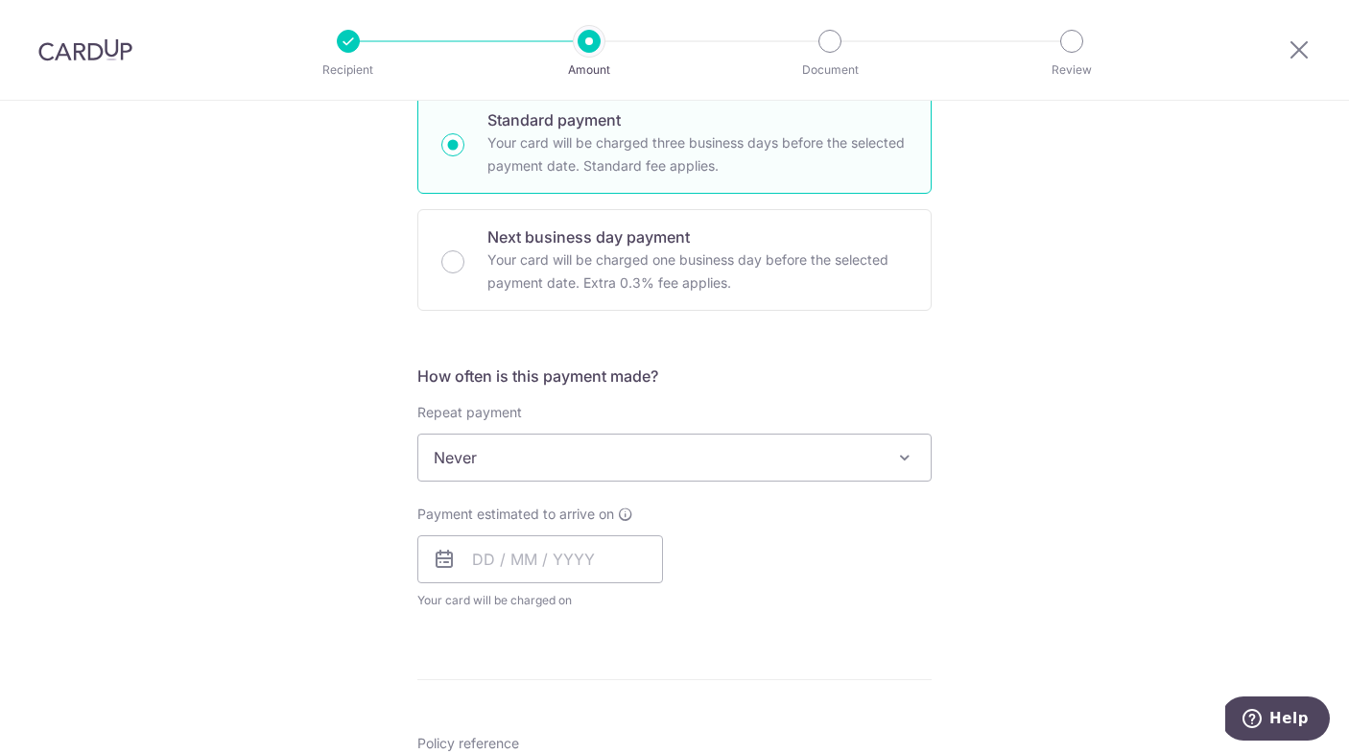
scroll to position [482, 0]
click at [640, 534] on input "text" at bounding box center [541, 557] width 246 height 48
click at [677, 583] on div "Payment estimated to arrive on Prev Next Oct Nov [DATE] 2026 2027 2028 2029 203…" at bounding box center [674, 555] width 537 height 106
click at [651, 562] on input "text" at bounding box center [541, 557] width 246 height 48
click at [680, 602] on link "Next" at bounding box center [689, 608] width 23 height 23
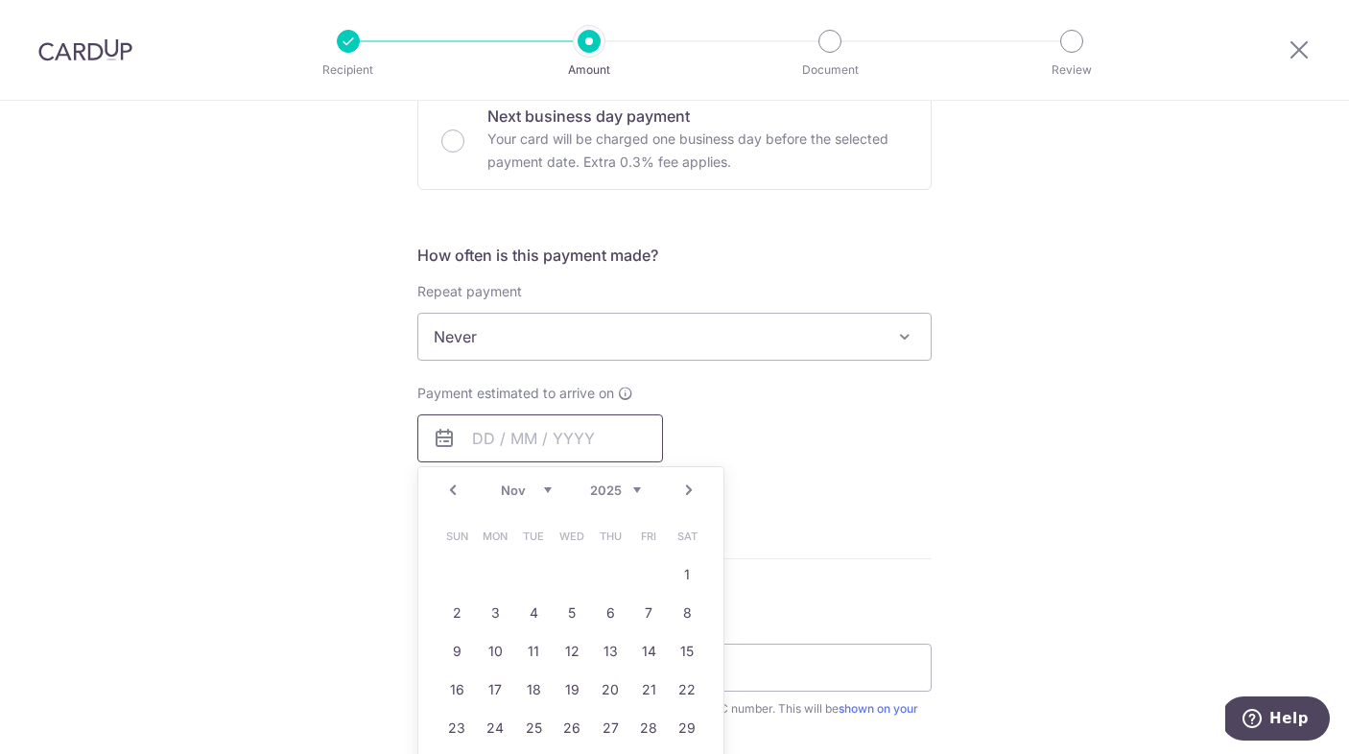
scroll to position [614, 0]
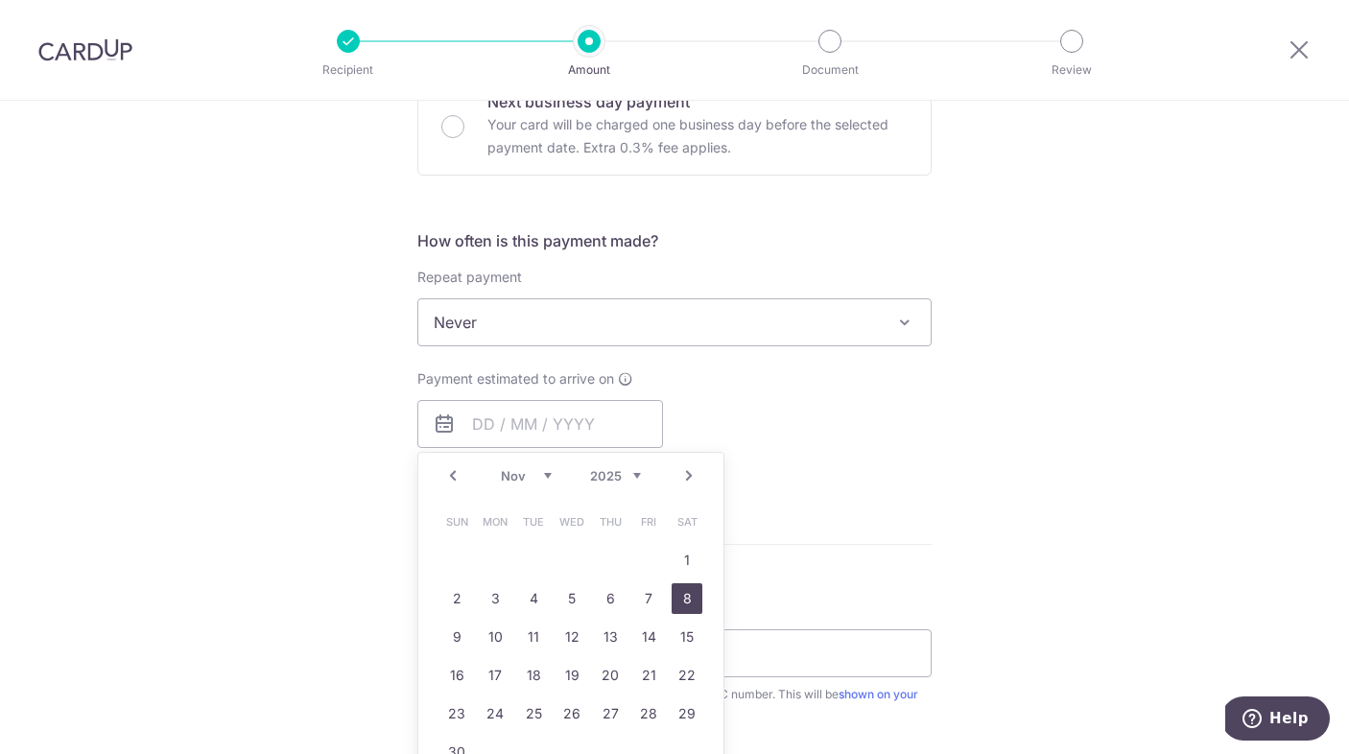
click at [683, 601] on link "8" at bounding box center [687, 599] width 31 height 31
type input "[DATE]"
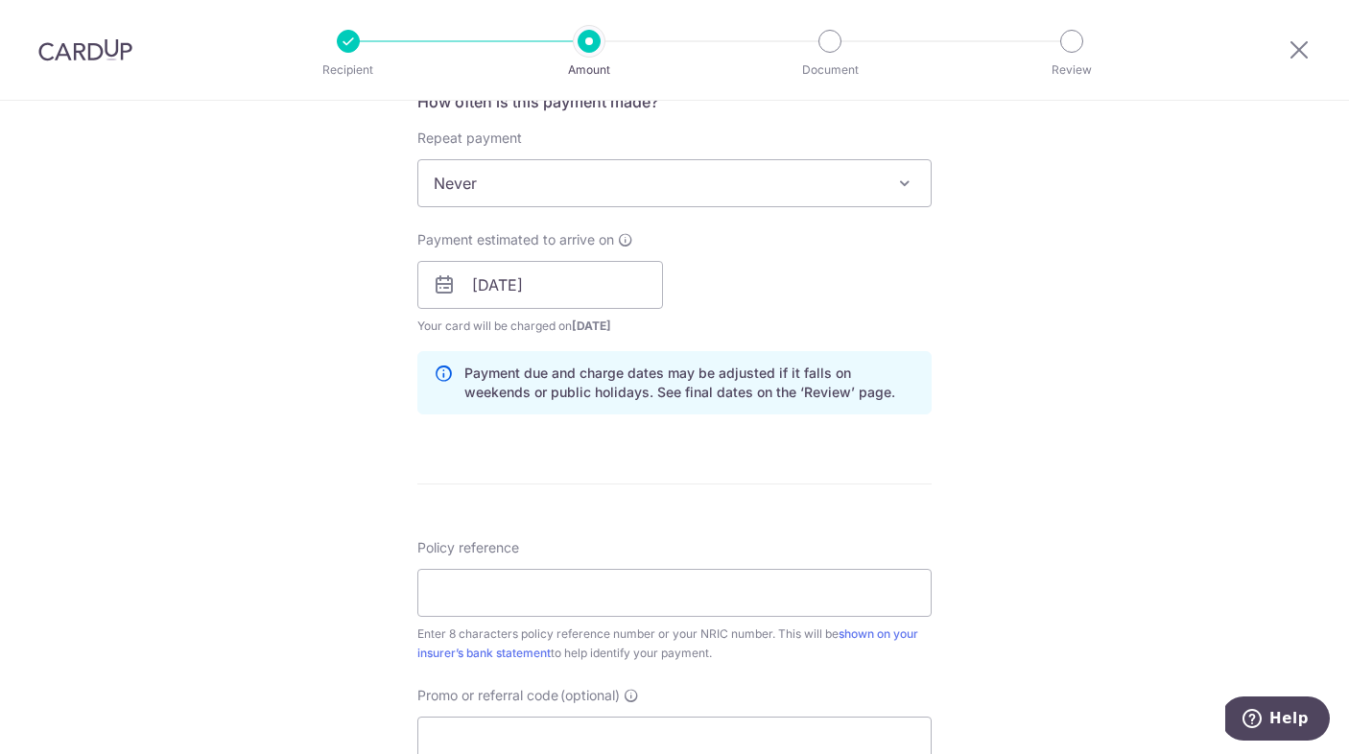
scroll to position [772, 0]
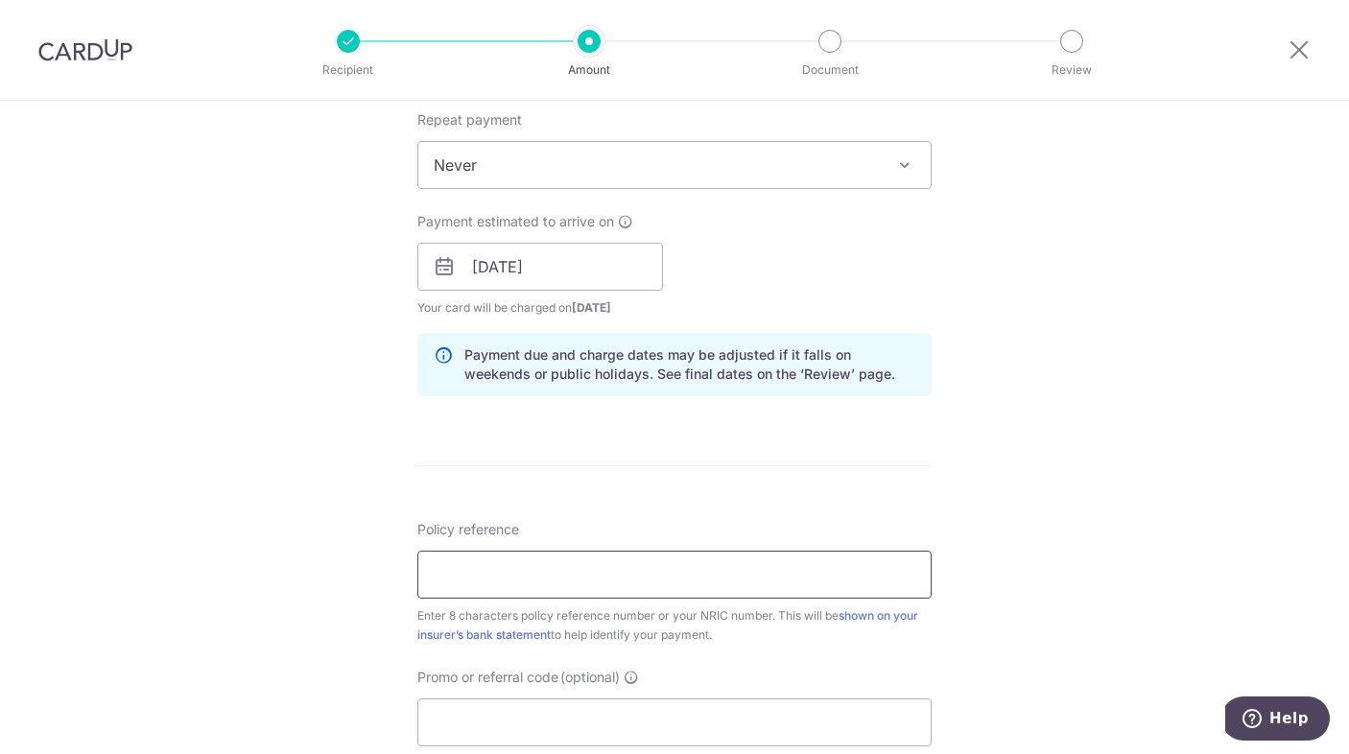
click at [671, 574] on input "Policy reference" at bounding box center [675, 575] width 514 height 48
click at [570, 568] on input "Policy reference" at bounding box center [675, 575] width 514 height 48
paste input "06757225"
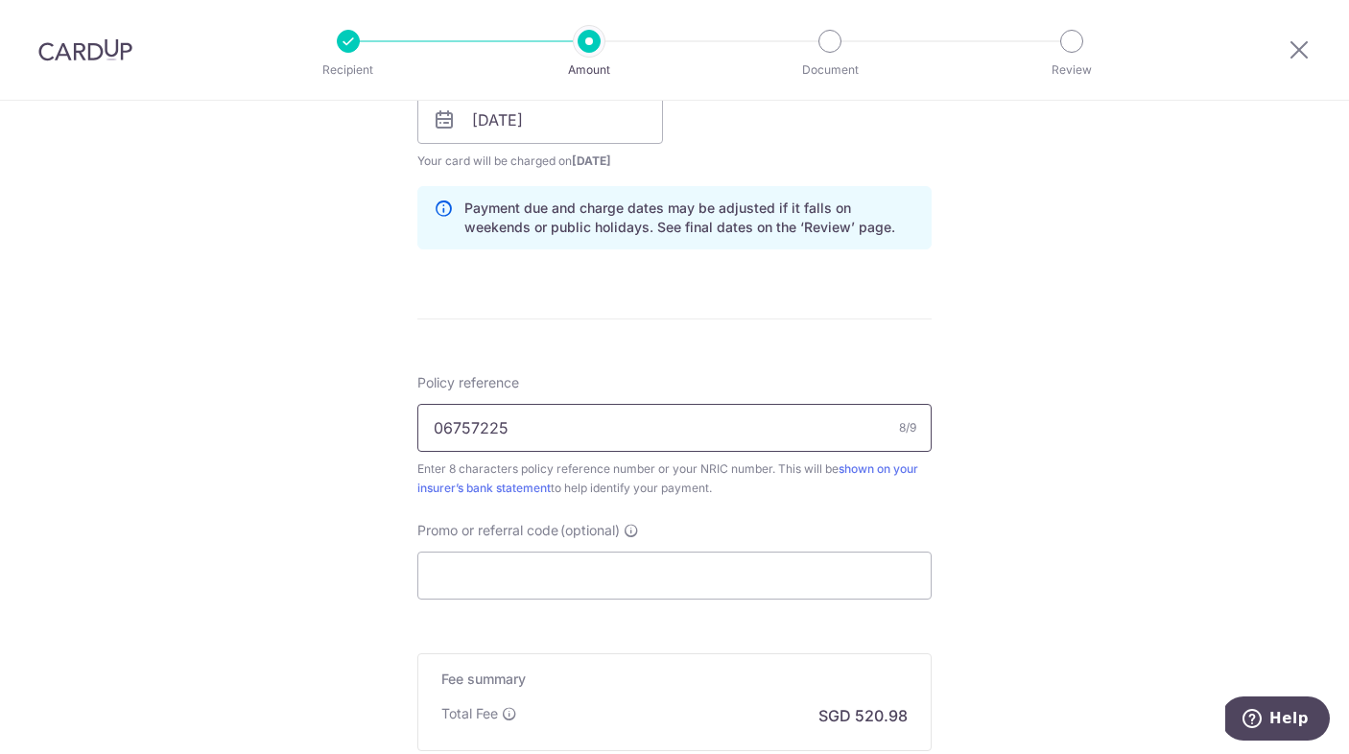
scroll to position [953, 0]
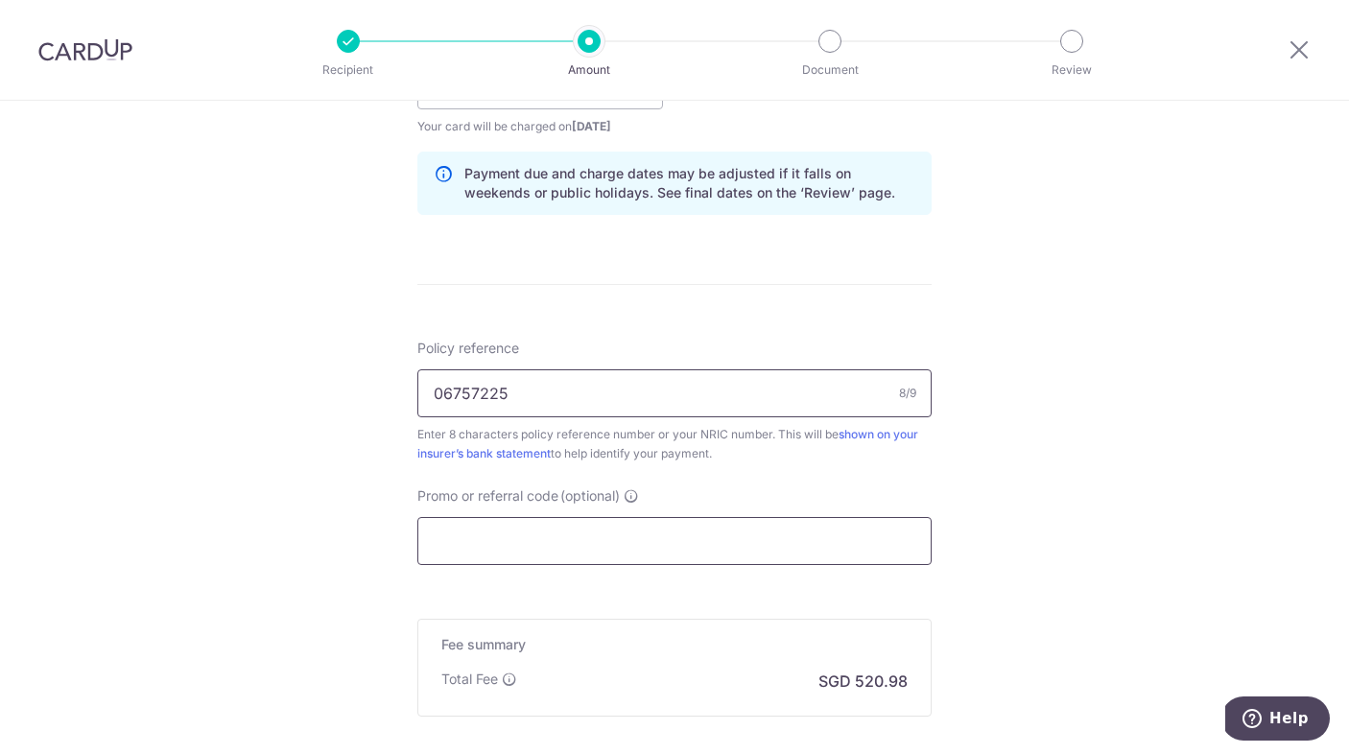
type input "06757225"
click at [567, 549] on input "Promo or referral code (optional)" at bounding box center [675, 541] width 514 height 48
click at [553, 549] on input "Promo or referral code (optional)" at bounding box center [675, 541] width 514 height 48
paste input "OFF225"
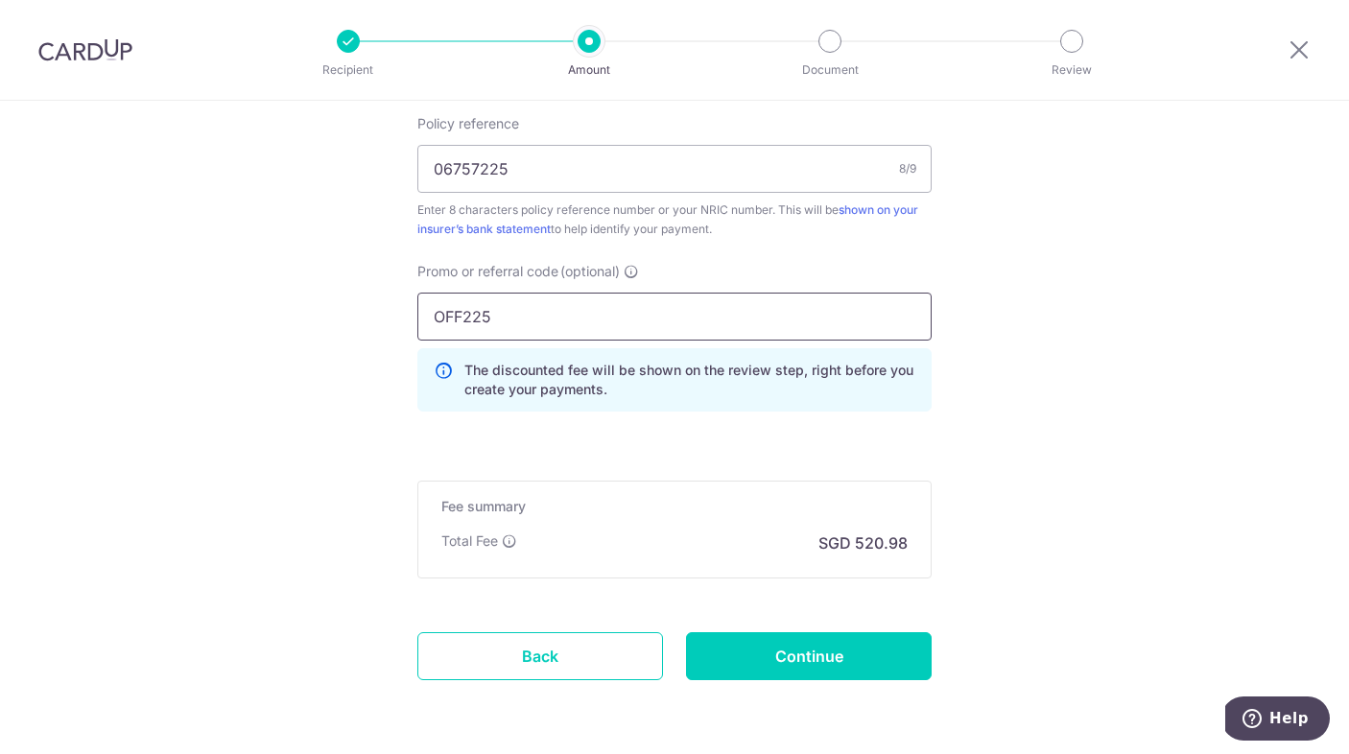
scroll to position [1182, 0]
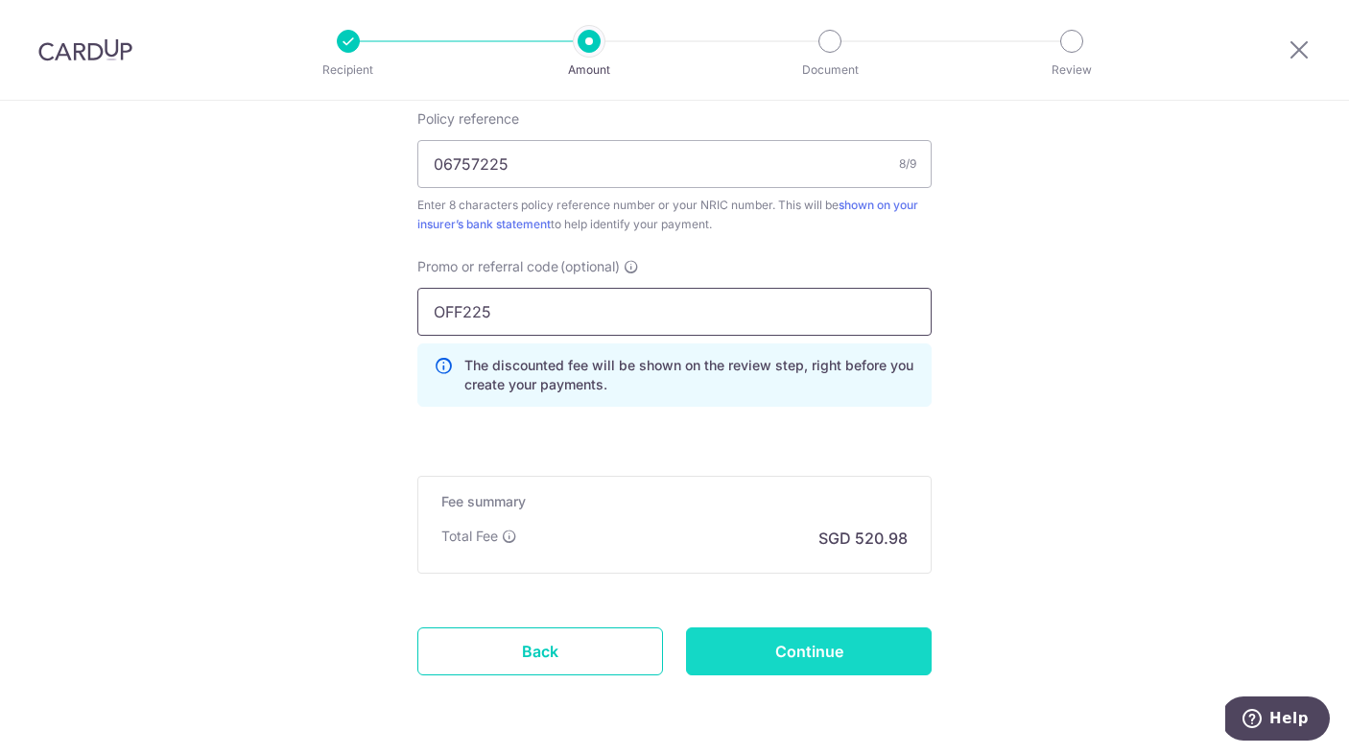
type input "OFF225"
click at [854, 650] on input "Continue" at bounding box center [809, 652] width 246 height 48
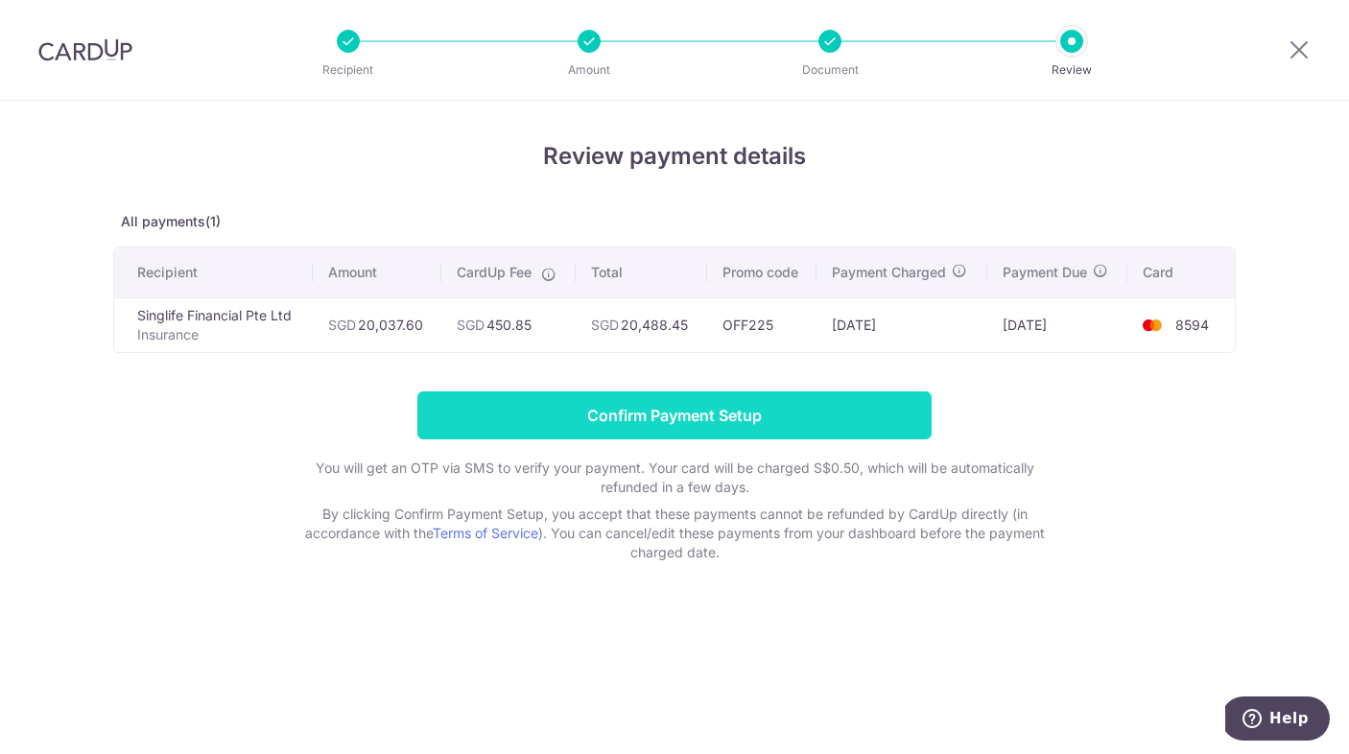
click at [807, 414] on input "Confirm Payment Setup" at bounding box center [675, 416] width 514 height 48
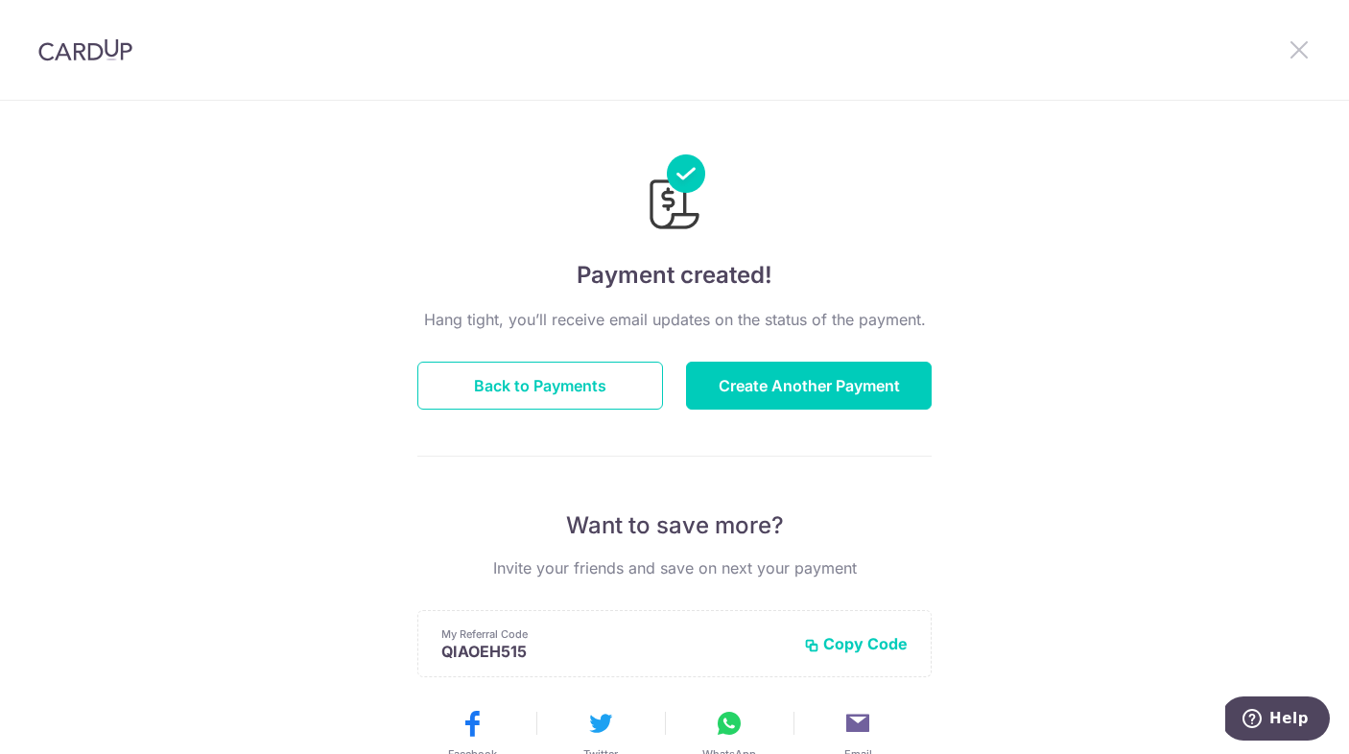
click at [1299, 46] on icon at bounding box center [1299, 49] width 23 height 24
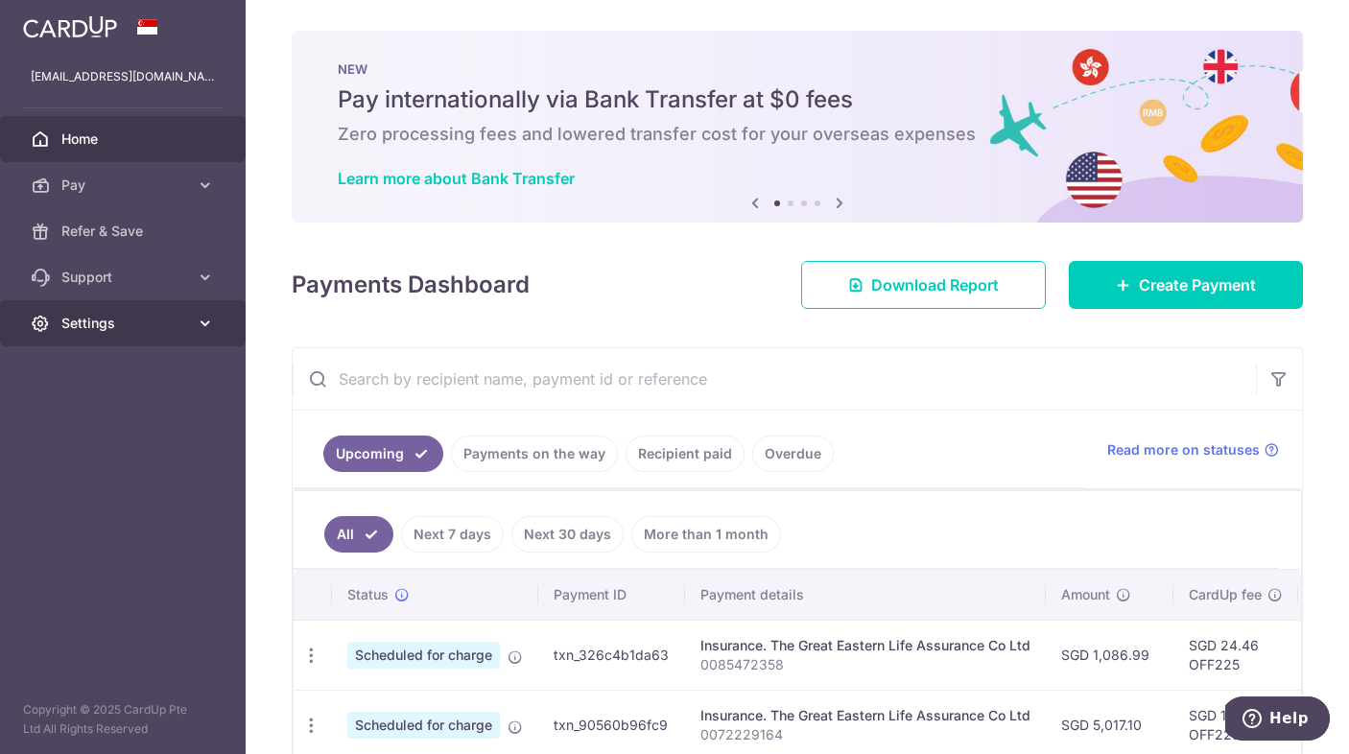
click at [167, 318] on span "Settings" at bounding box center [124, 323] width 127 height 19
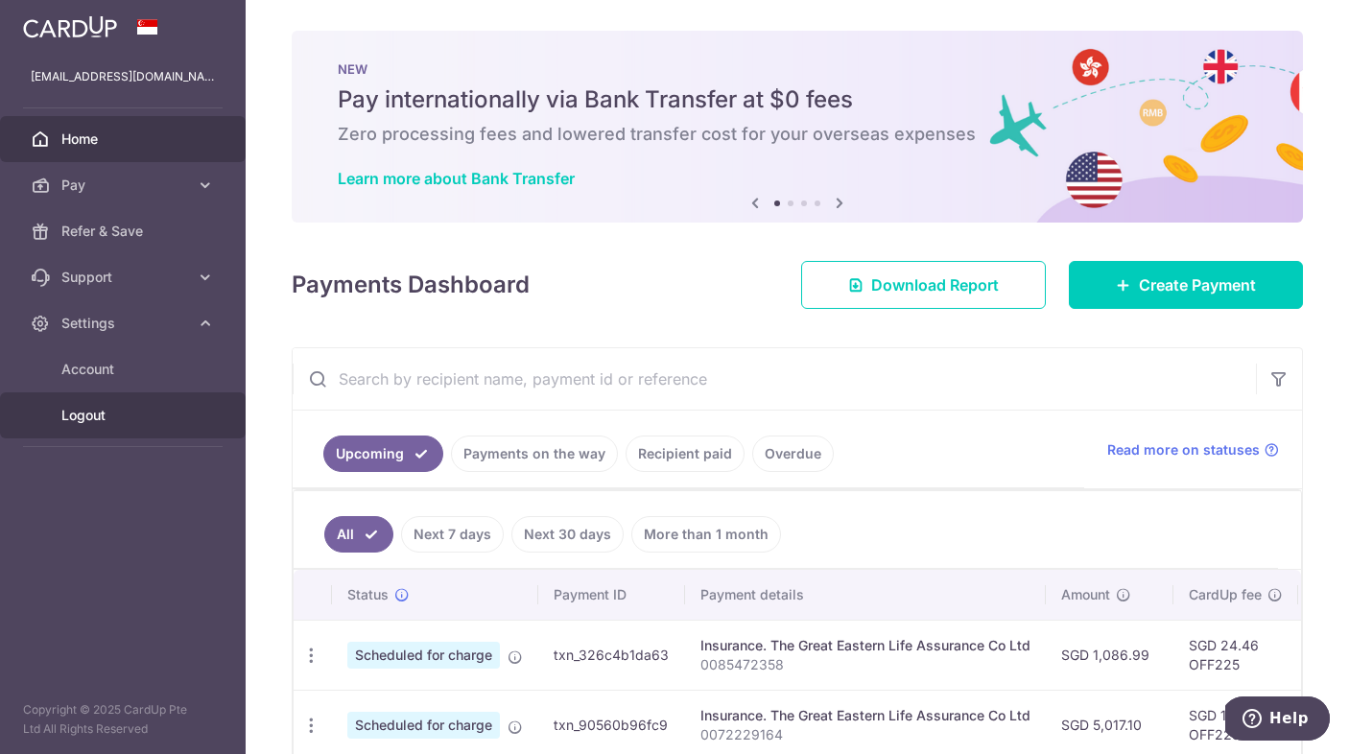
click at [80, 407] on span "Logout" at bounding box center [124, 415] width 127 height 19
